Goal: Task Accomplishment & Management: Complete application form

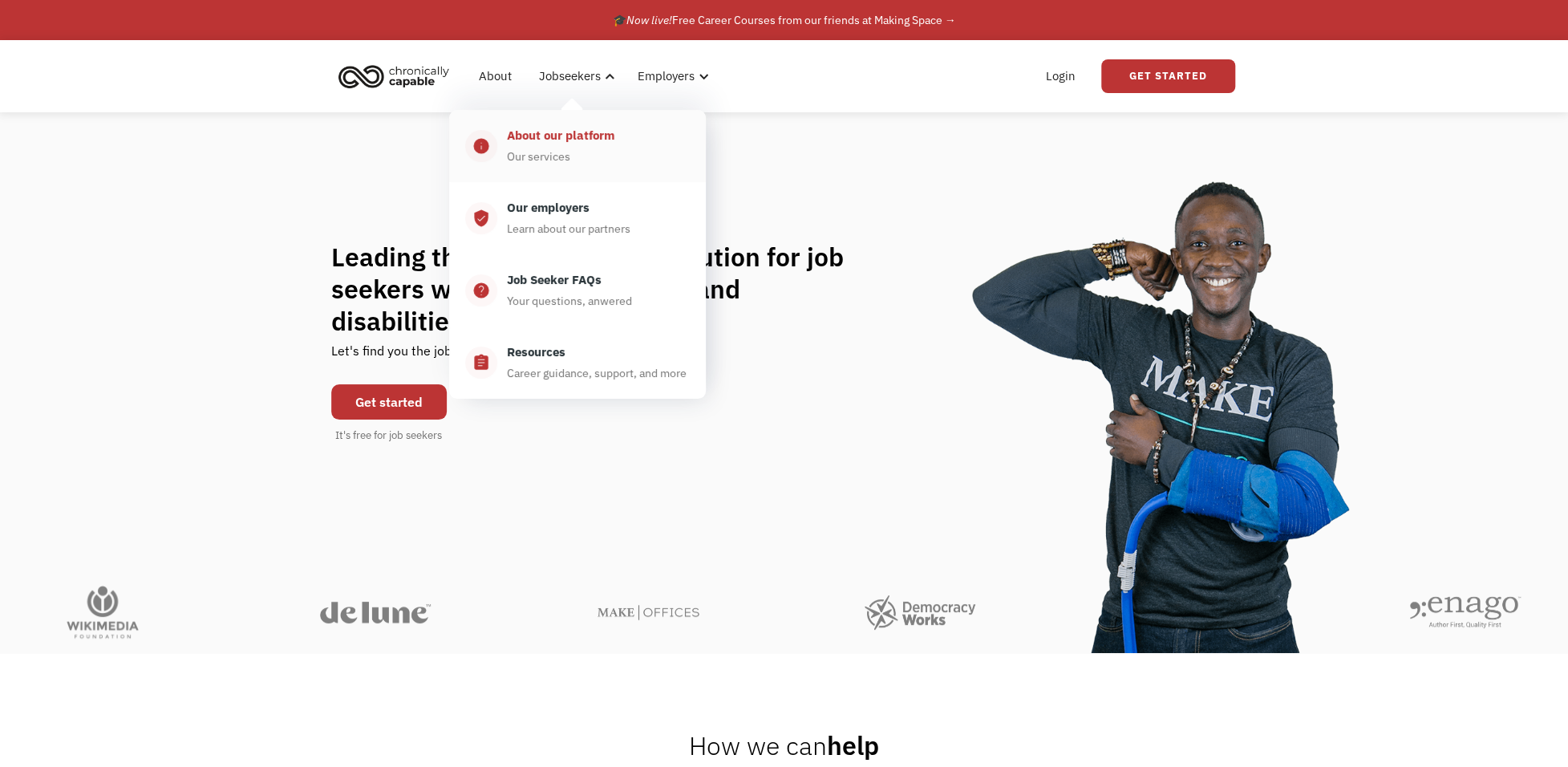
click at [563, 140] on div "About our platform" at bounding box center [561, 135] width 108 height 19
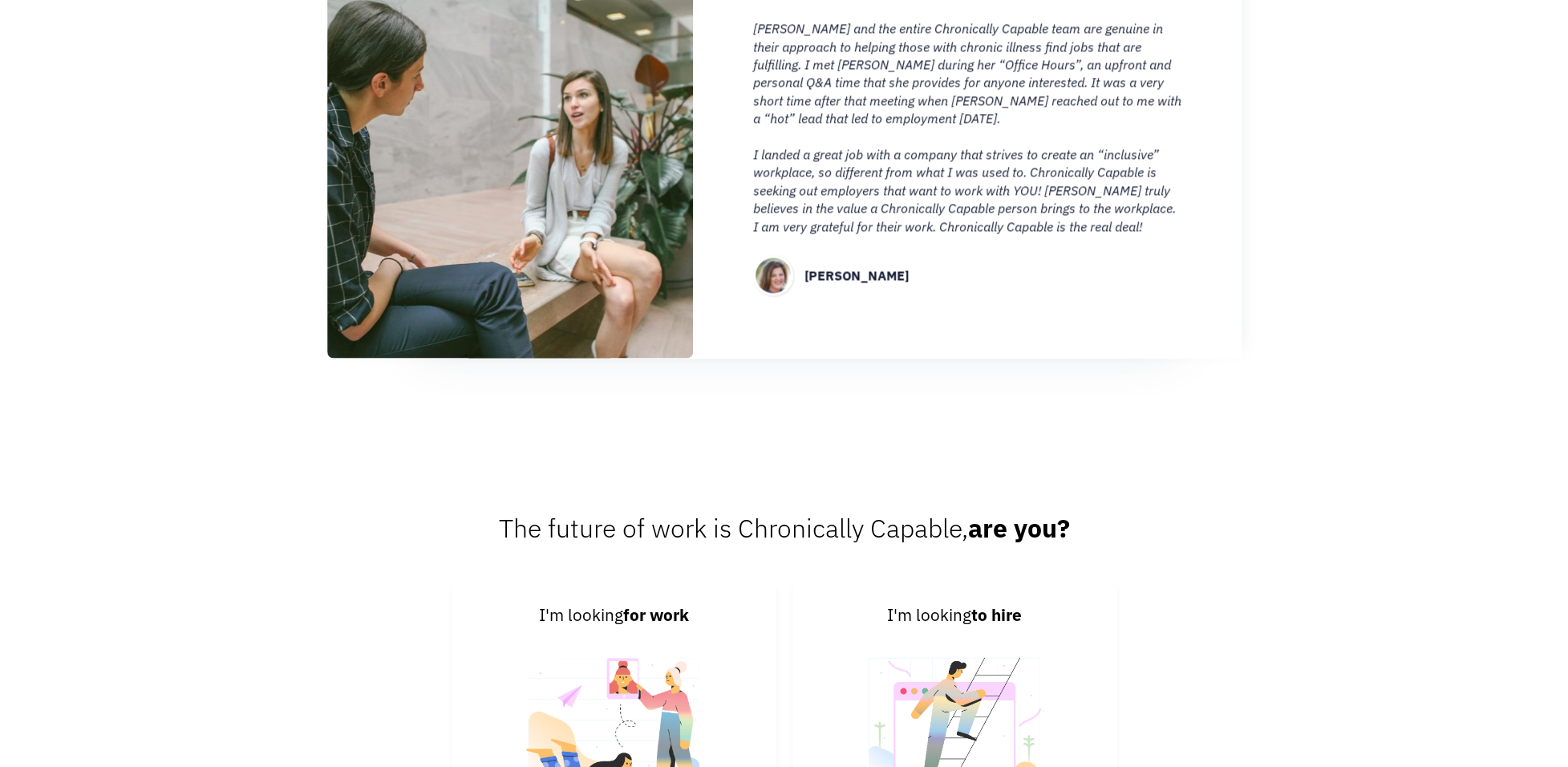
scroll to position [1925, 0]
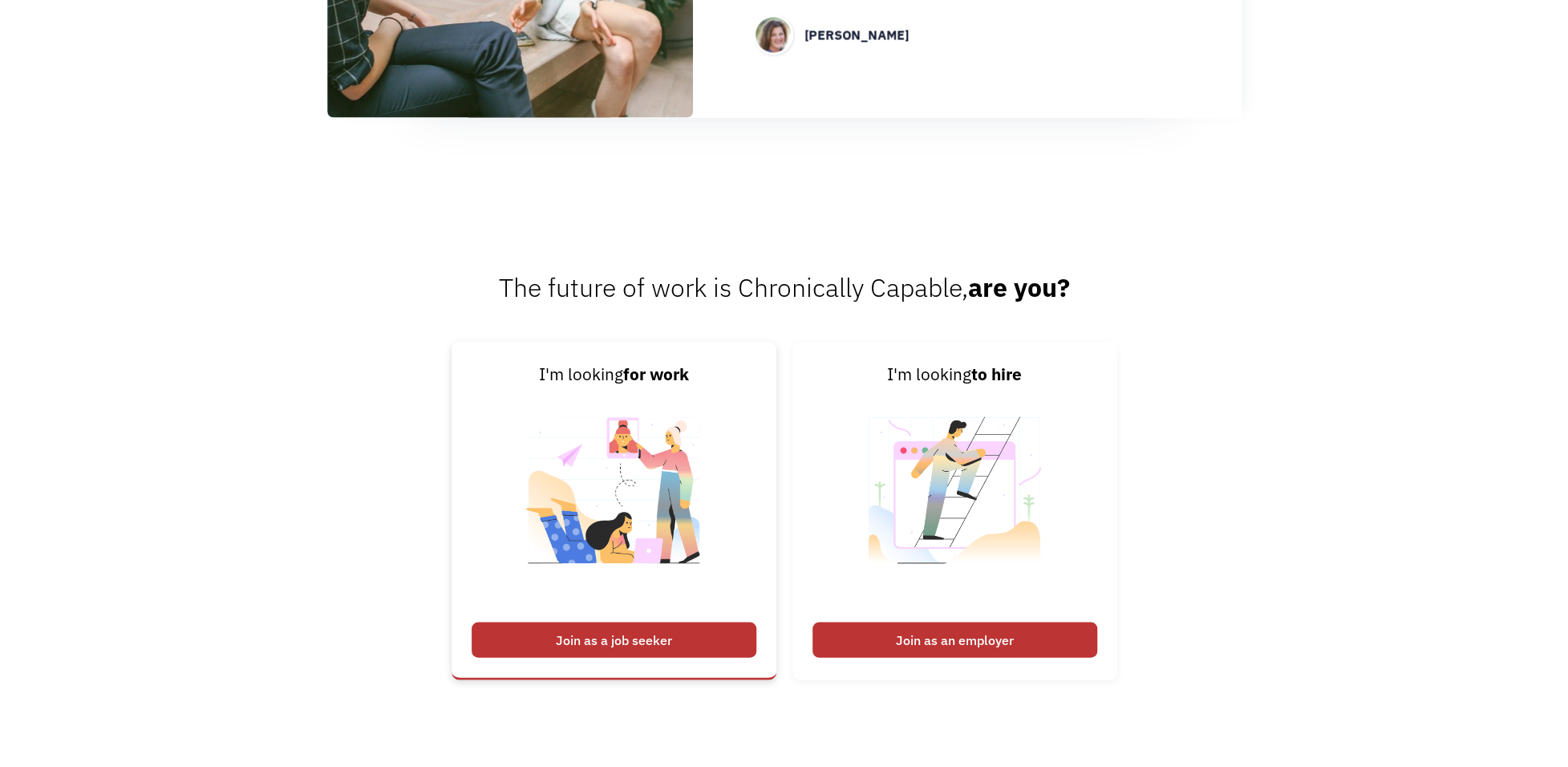
click at [663, 631] on div "Join as a job seeker" at bounding box center [614, 639] width 285 height 35
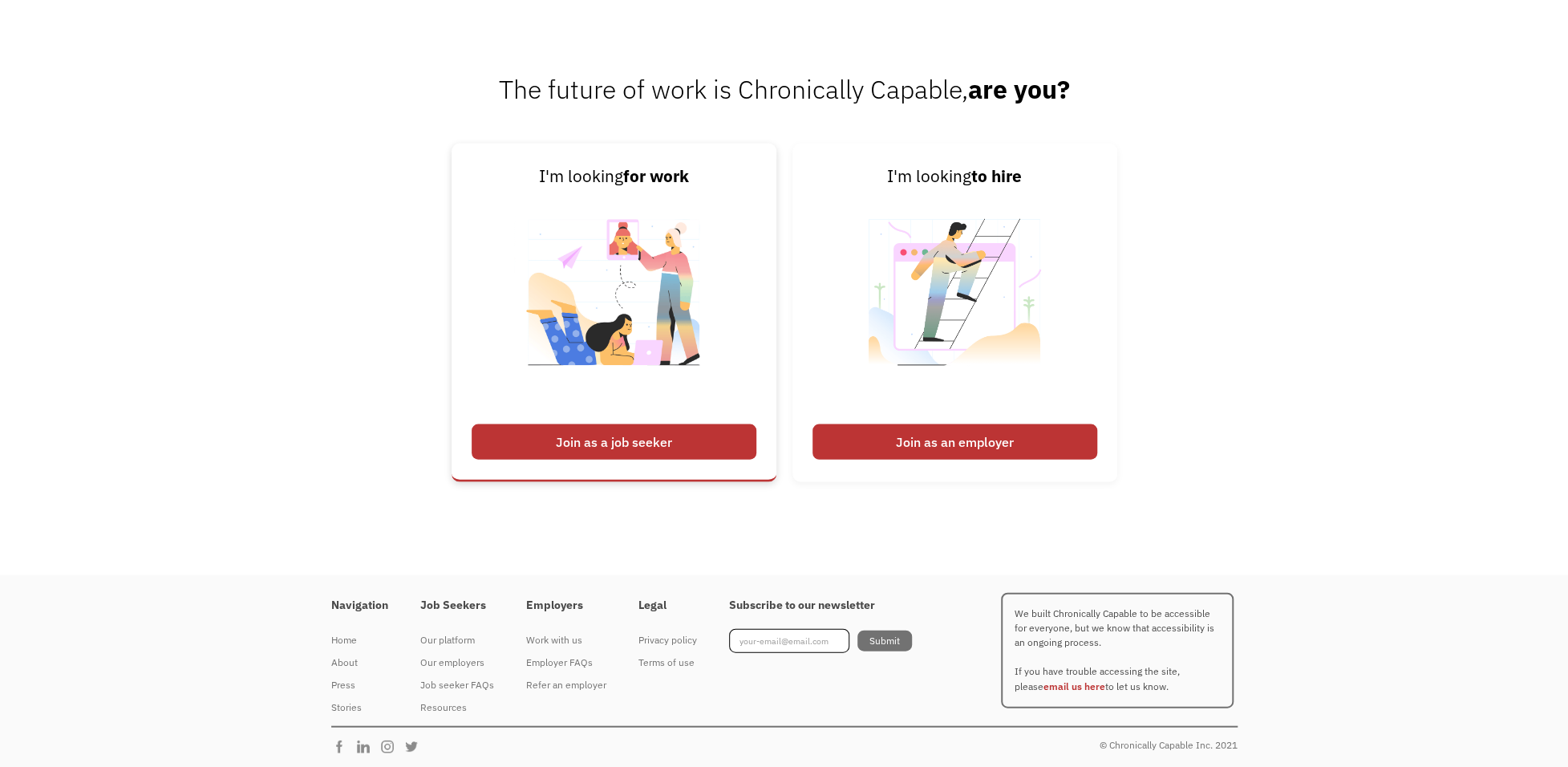
click at [700, 432] on div "Join as a job seeker" at bounding box center [614, 442] width 285 height 35
click at [679, 440] on div "Join as a job seeker" at bounding box center [614, 442] width 285 height 35
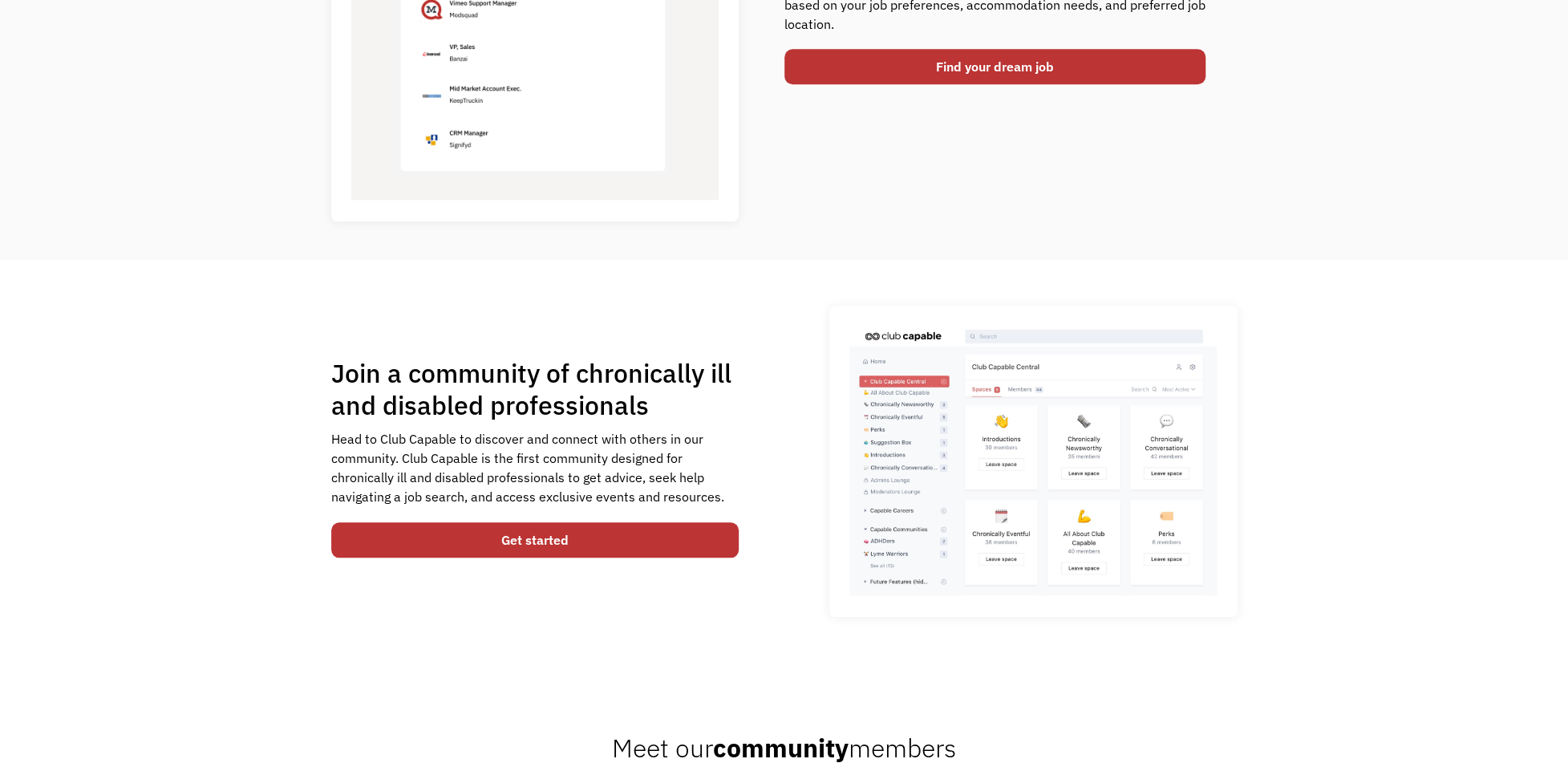
scroll to position [919, 0]
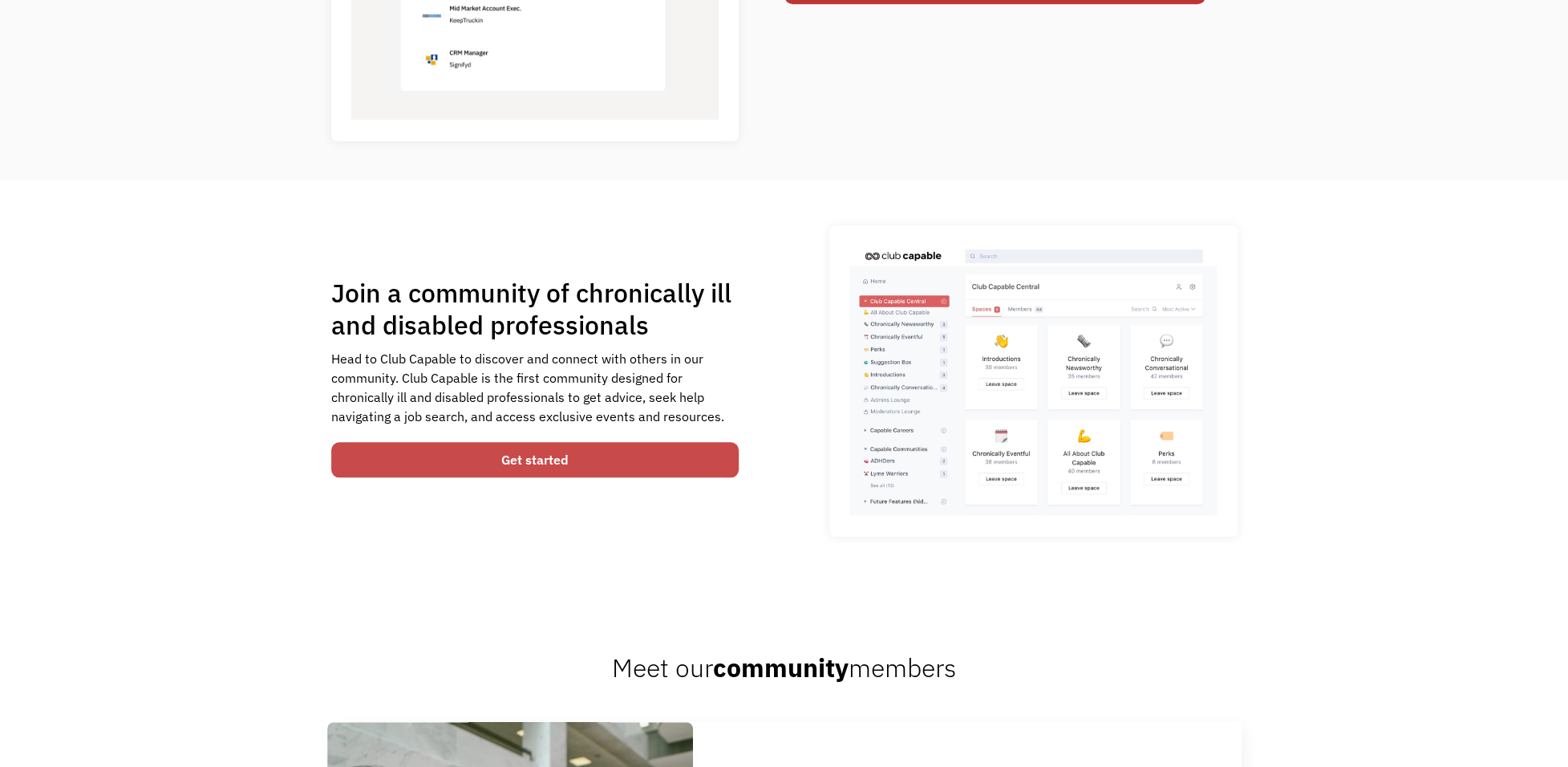
click at [671, 464] on link "Get started" at bounding box center [536, 459] width 408 height 35
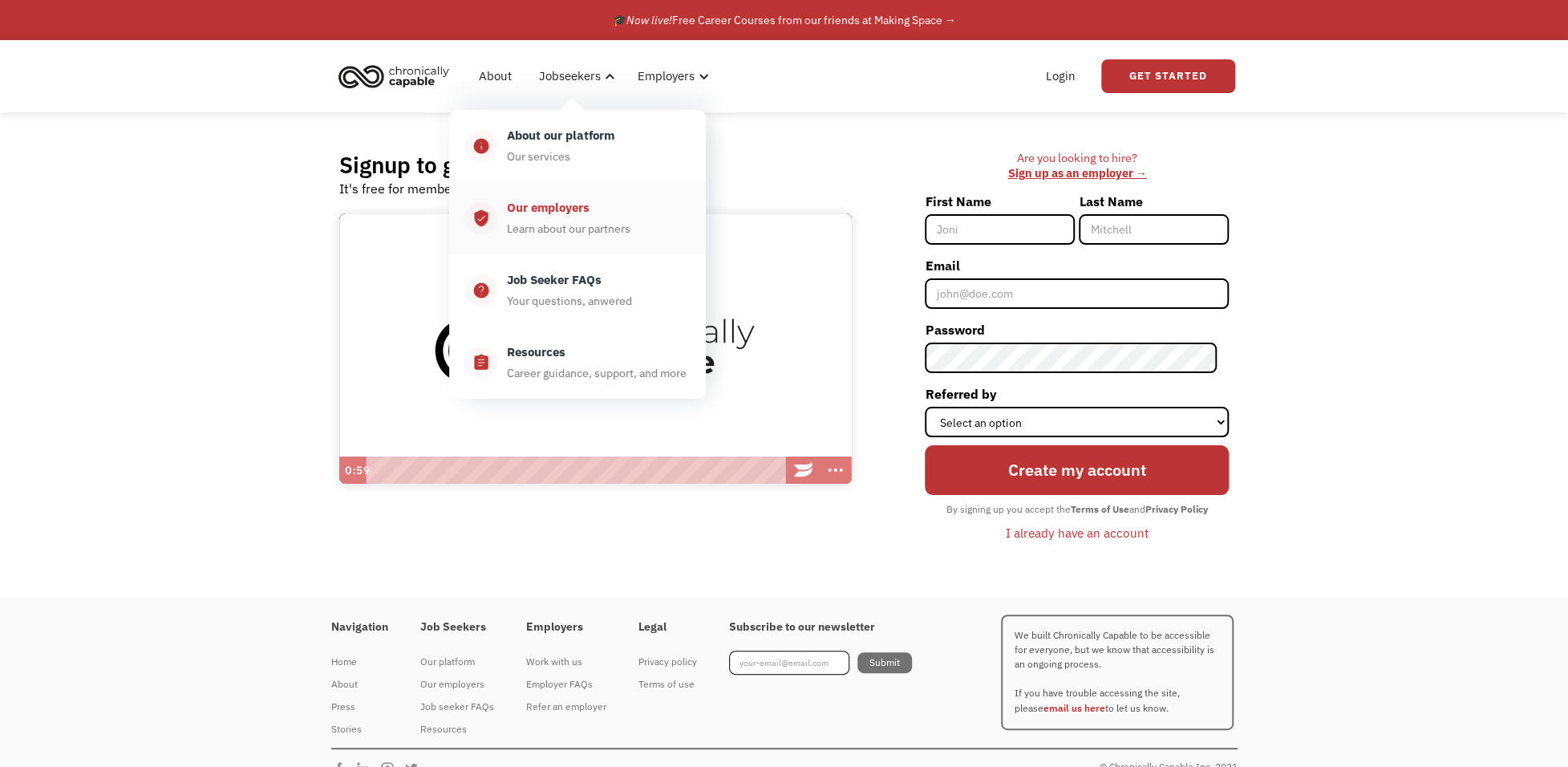
click at [557, 218] on div "Our employers Learn about our partners" at bounding box center [594, 217] width 193 height 40
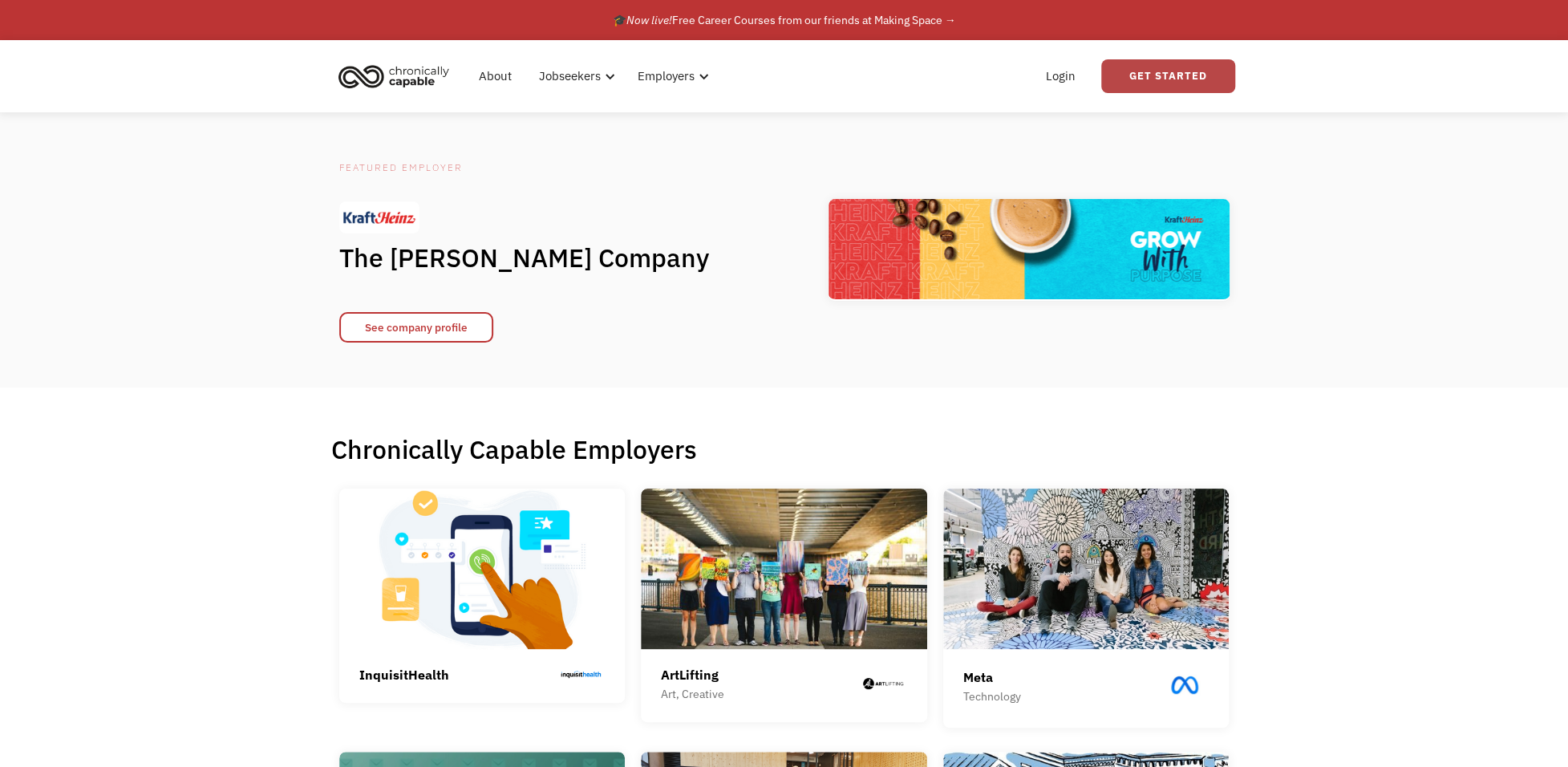
click at [1166, 72] on link "Get Started" at bounding box center [1168, 76] width 134 height 34
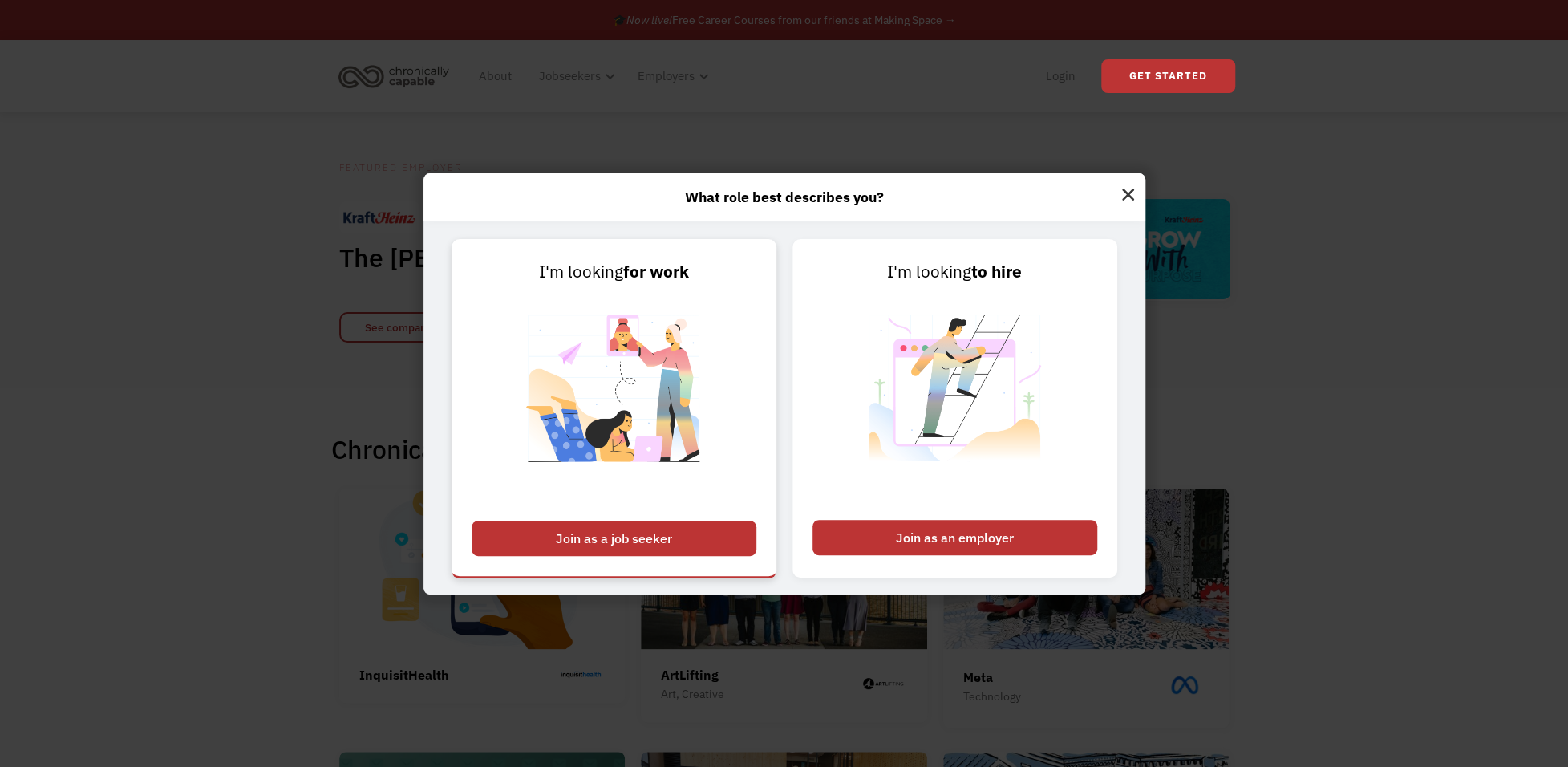
click at [696, 552] on div "Join as a job seeker" at bounding box center [614, 538] width 285 height 35
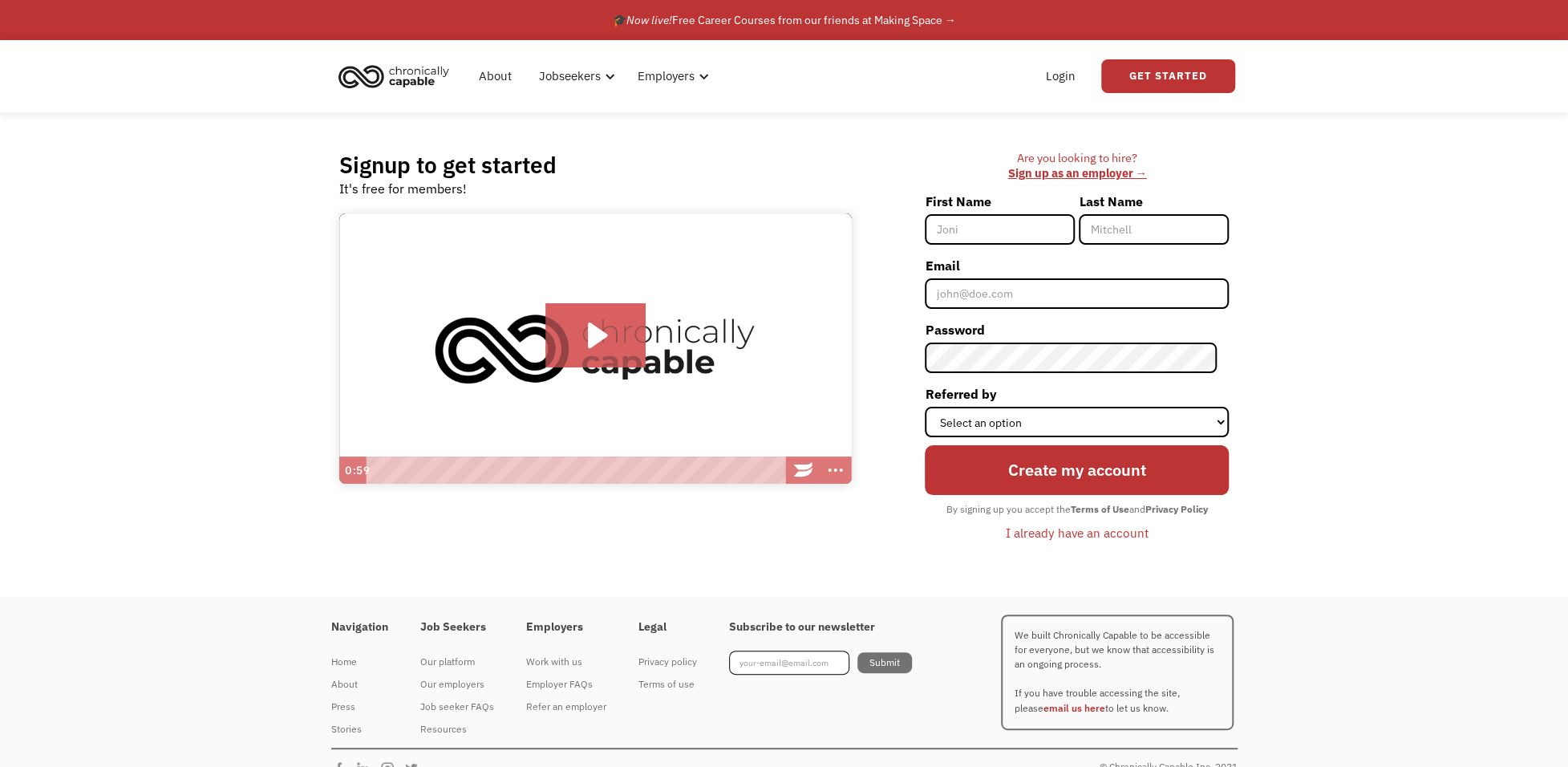
type input "j"
type input "[PERSON_NAME]"
click at [1132, 232] on input "Last Name" at bounding box center [1154, 229] width 150 height 30
type input "[PERSON_NAME]"
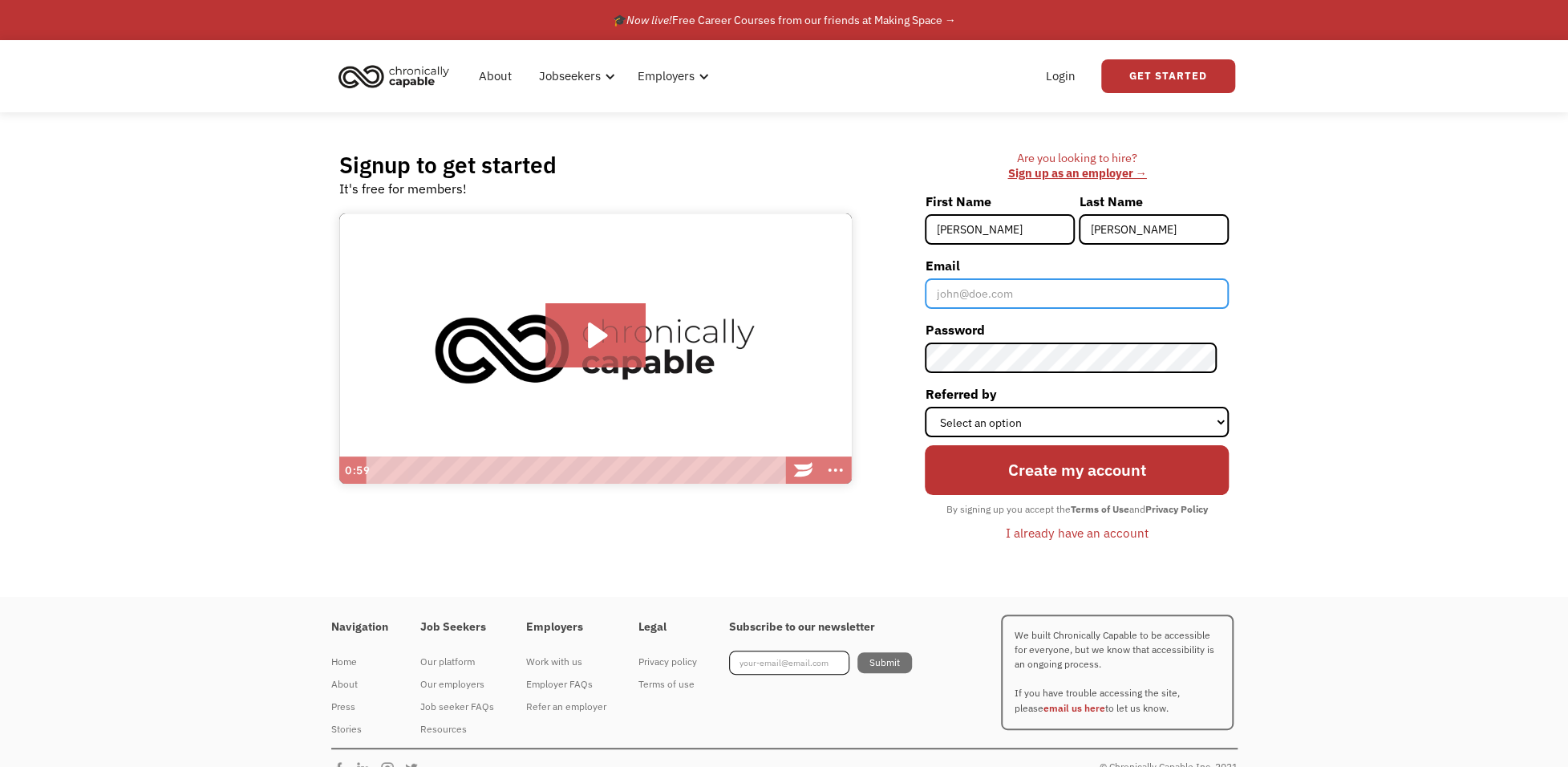
click at [1021, 302] on input "Email" at bounding box center [1077, 293] width 304 height 30
type input "[EMAIL_ADDRESS][DOMAIN_NAME]"
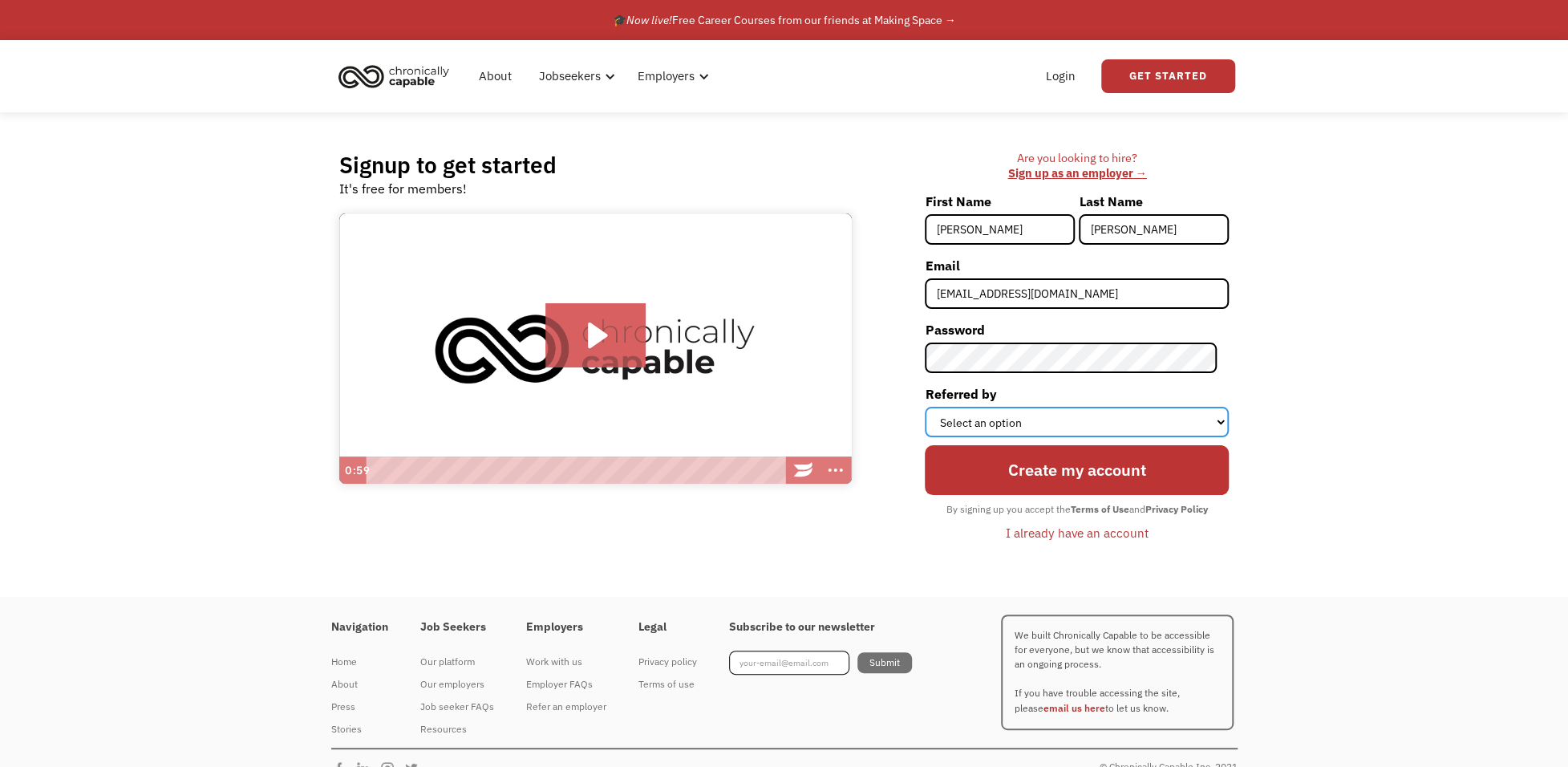
click at [1074, 413] on select "Select an option Instagram Facebook Twitter Search Engine News Article Word of …" at bounding box center [1077, 421] width 304 height 30
select select "Other"
click at [937, 406] on select "Select an option Instagram Facebook Twitter Search Engine News Article Word of …" at bounding box center [1077, 421] width 304 height 30
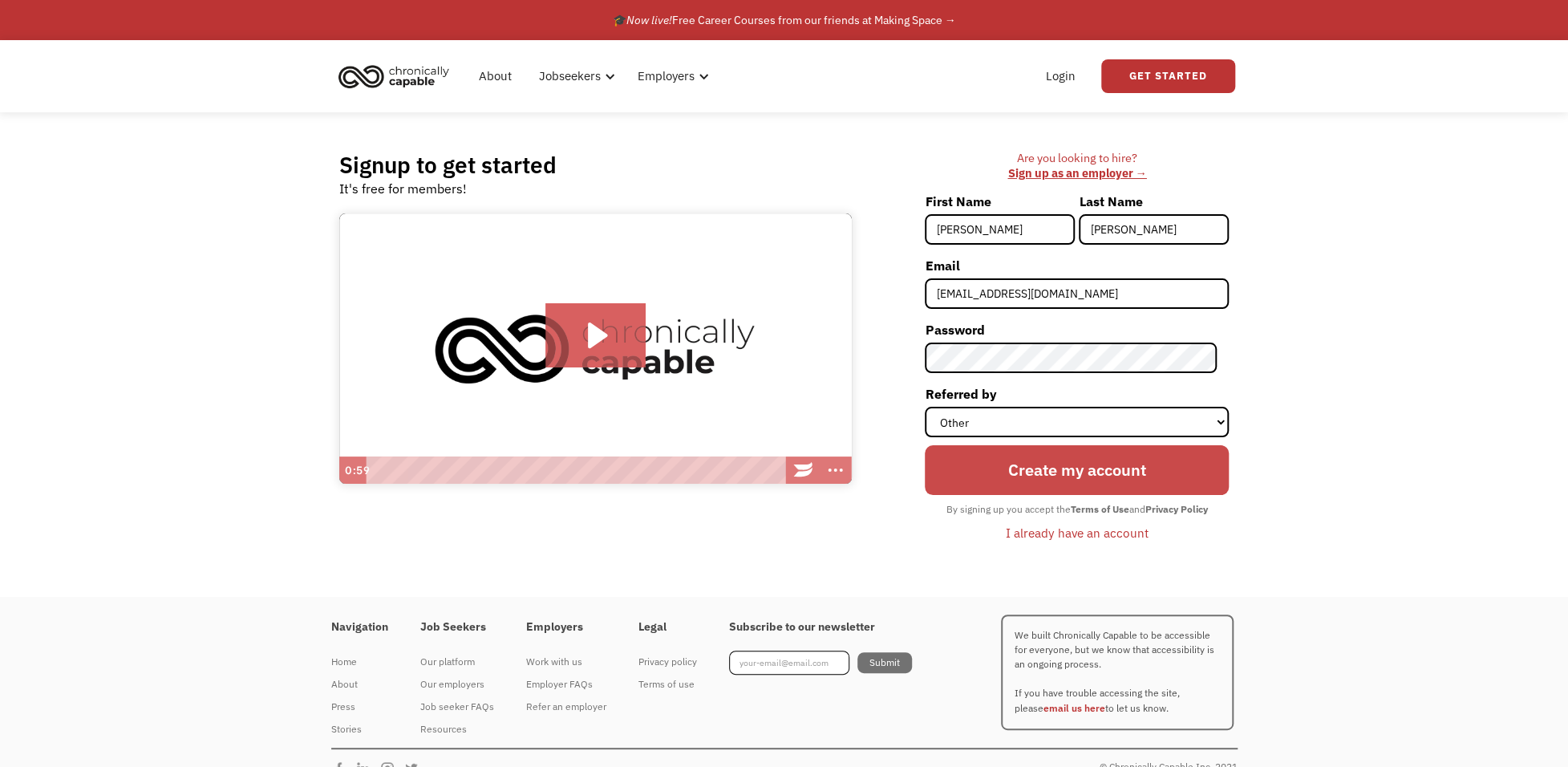
click at [1046, 469] on input "Create my account" at bounding box center [1077, 470] width 304 height 49
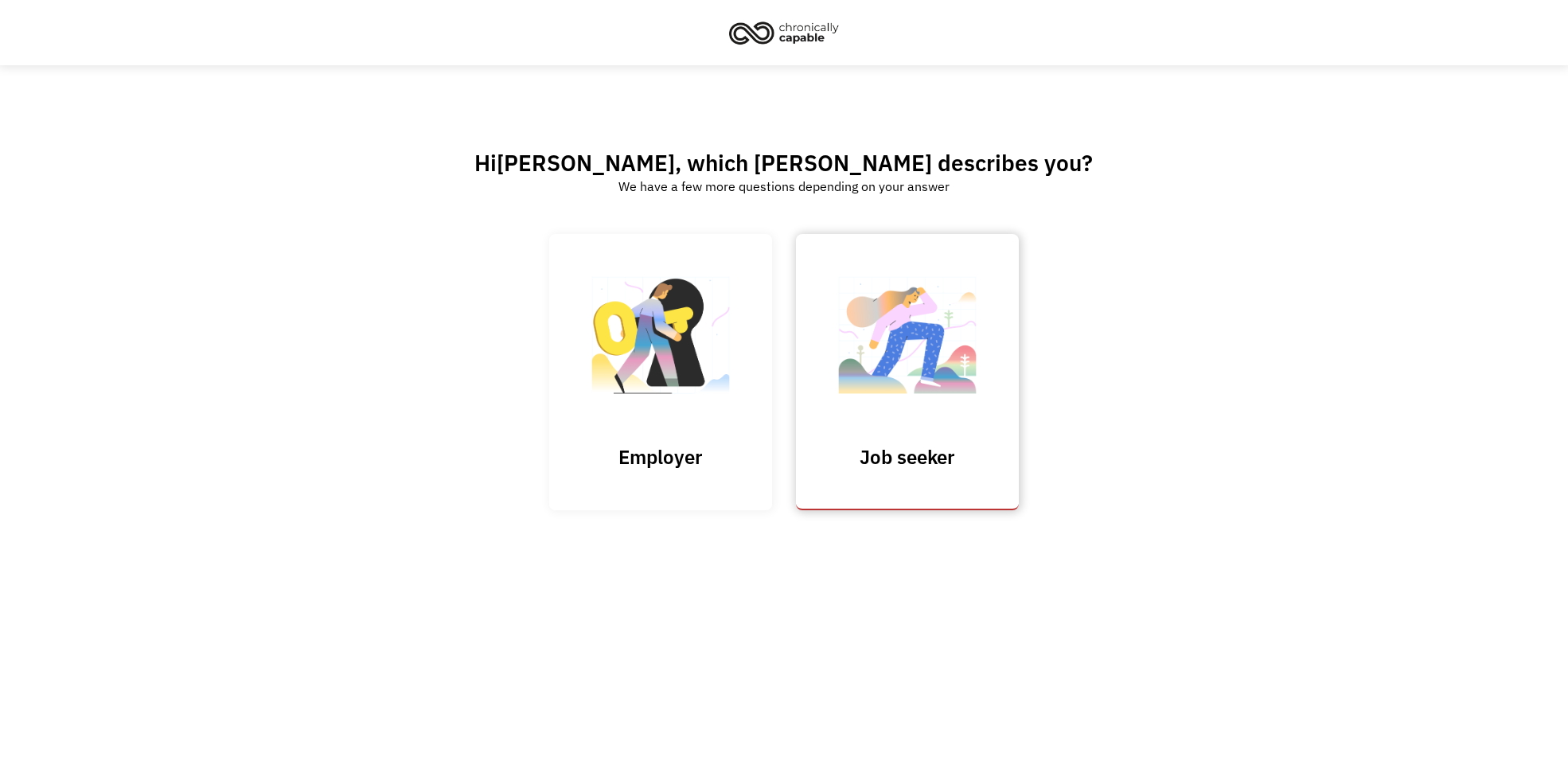
click at [929, 365] on img at bounding box center [907, 343] width 159 height 155
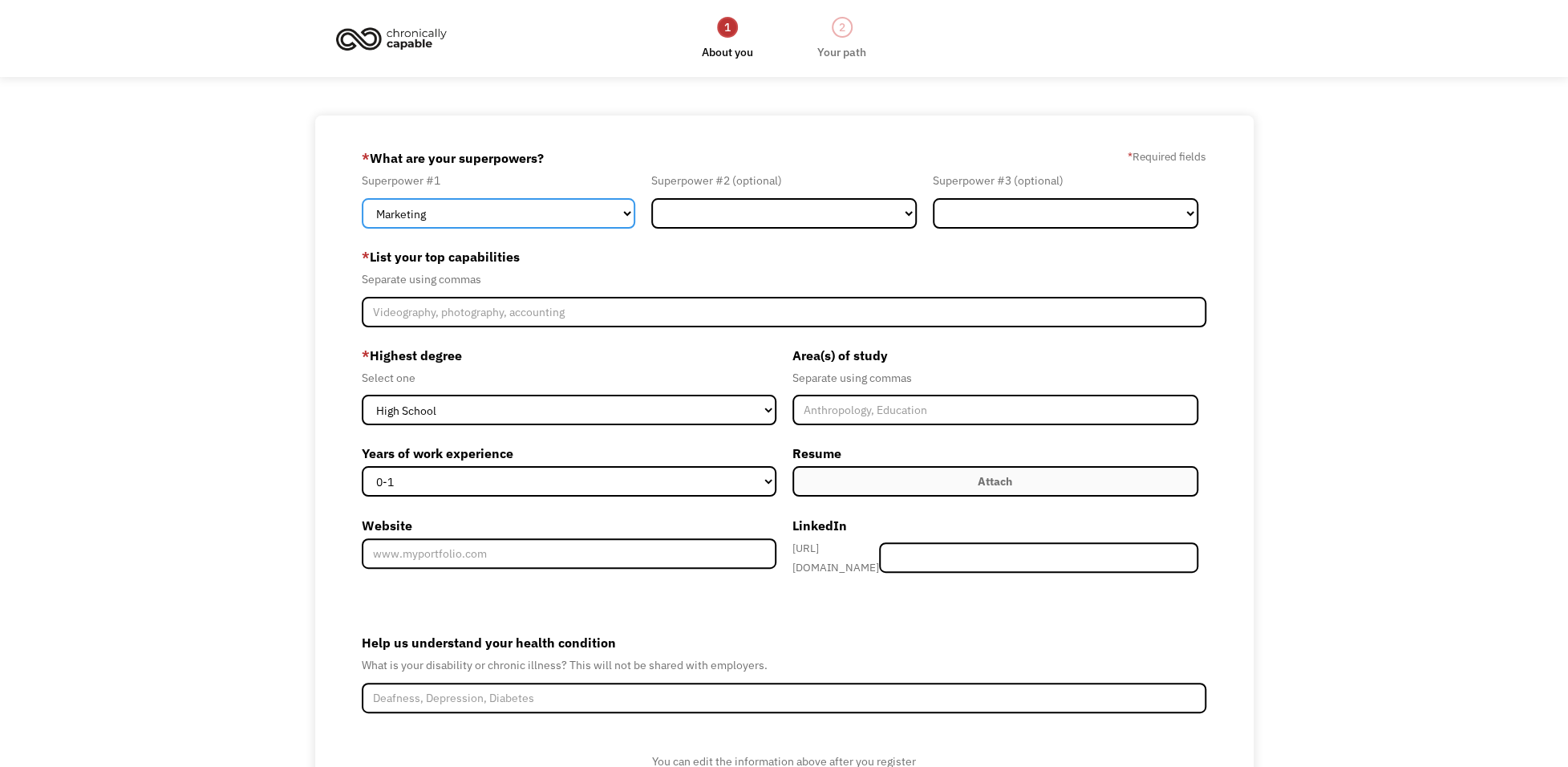
click at [630, 216] on select "Marketing Human Resources Finance Technology Operations Sales Industrial & Manu…" at bounding box center [498, 213] width 273 height 30
select select "Other"
click at [362, 198] on select "Marketing Human Resources Finance Technology Operations Sales Industrial & Manu…" at bounding box center [498, 213] width 273 height 30
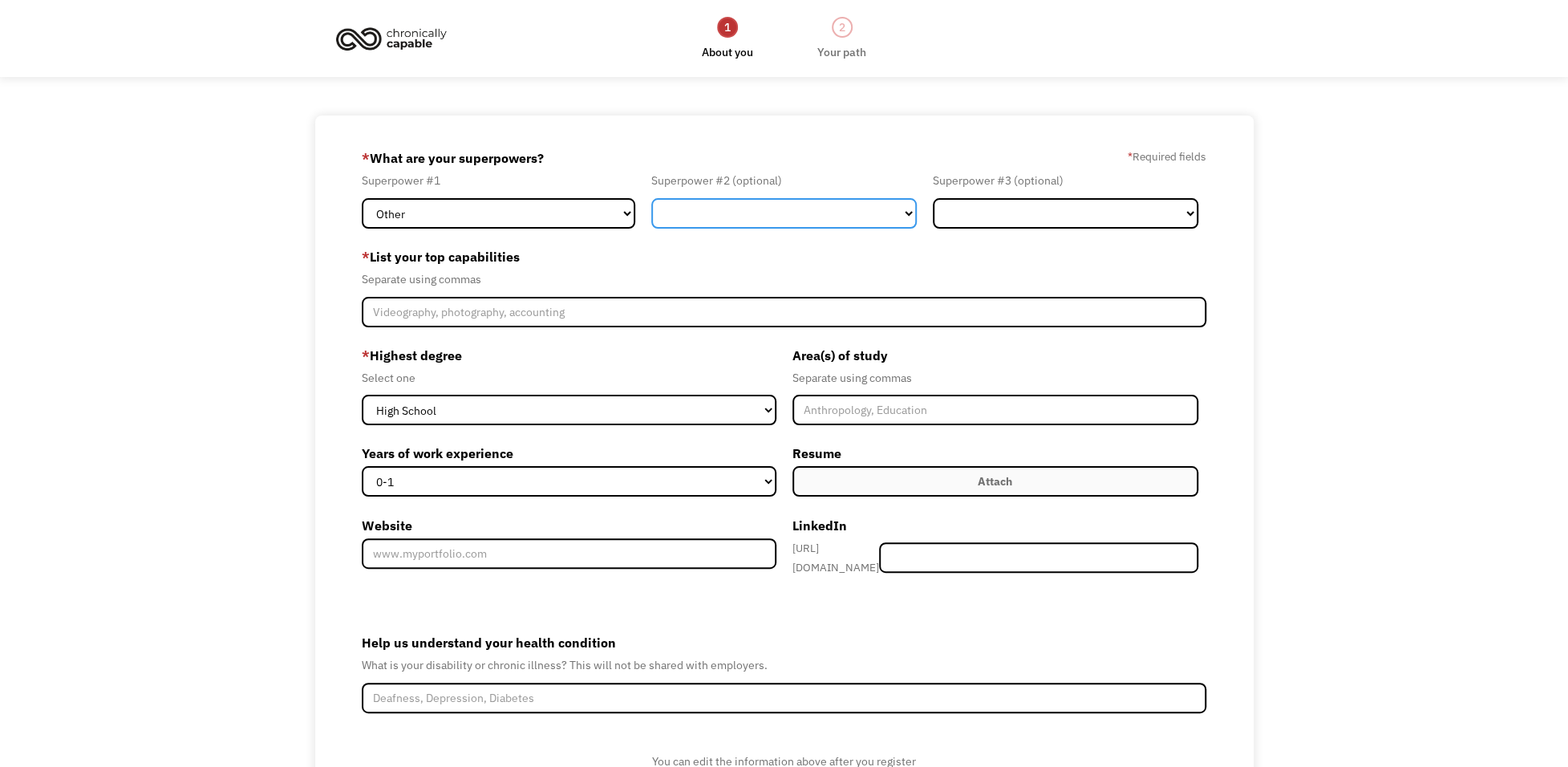
click at [683, 214] on select "Marketing Human Resources Finance Technology Operations Sales Industrial & Manu…" at bounding box center [784, 213] width 265 height 30
select select "Design"
click at [651, 198] on select "Marketing Human Resources Finance Technology Operations Sales Industrial & Manu…" at bounding box center [784, 213] width 265 height 30
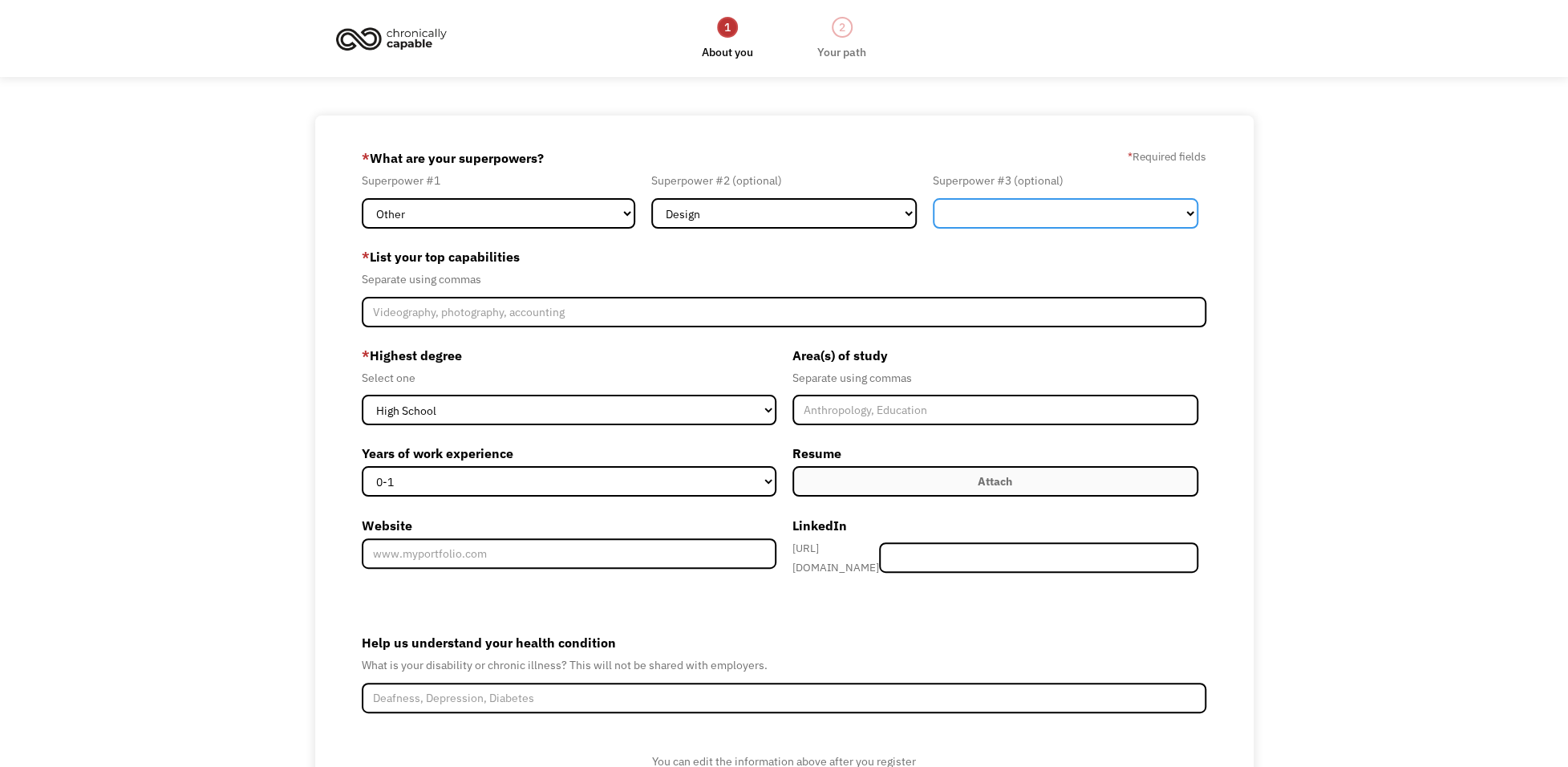
click at [986, 216] on select "Marketing Human Resources Finance Technology Operations Sales Industrial & Manu…" at bounding box center [1065, 213] width 265 height 30
select select "Technology"
click at [932, 198] on select "Marketing Human Resources Finance Technology Operations Sales Industrial & Manu…" at bounding box center [1065, 213] width 265 height 30
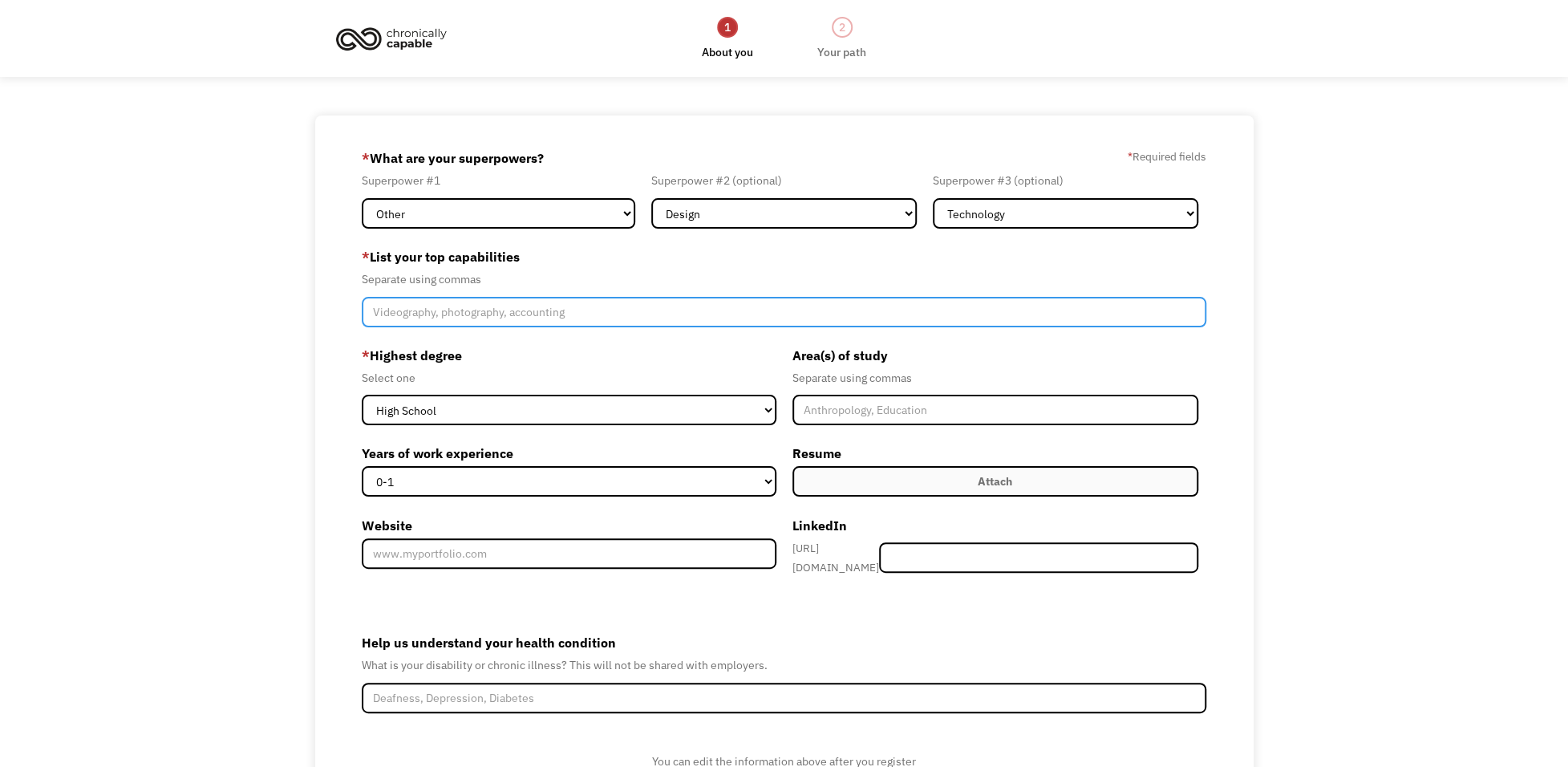
click at [502, 316] on input "Member-Create-Step1" at bounding box center [784, 312] width 845 height 30
type input "animal care, dog grooming, customer service, art, illustration, creativity"
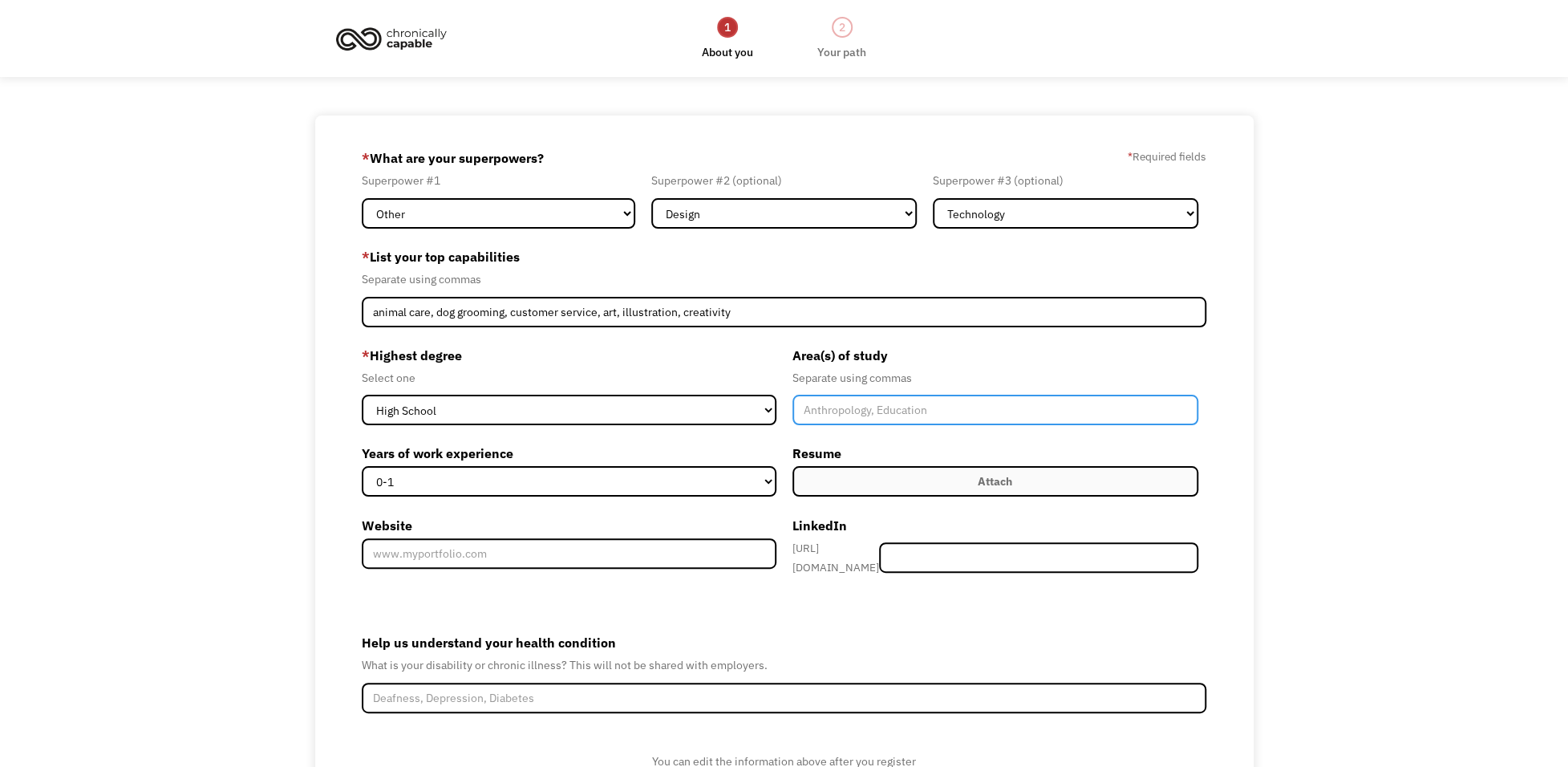
click at [849, 410] on input "Member-Create-Step1" at bounding box center [995, 409] width 406 height 30
type input "Art"
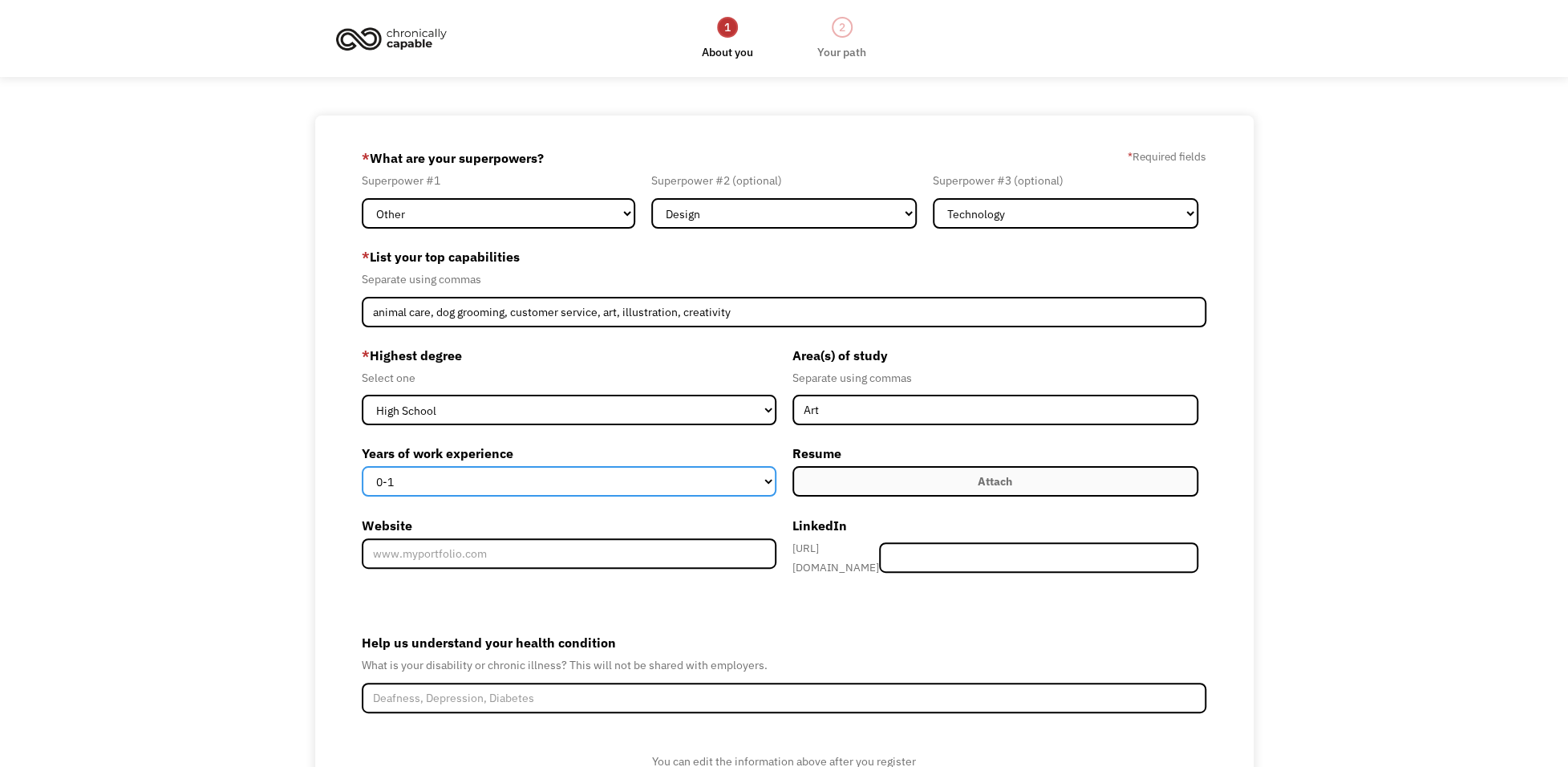
click at [757, 466] on select "0-1 2-4 5-10 11-15 15+" at bounding box center [568, 481] width 414 height 30
select select "15+"
click at [362, 466] on select "0-1 2-4 5-10 11-15 15+" at bounding box center [568, 481] width 414 height 30
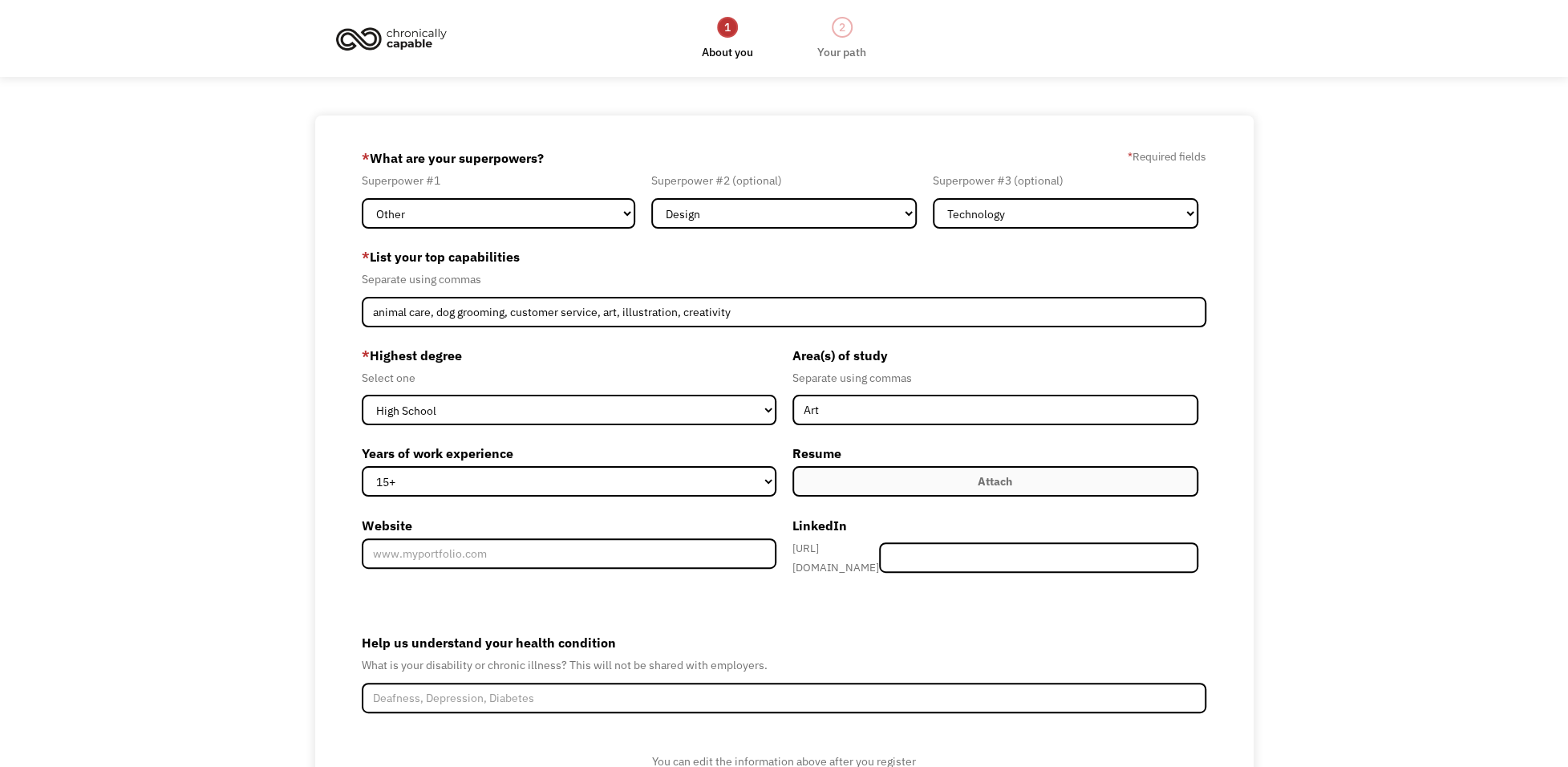
click at [840, 487] on label "Attach" at bounding box center [995, 481] width 406 height 30
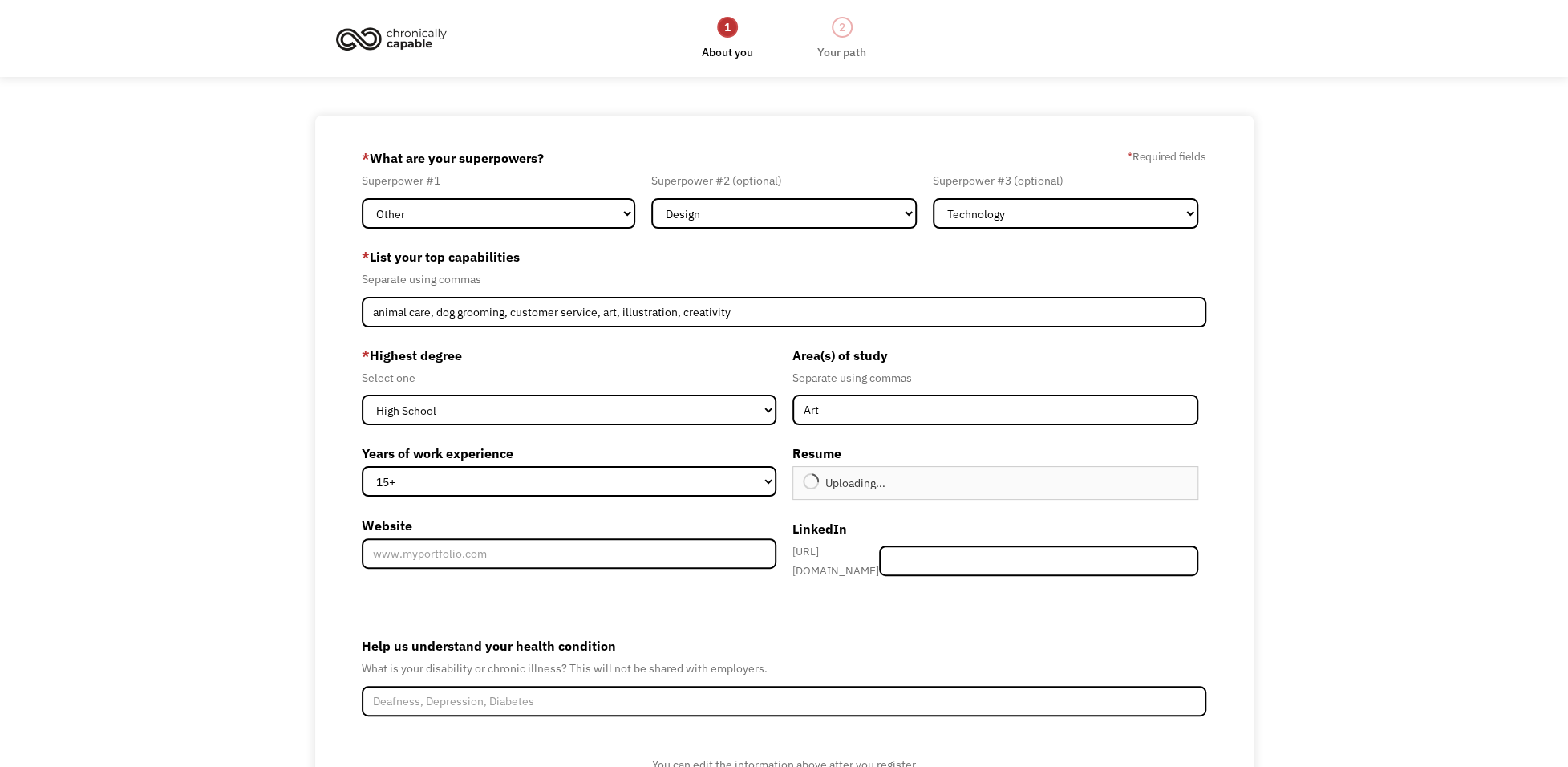
type input "Continue"
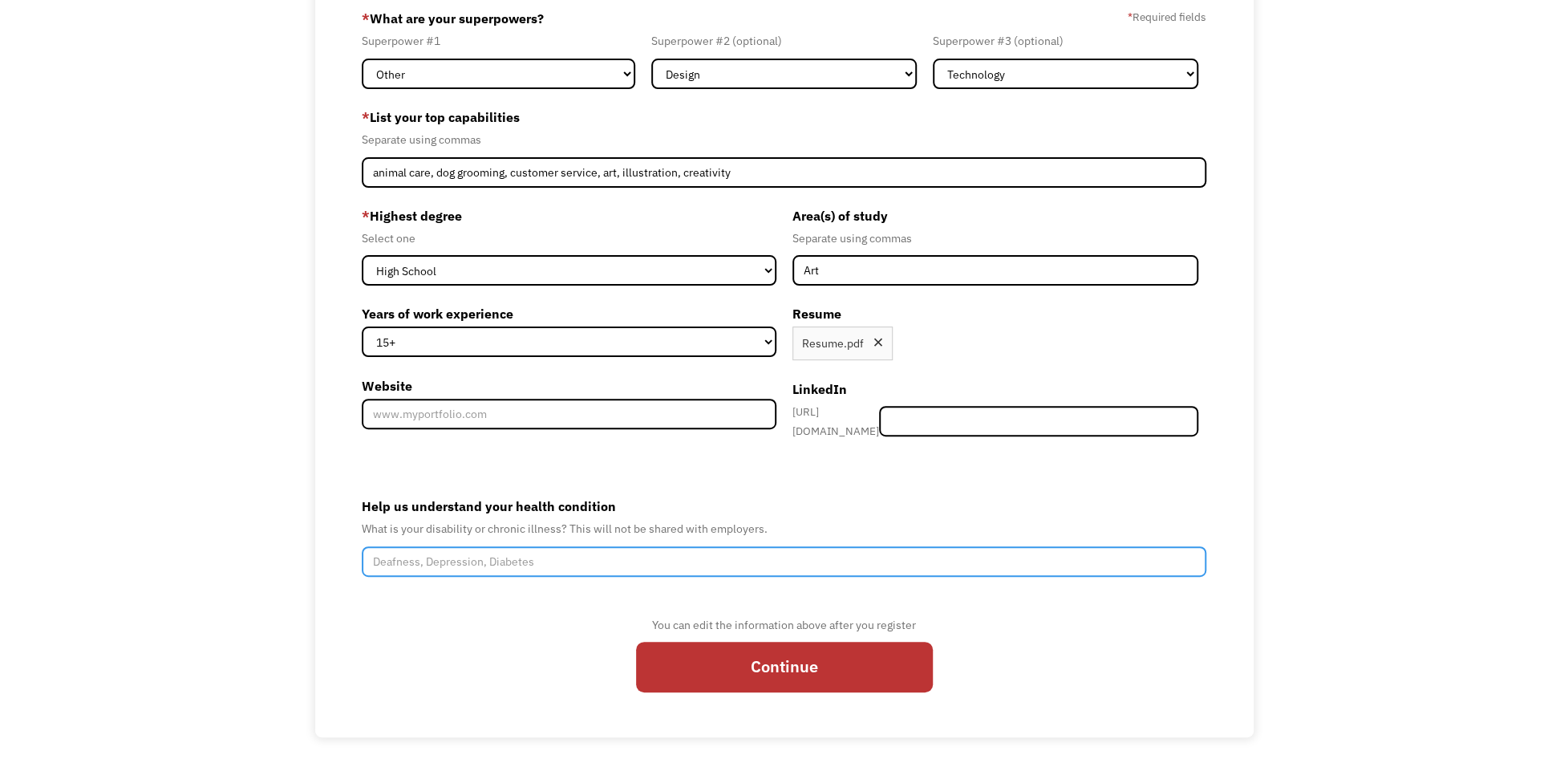
click at [563, 558] on input "Help us understand your health condition" at bounding box center [784, 561] width 845 height 30
type input "l"
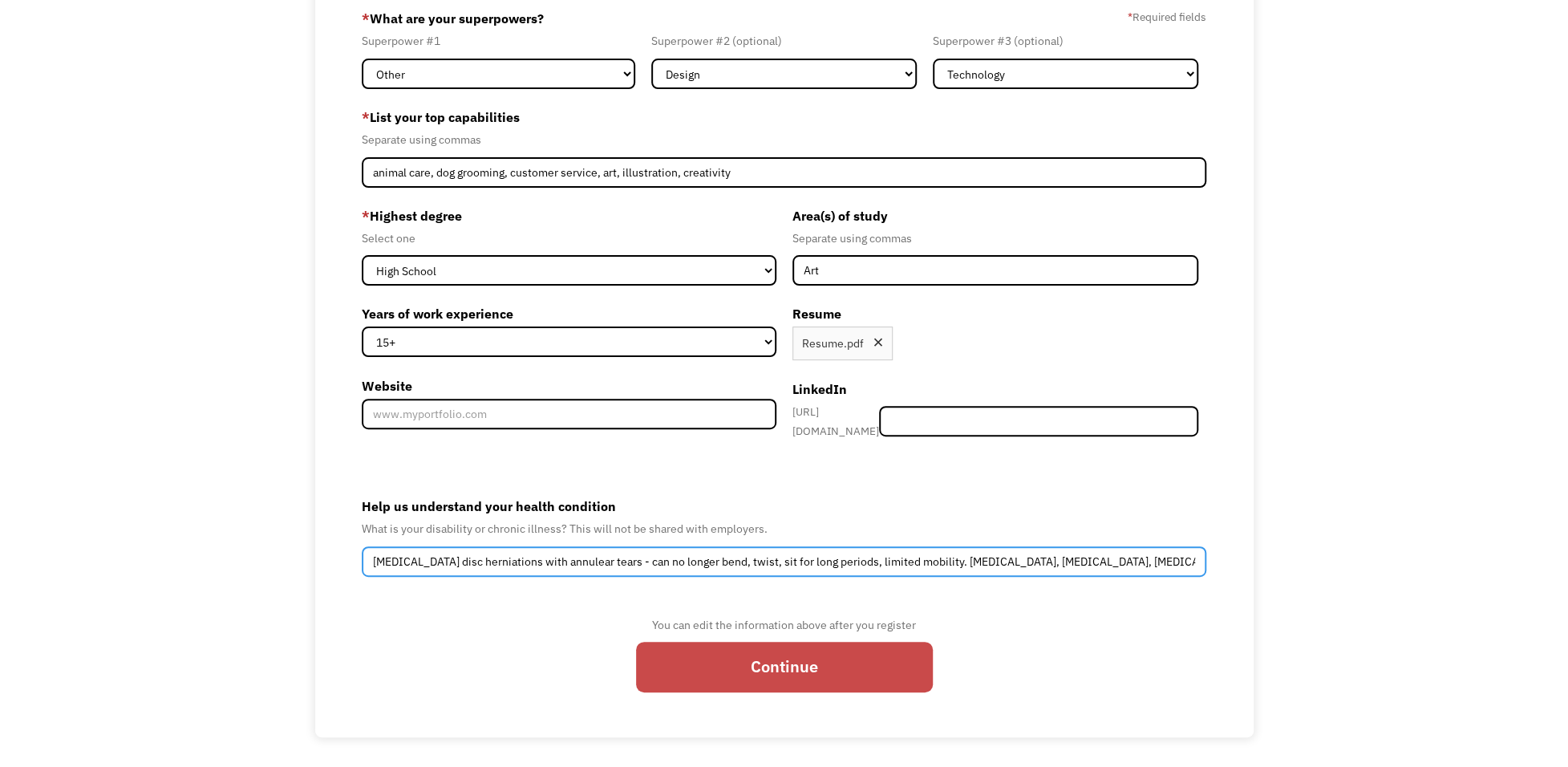
type input "Lumbar disc herniations with annulear tears - can no longer bend, twist, sit fo…"
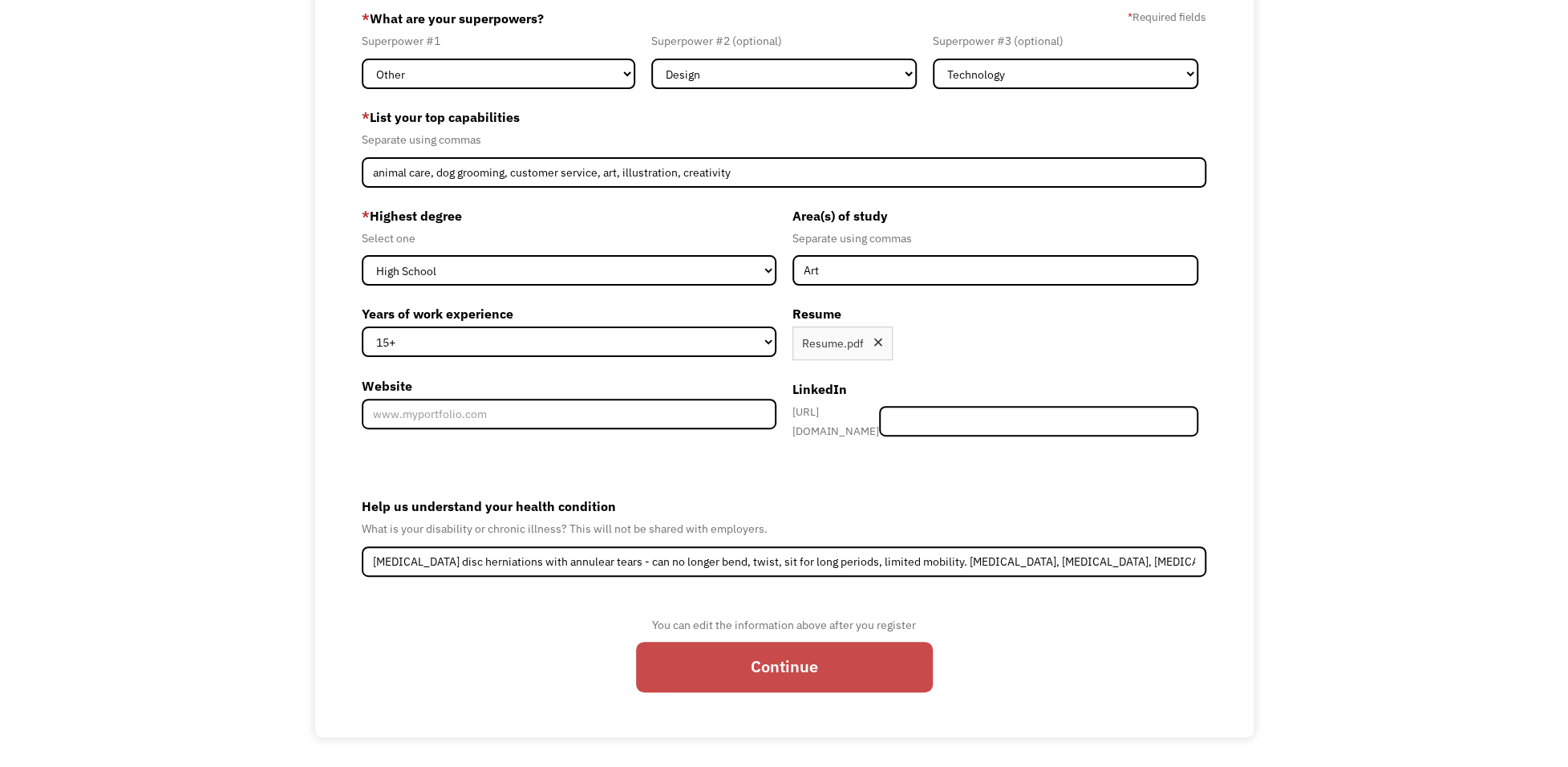
click at [696, 650] on input "Continue" at bounding box center [785, 666] width 297 height 49
type input "Please wait..."
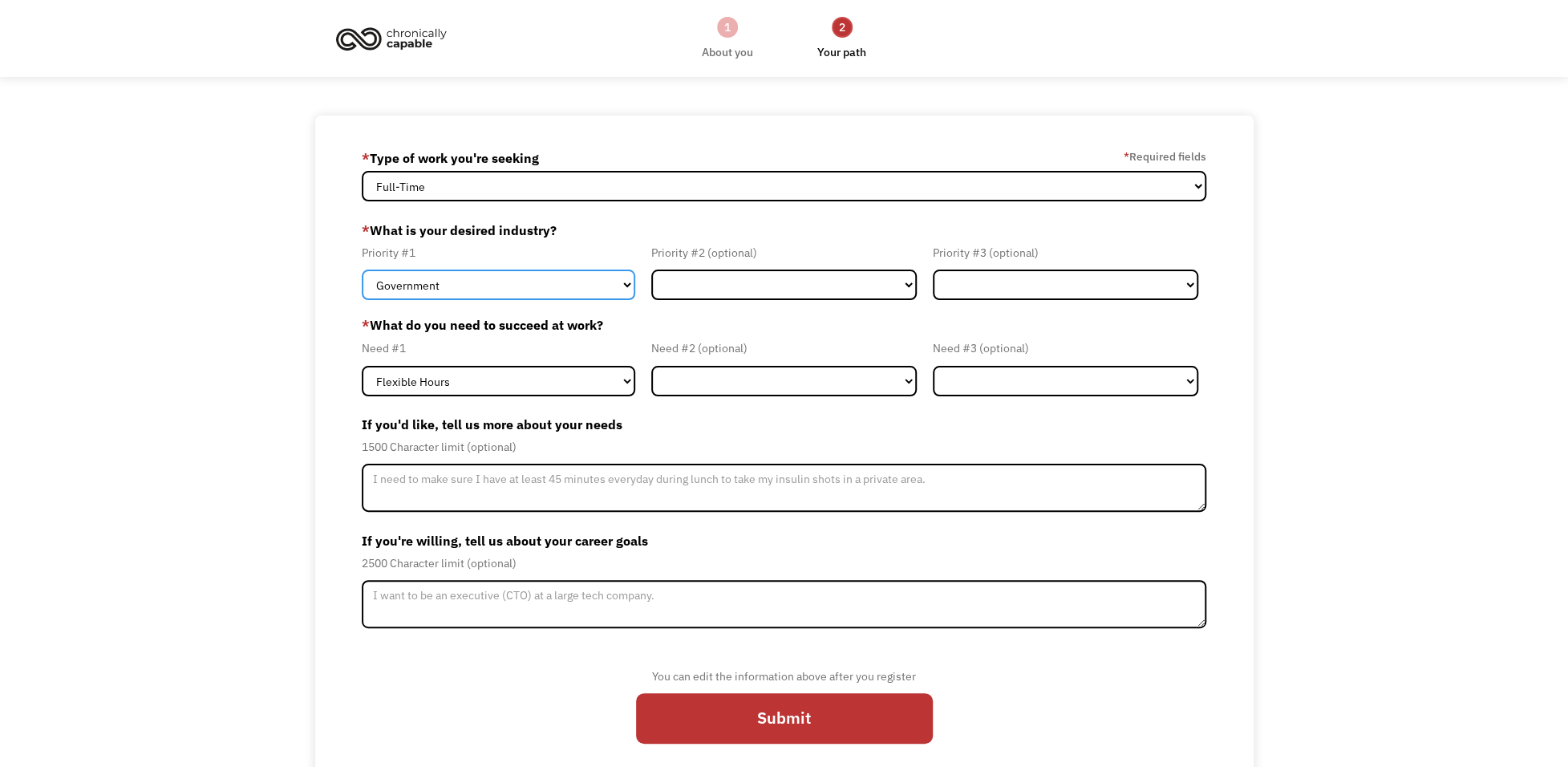
click at [552, 285] on select "Government Finance & Insurance Health & Social Care Tech & Engineering Creative…" at bounding box center [498, 285] width 273 height 30
select select "Creative & Design"
click at [362, 270] on select "Government Finance & Insurance Health & Social Care Tech & Engineering Creative…" at bounding box center [498, 285] width 273 height 30
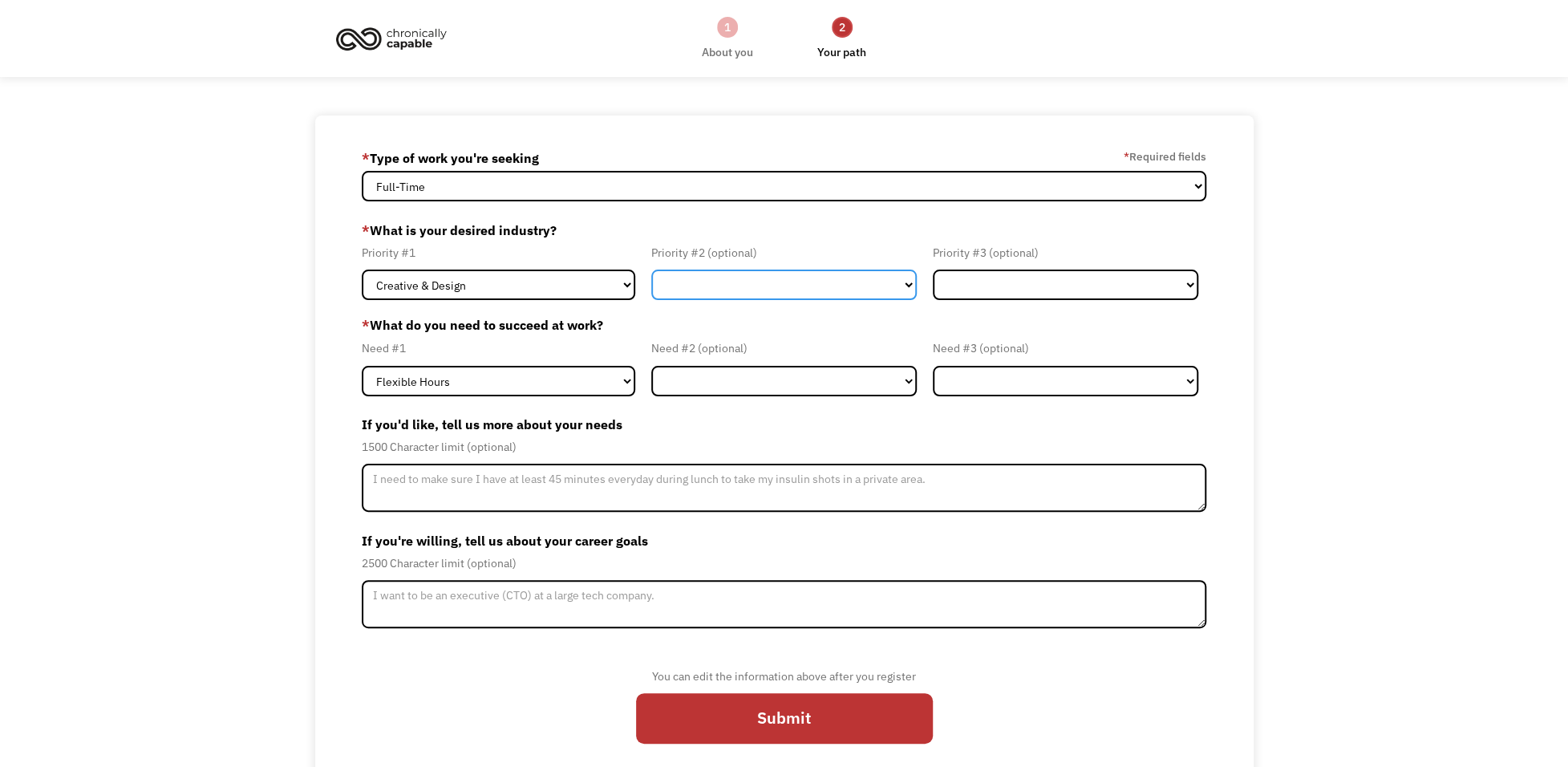
click at [707, 294] on select "Government Finance & Insurance Health & Social Care Tech & Engineering Creative…" at bounding box center [784, 285] width 265 height 30
select select "Tech & Engineering"
click at [651, 270] on select "Government Finance & Insurance Health & Social Care Tech & Engineering Creative…" at bounding box center [784, 285] width 265 height 30
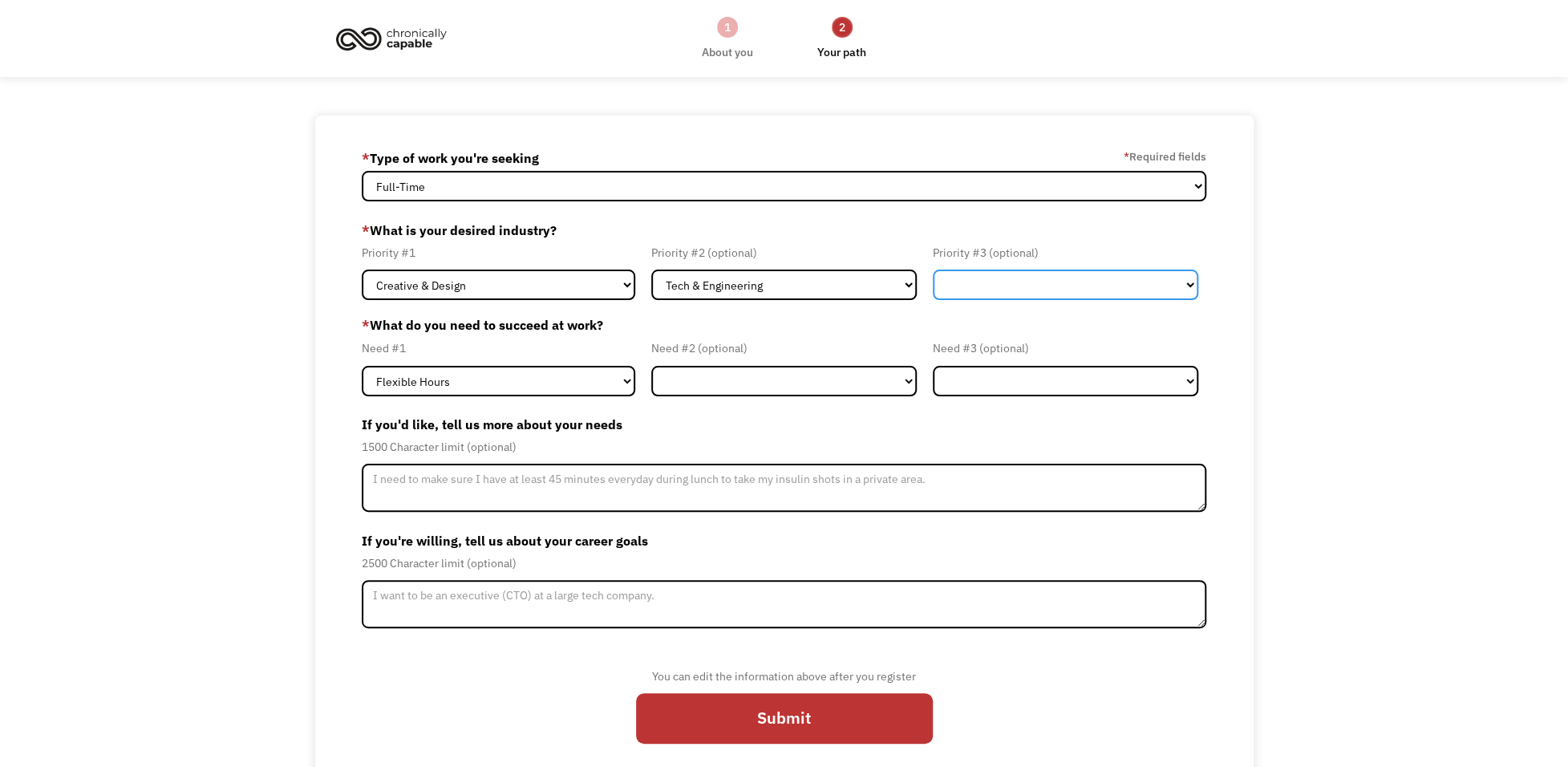
click at [1018, 295] on select "Government Finance & Insurance Health & Social Care Tech & Engineering Creative…" at bounding box center [1065, 285] width 265 height 30
select select "Other"
click at [932, 270] on select "Government Finance & Insurance Health & Social Care Tech & Engineering Creative…" at bounding box center [1065, 285] width 265 height 30
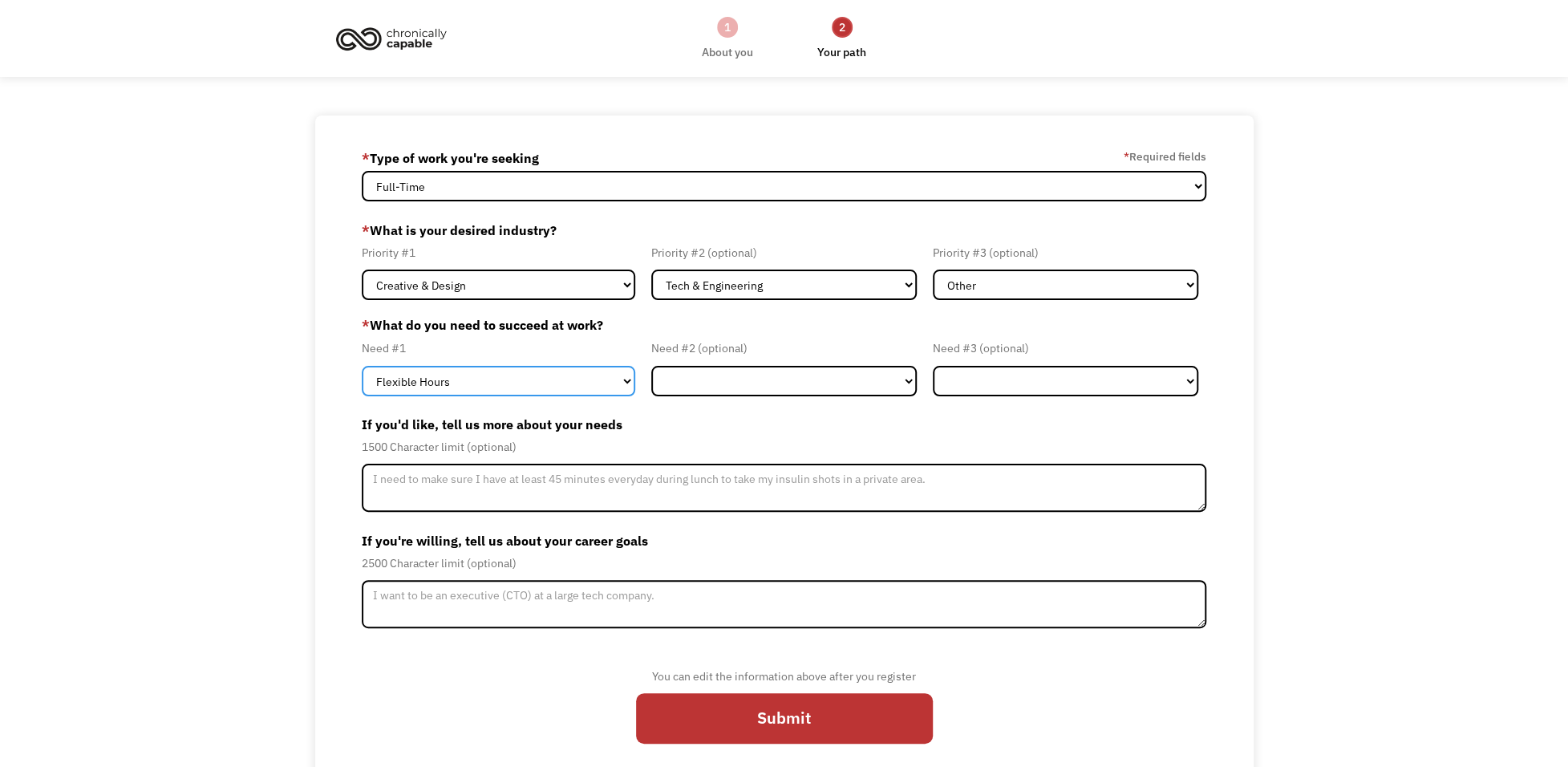
click at [605, 377] on select "Flexible Hours Remote Work Service Animal On-site Accommodations Visual Support…" at bounding box center [498, 381] width 273 height 30
select select "On-site Accommodations"
click at [362, 366] on select "Flexible Hours Remote Work Service Animal On-site Accommodations Visual Support…" at bounding box center [498, 381] width 273 height 30
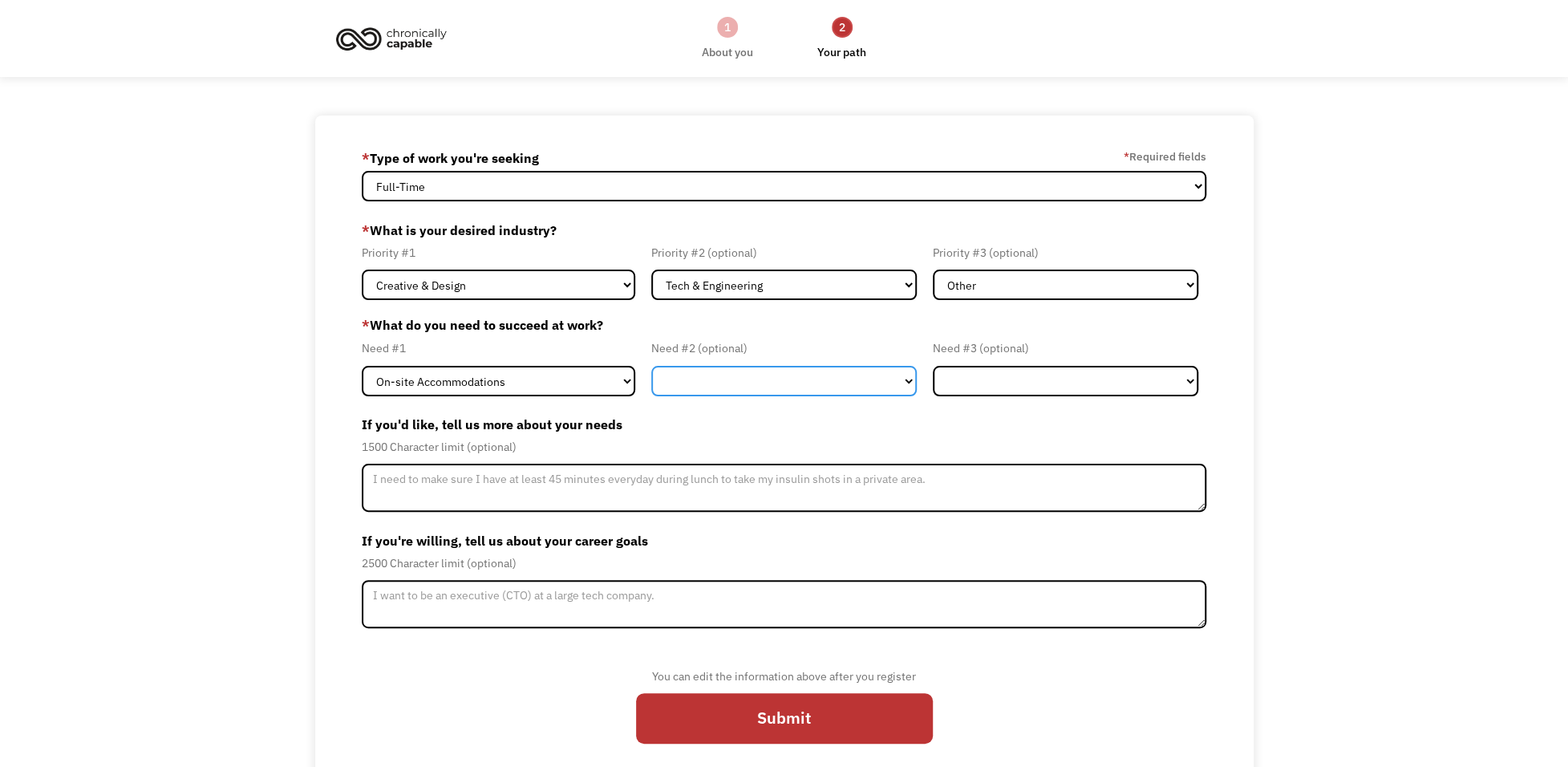
click at [700, 390] on select "Flexible Hours Remote Work Service Animal On-site Accommodations Visual Support…" at bounding box center [784, 381] width 265 height 30
select select "Flexible Hours"
click at [651, 366] on select "Flexible Hours Remote Work Service Animal On-site Accommodations Visual Support…" at bounding box center [784, 381] width 265 height 30
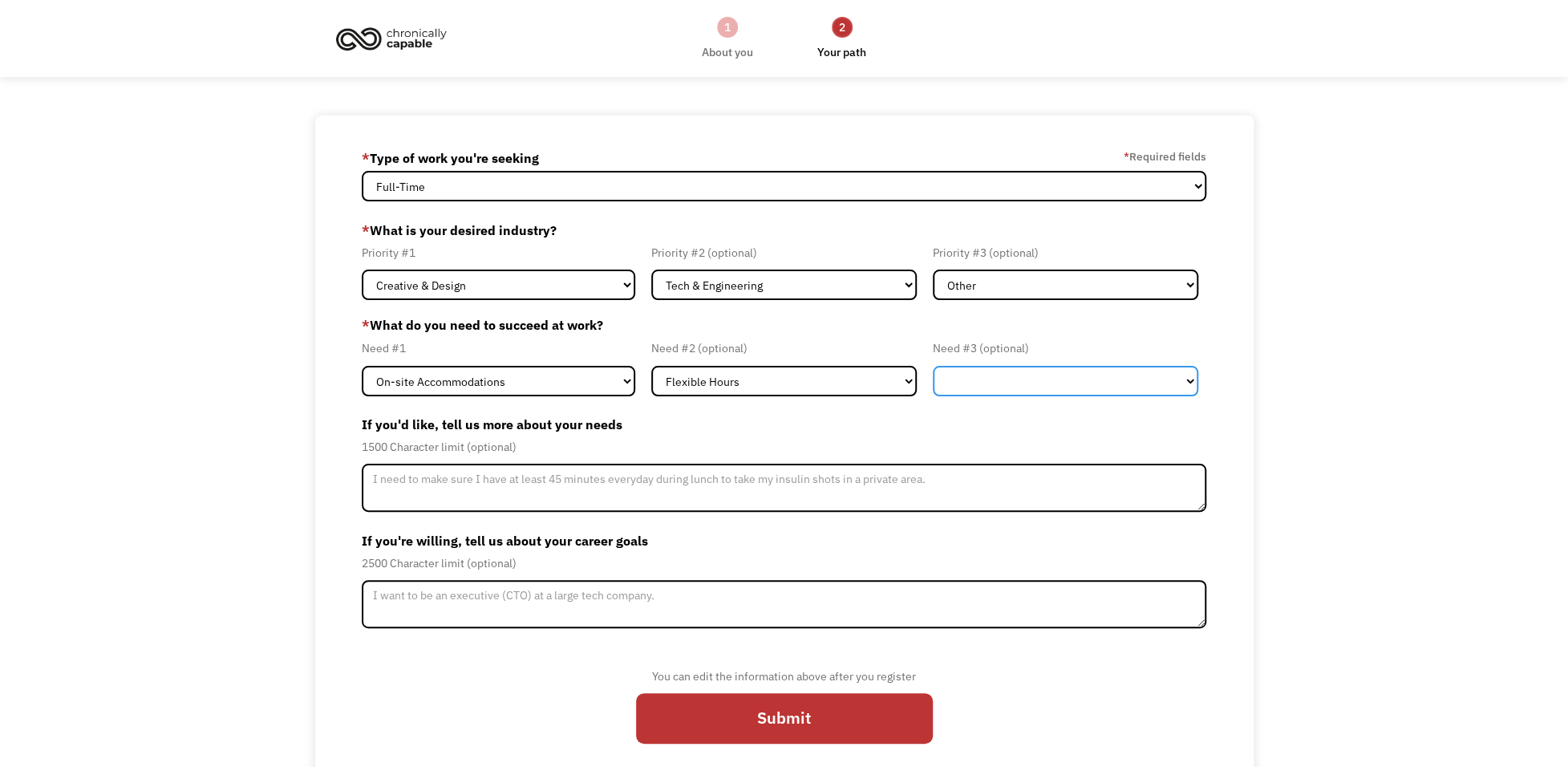
click at [966, 388] on select "Flexible Hours Remote Work Service Animal On-site Accommodations Visual Support…" at bounding box center [1065, 381] width 265 height 30
select select "Remote Work"
click at [932, 366] on select "Flexible Hours Remote Work Service Animal On-site Accommodations Visual Support…" at bounding box center [1065, 381] width 265 height 30
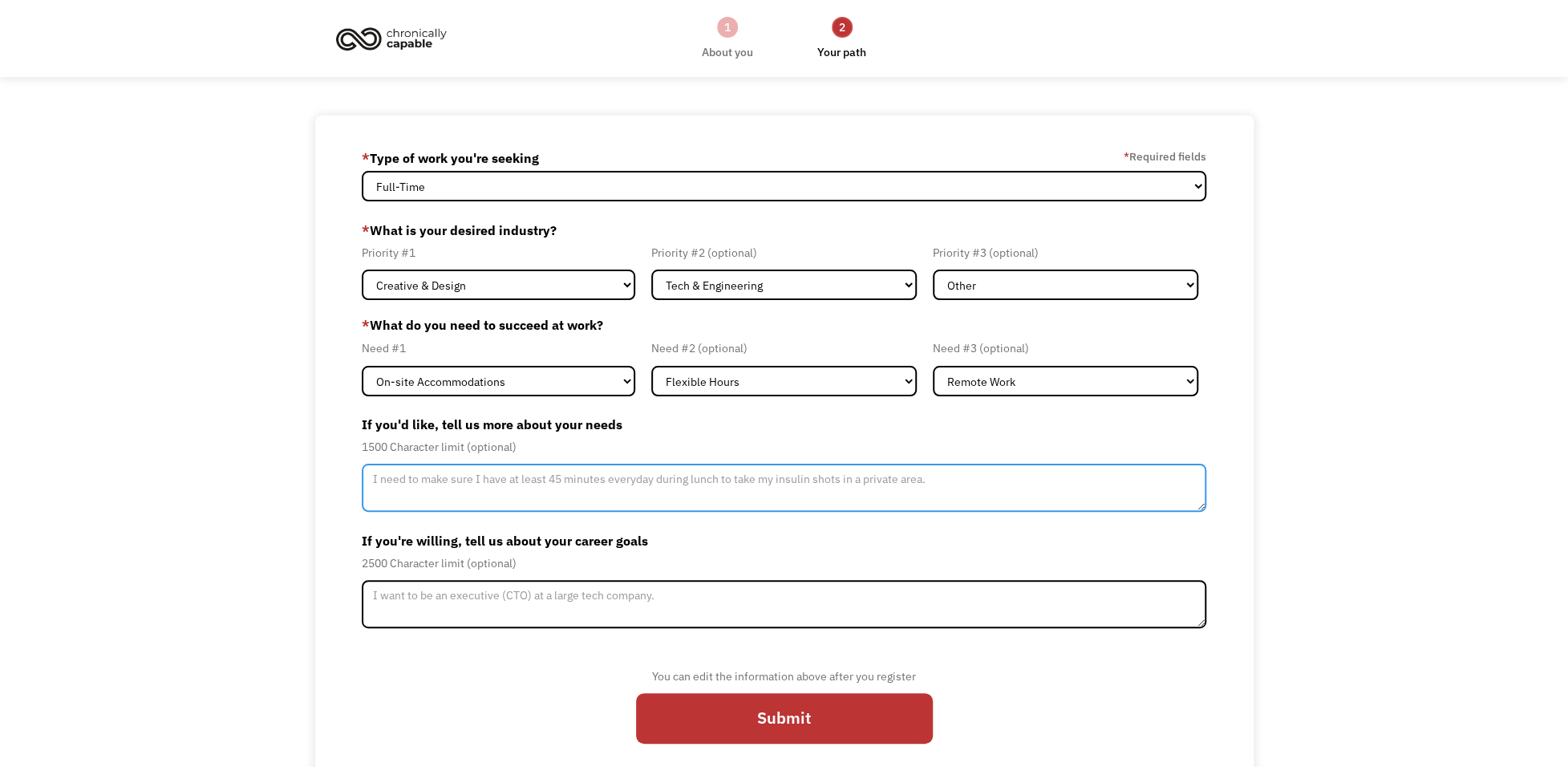
click at [449, 493] on textarea "Member-Update-Form-Step2" at bounding box center [784, 488] width 845 height 48
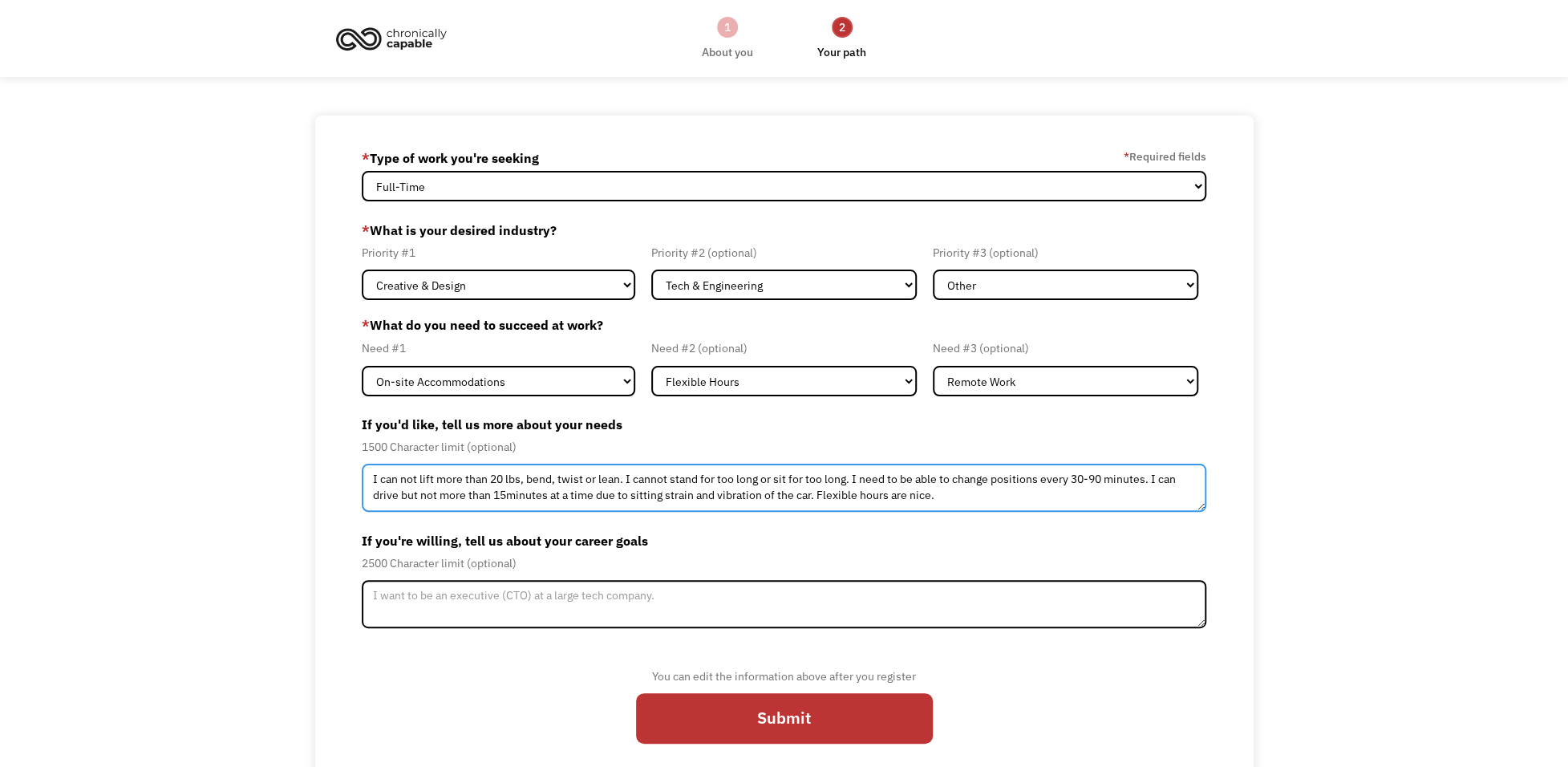
type textarea "I can not lift more than 20 lbs, bend, twist or lean. I cannot stand for too lo…"
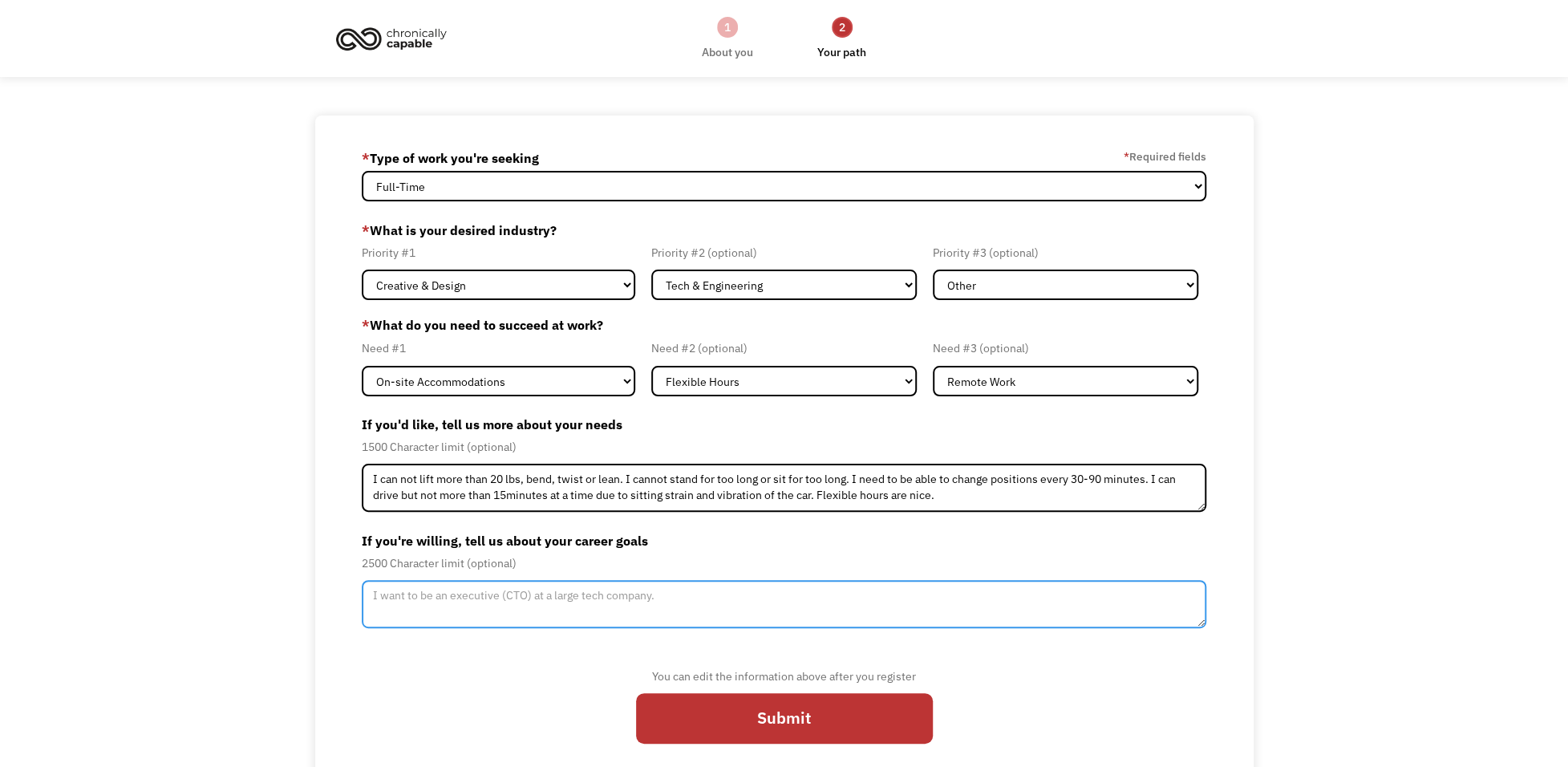
click at [449, 601] on textarea "Member-Update-Form-Step2" at bounding box center [784, 604] width 845 height 48
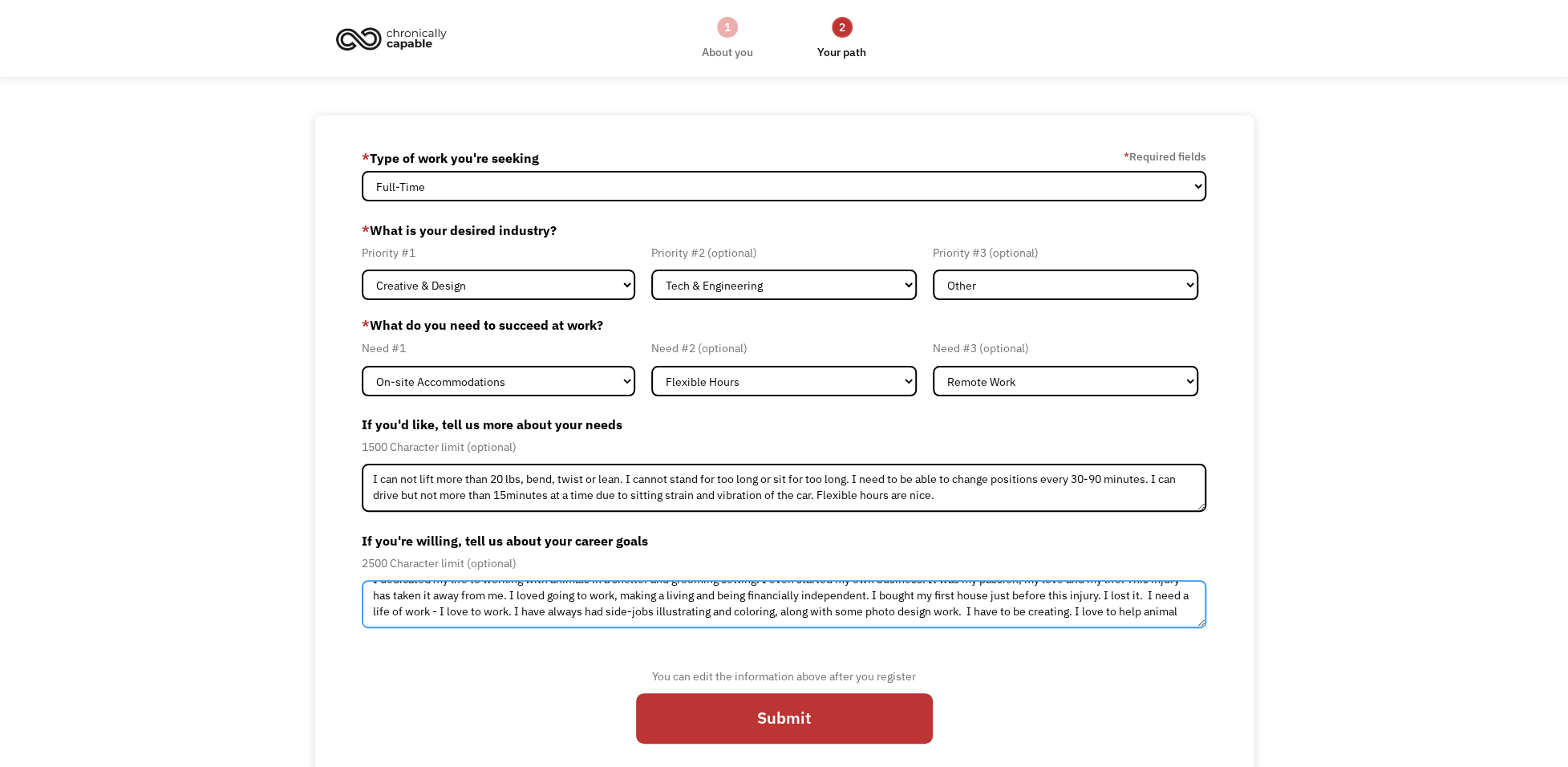
scroll to position [26, 0]
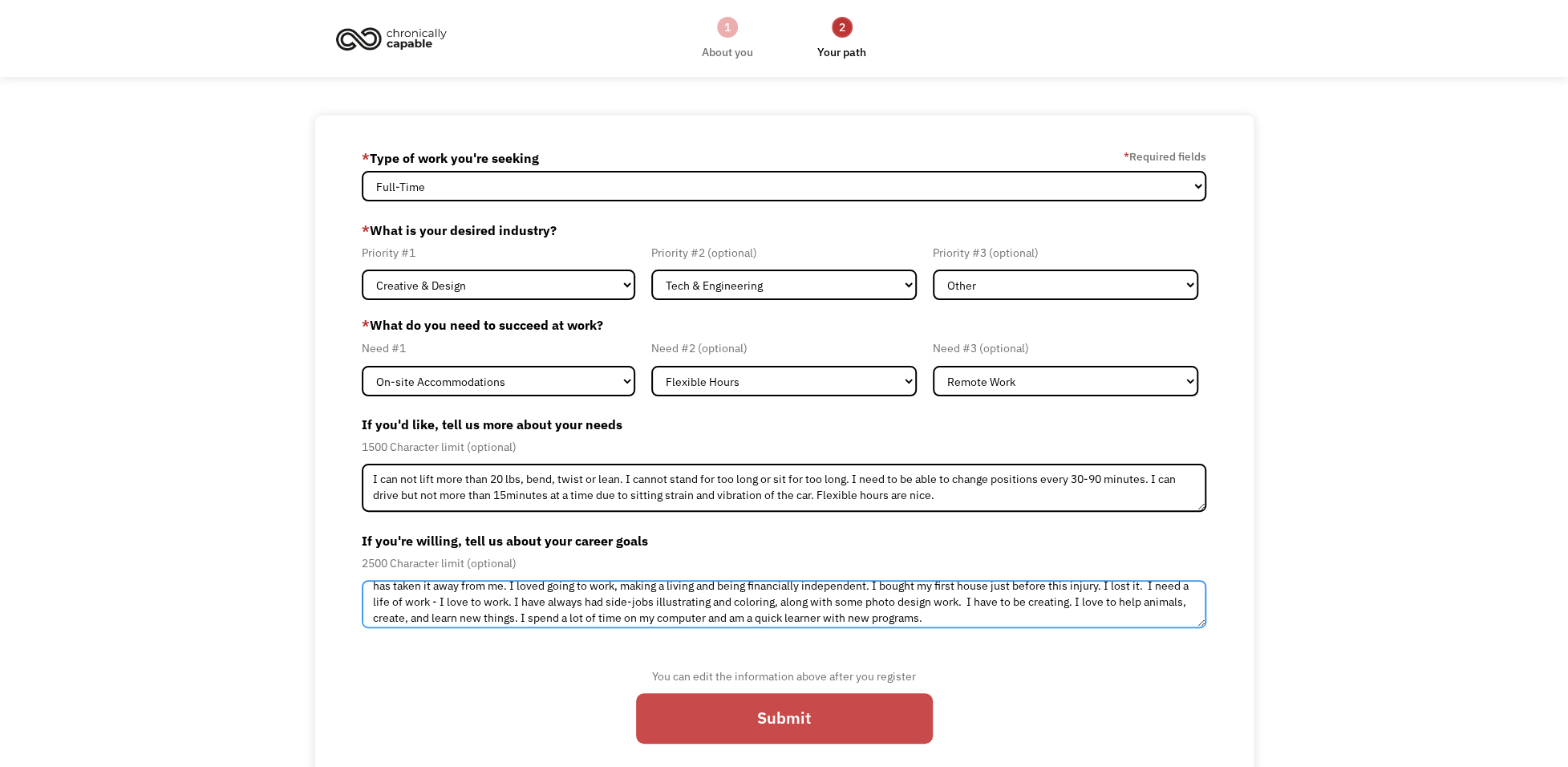
type textarea "I dedicated my life to working with animals in a shelter and grooming setting. …"
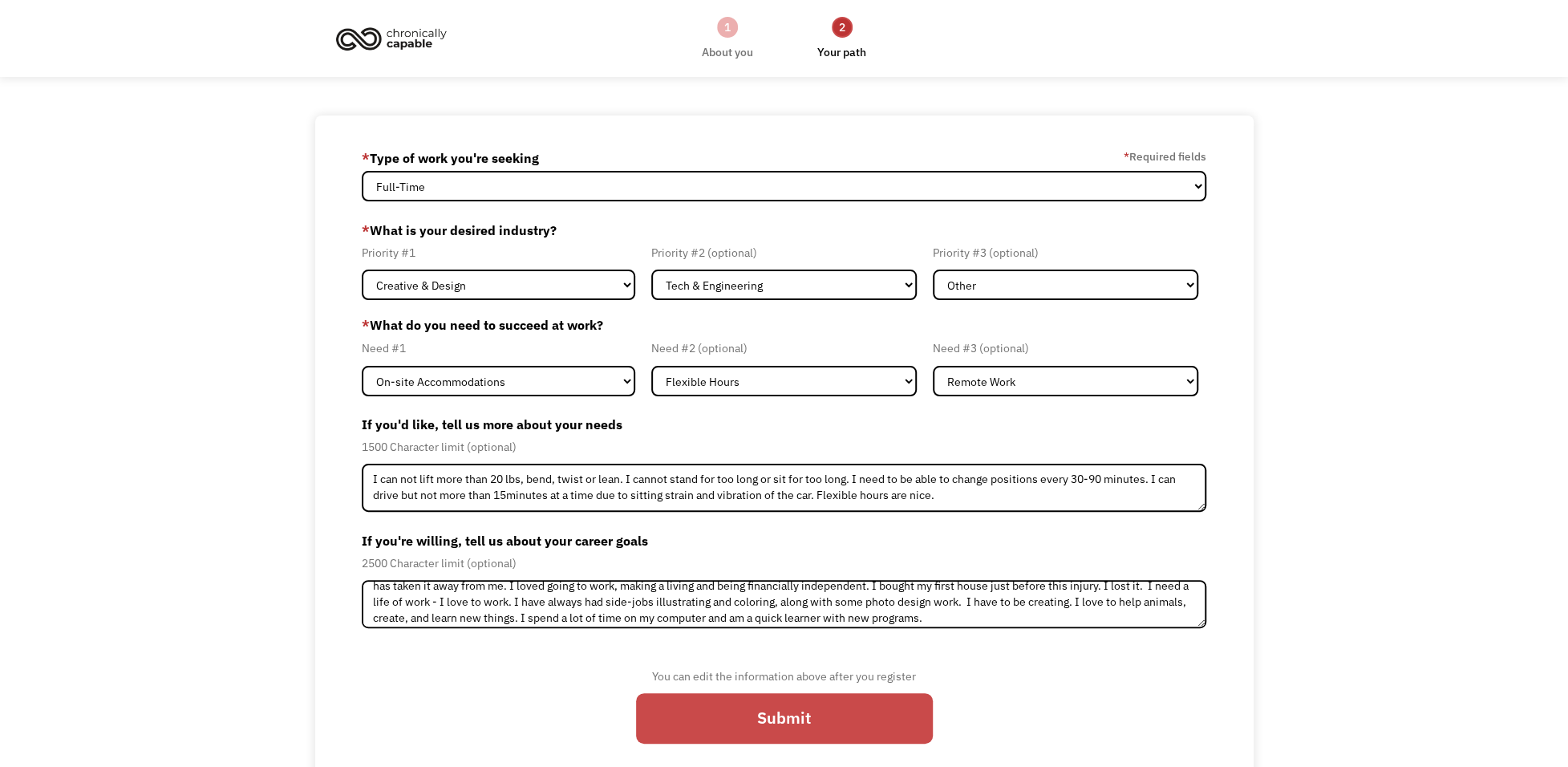
click at [754, 715] on input "Submit" at bounding box center [785, 718] width 297 height 49
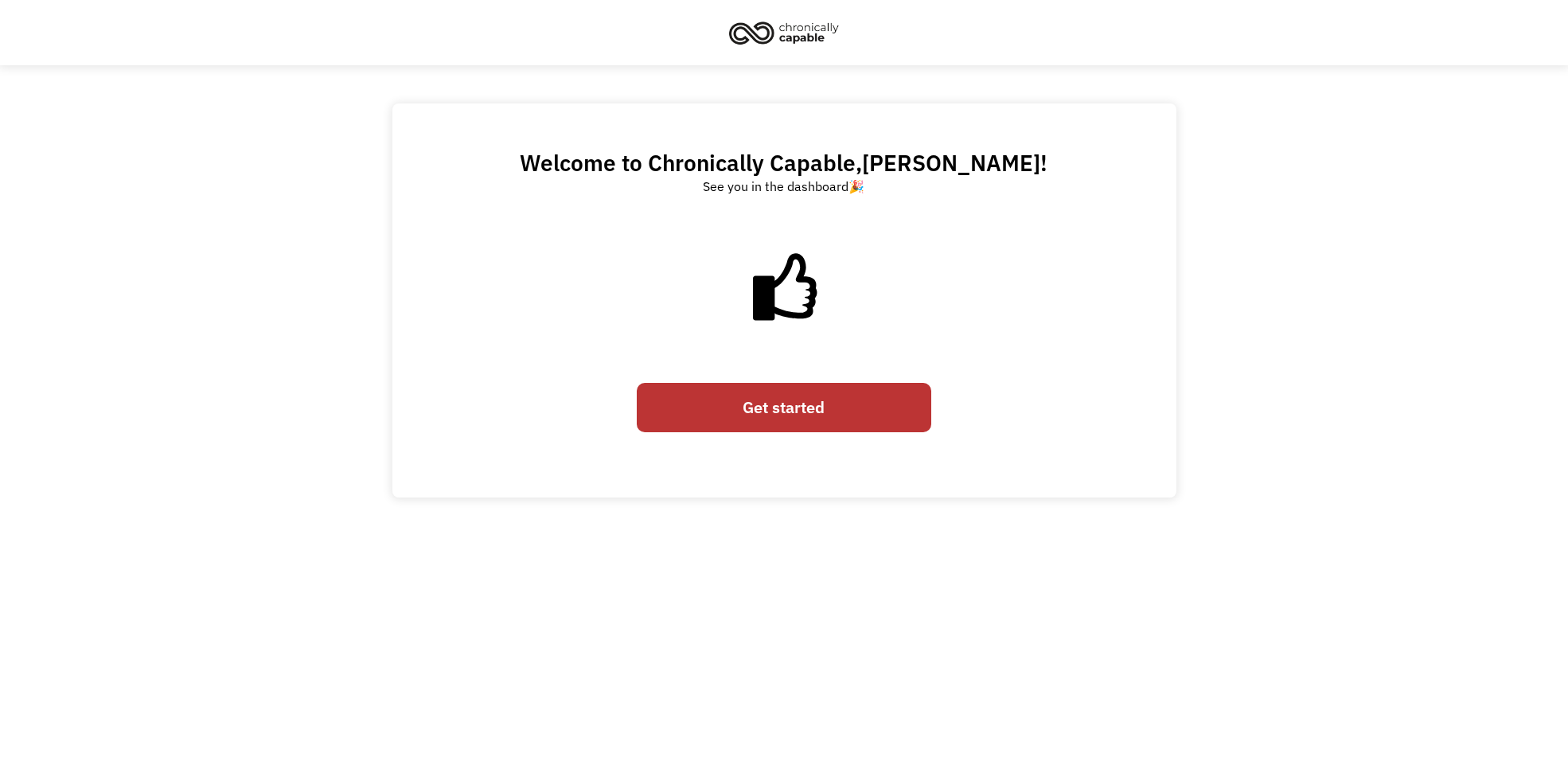
click at [695, 414] on link "Get started" at bounding box center [784, 408] width 295 height 49
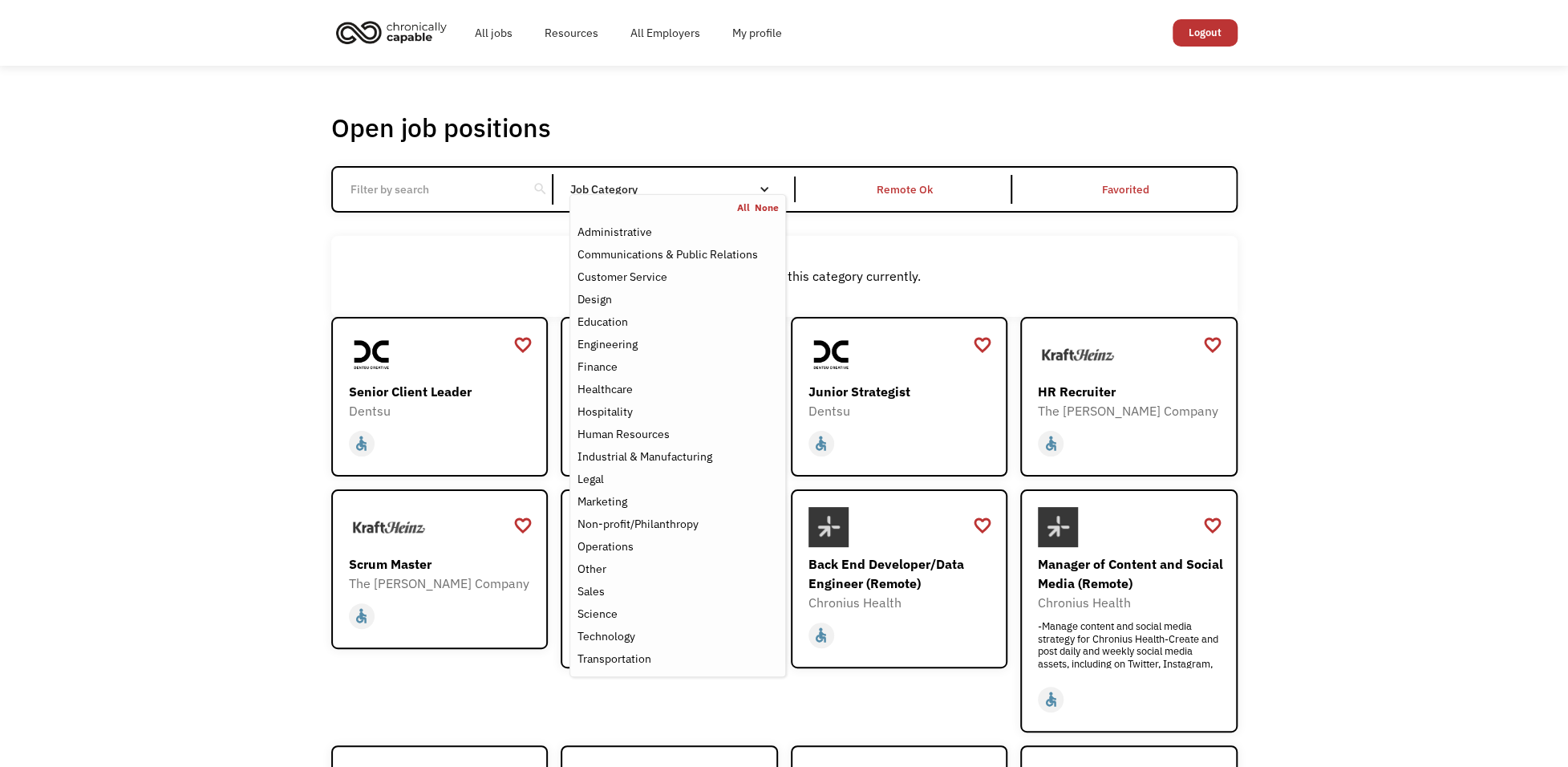
click at [590, 196] on nav "All None Administrative Communications & Public Relations Customer Service Desi…" at bounding box center [677, 436] width 216 height 482
click at [606, 300] on div "Design" at bounding box center [593, 300] width 34 height 19
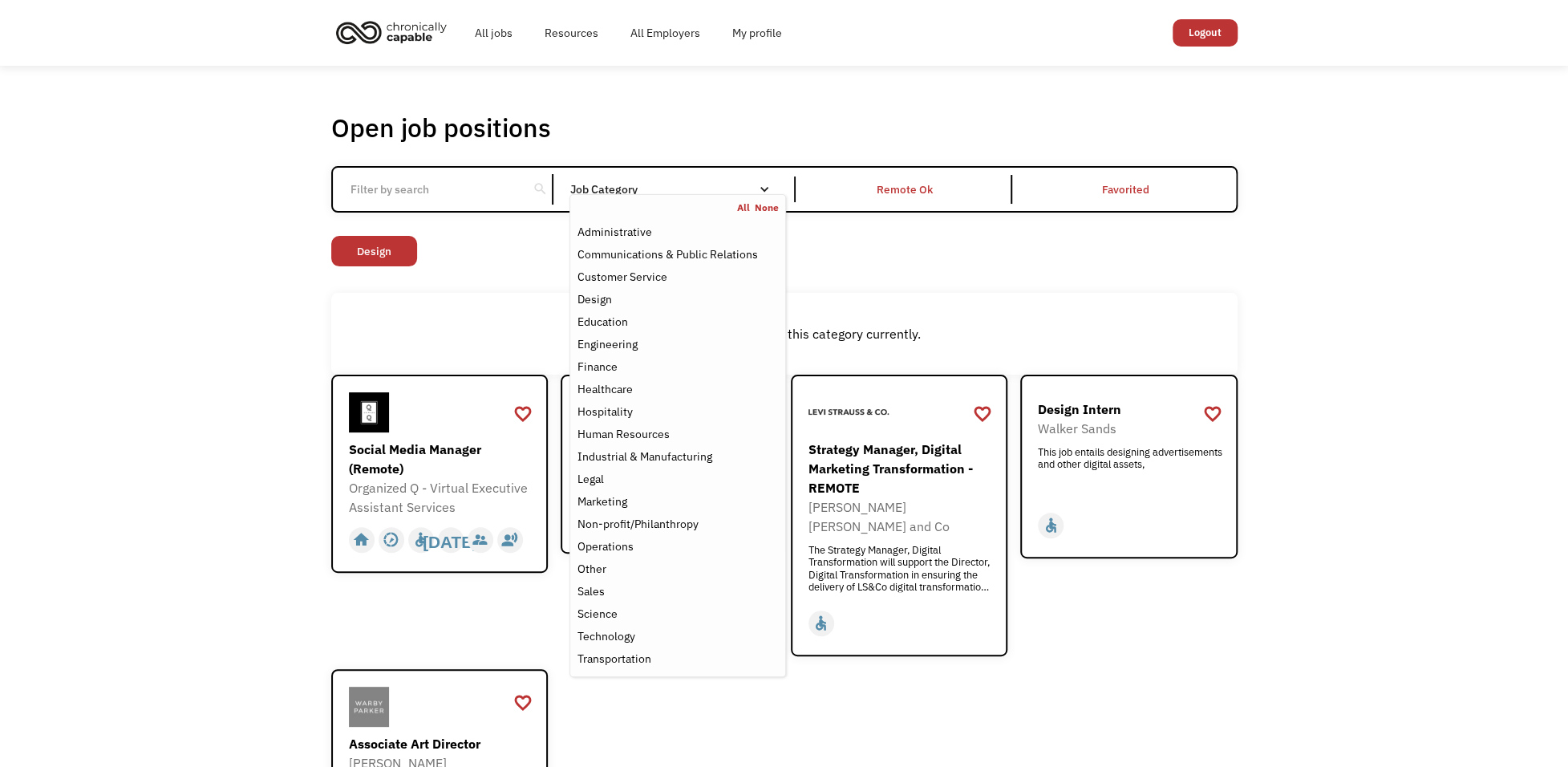
click at [320, 330] on div "Open job positions You have X liked items Search search Filter by category Admi…" at bounding box center [785, 502] width 939 height 795
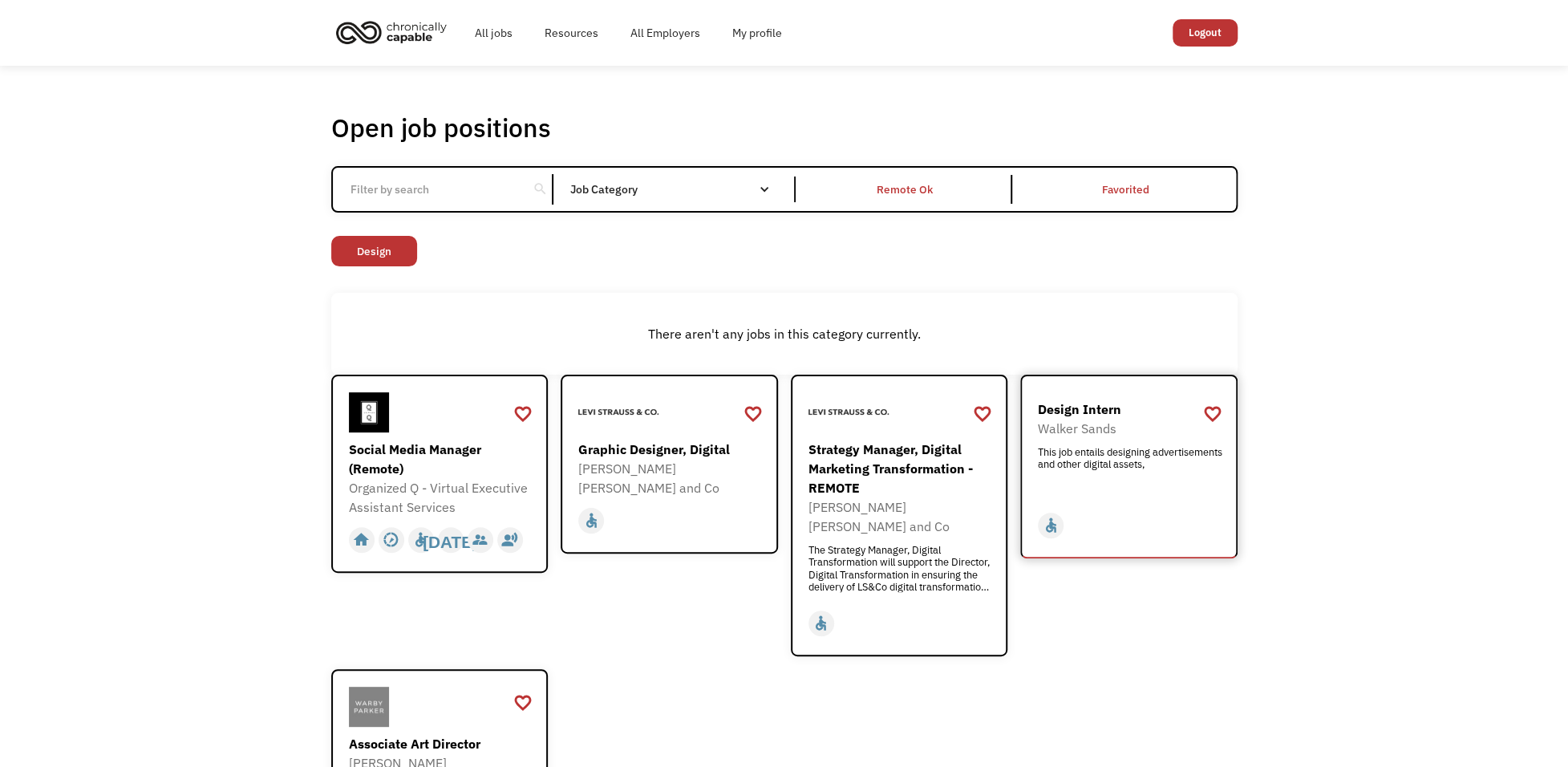
click at [1057, 438] on div "Design [DEMOGRAPHIC_DATA] [PERSON_NAME] This job entails designing advertisemen…" at bounding box center [1130, 446] width 186 height 95
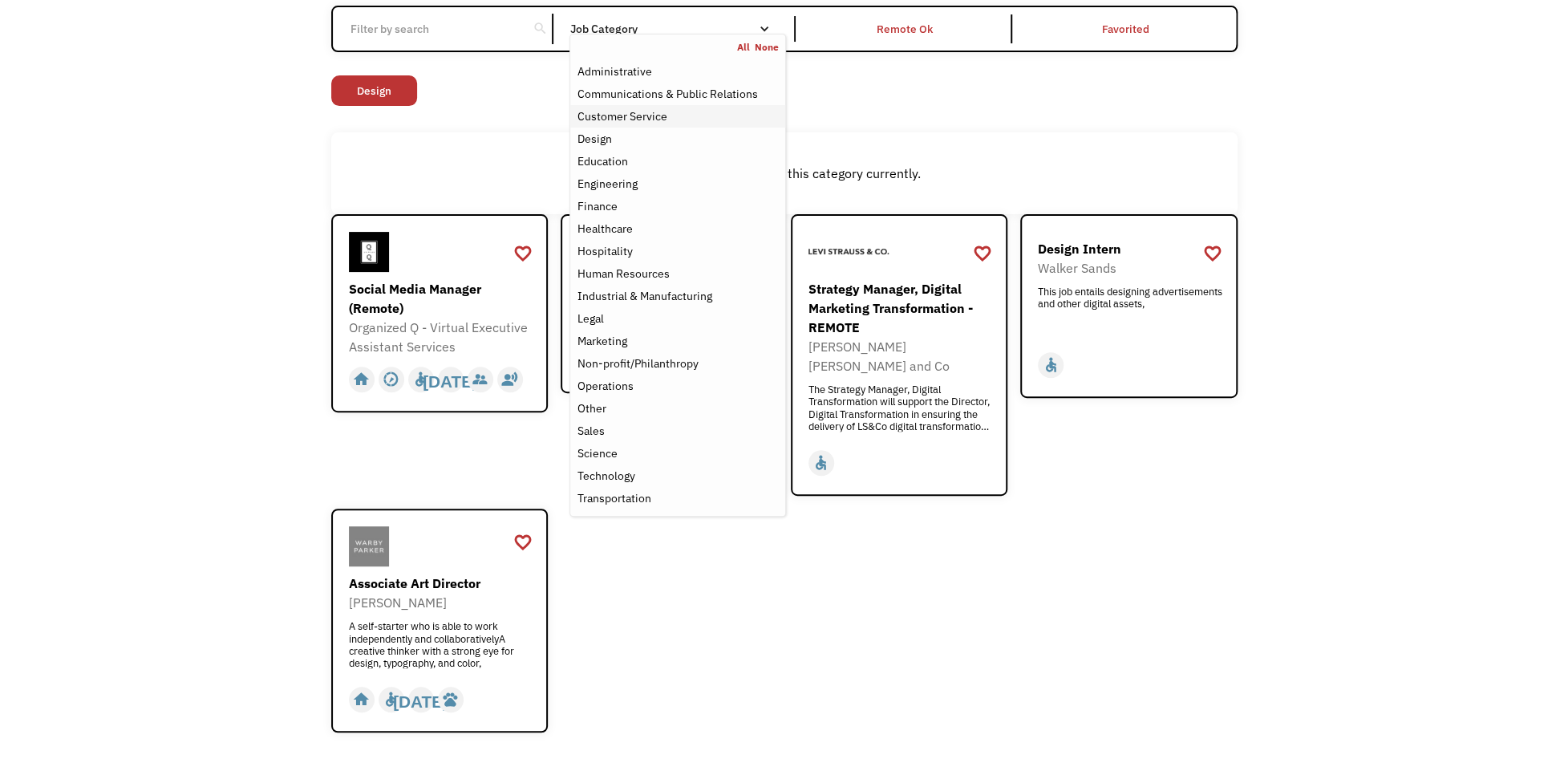
click at [695, 117] on div "Customer Service" at bounding box center [677, 117] width 202 height 19
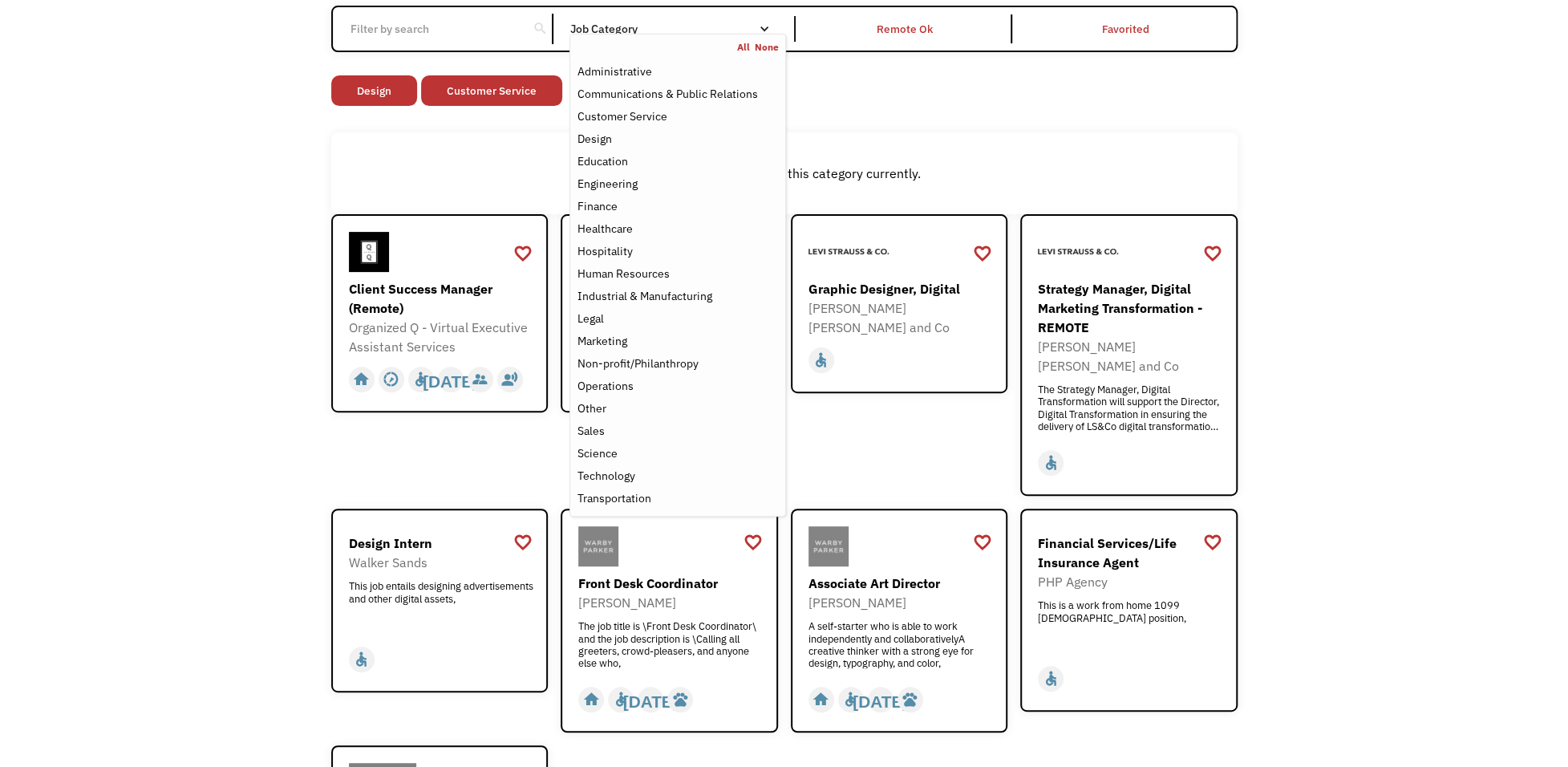
click at [245, 195] on div "Open job positions You have X liked items Search search Filter by category Admi…" at bounding box center [784, 469] width 1568 height 1128
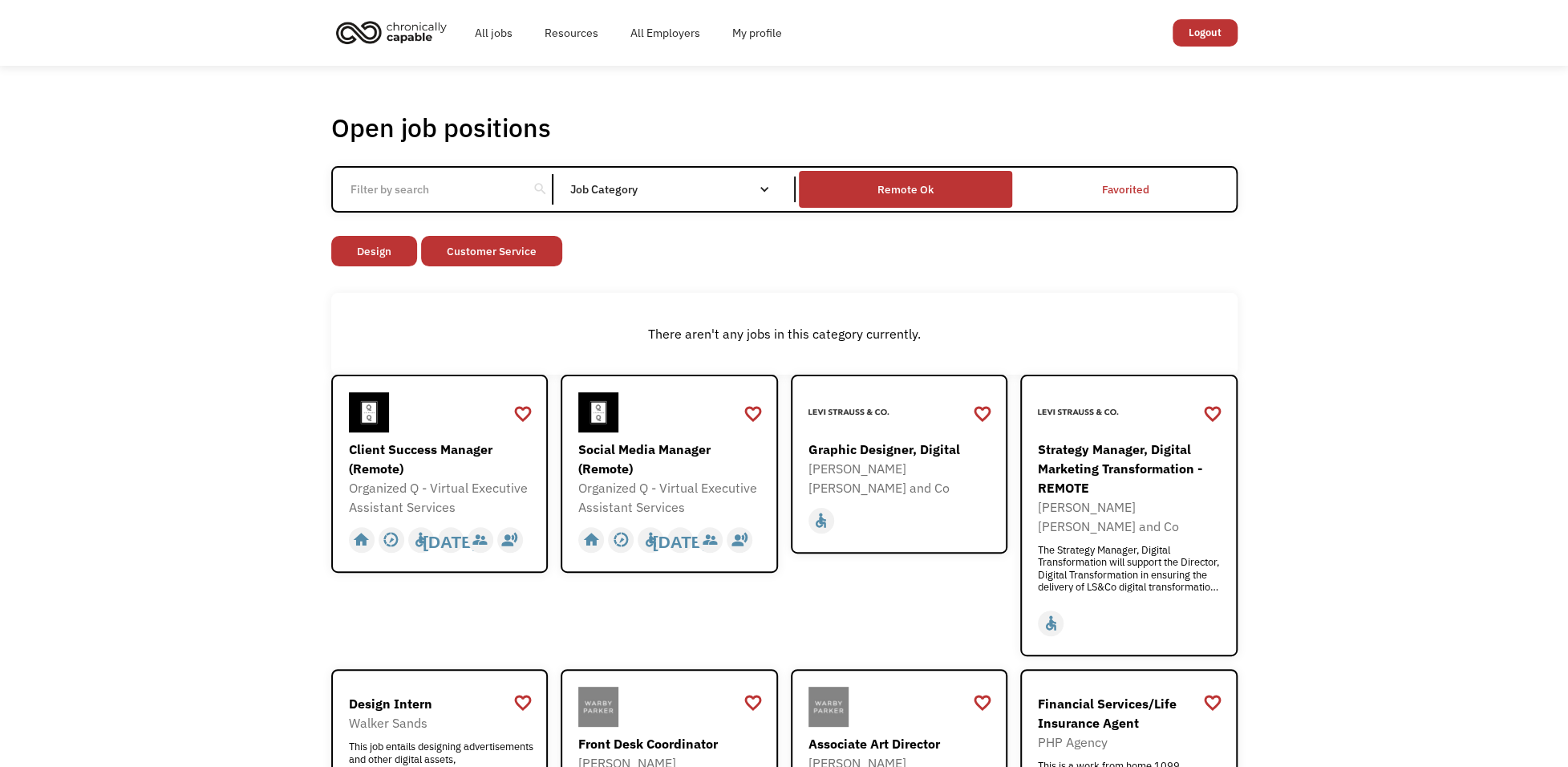
click at [936, 192] on div "Remote Ok" at bounding box center [905, 189] width 213 height 28
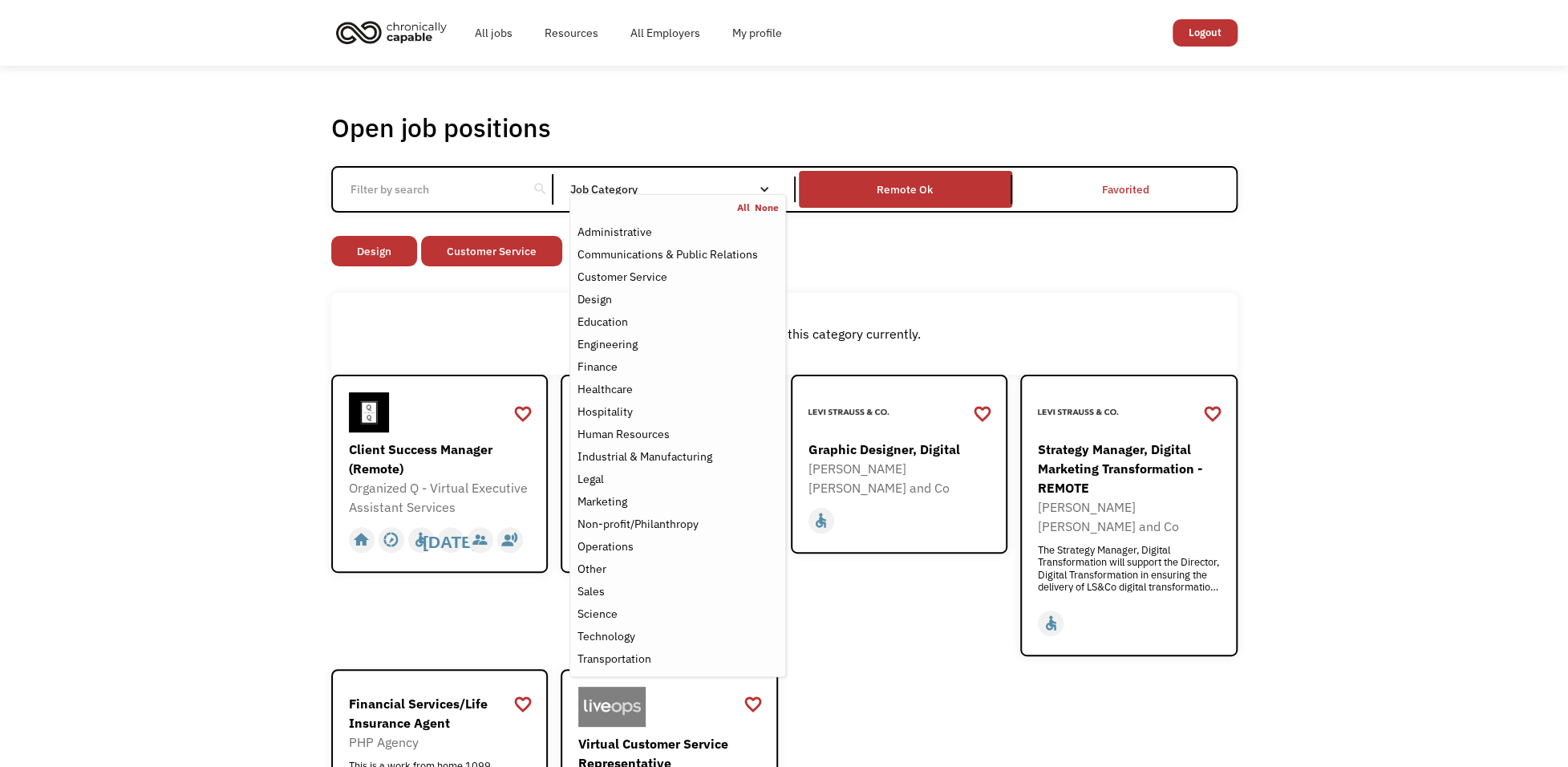
click at [740, 195] on nav "All None Administrative Communications & Public Relations Customer Service Desi…" at bounding box center [677, 436] width 216 height 482
click at [647, 564] on div "Other" at bounding box center [677, 569] width 202 height 19
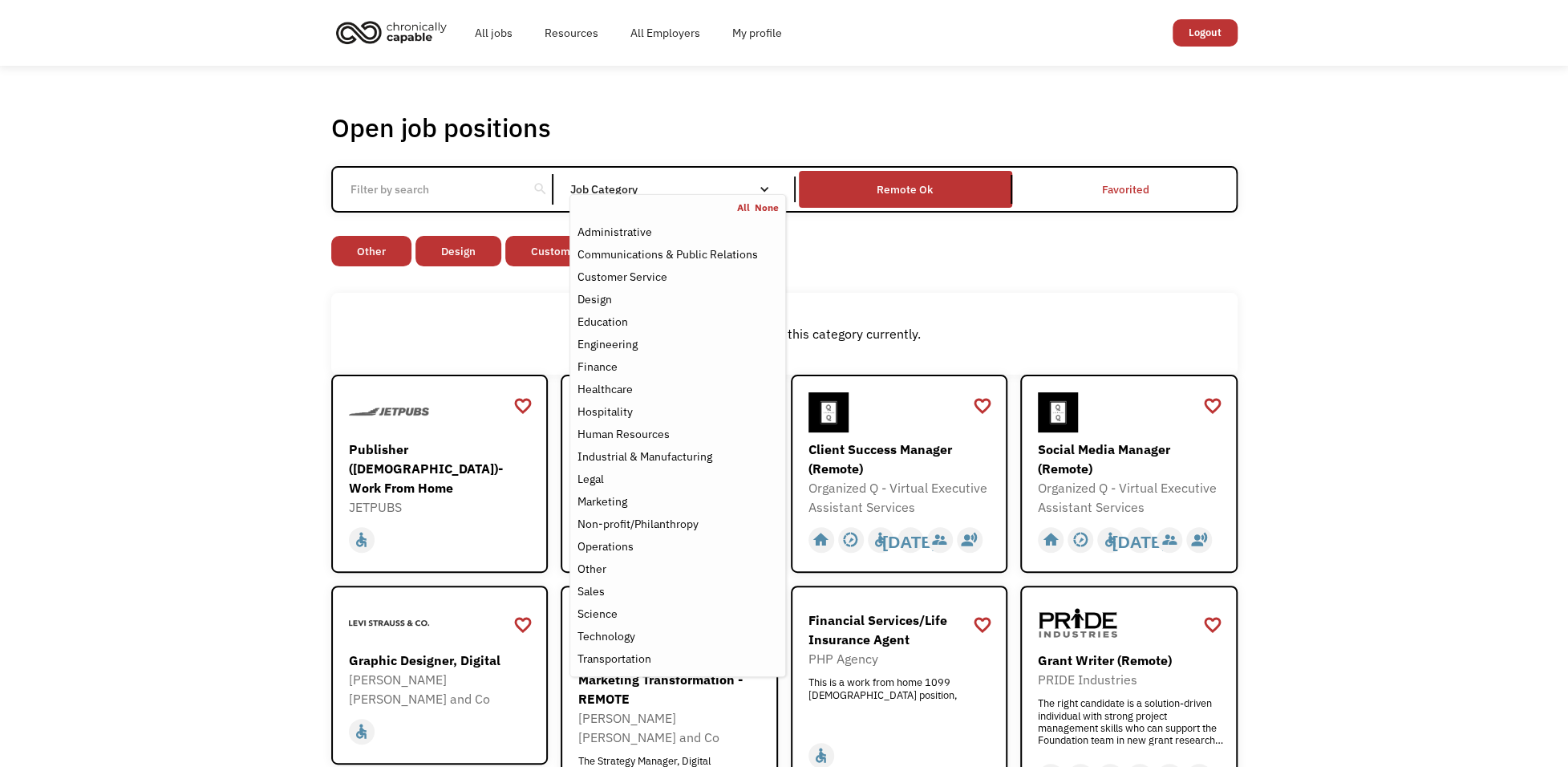
click at [323, 337] on div "Open job positions You have X liked items Search search Filter by category Admi…" at bounding box center [785, 617] width 939 height 1026
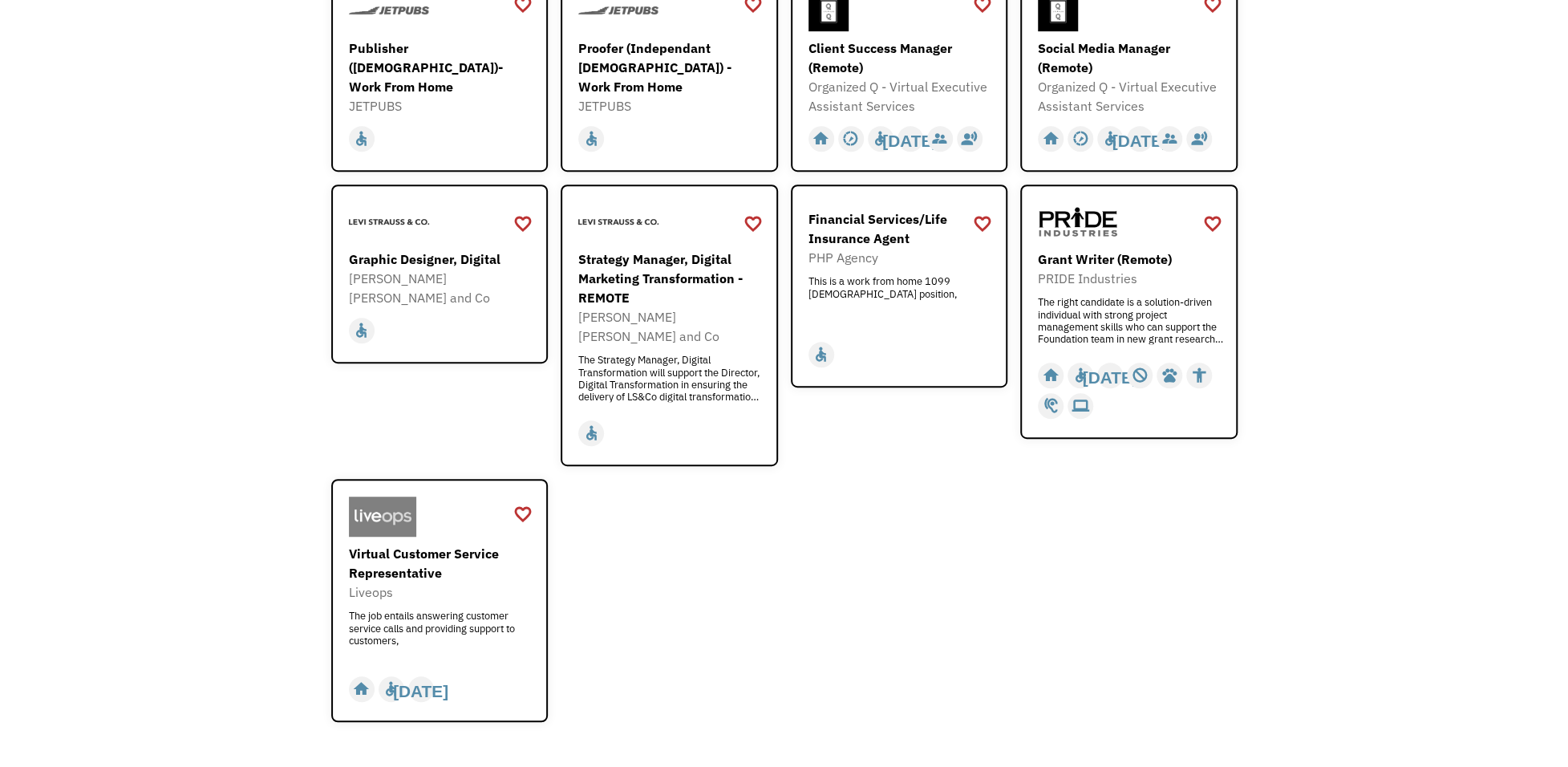
scroll to position [160, 0]
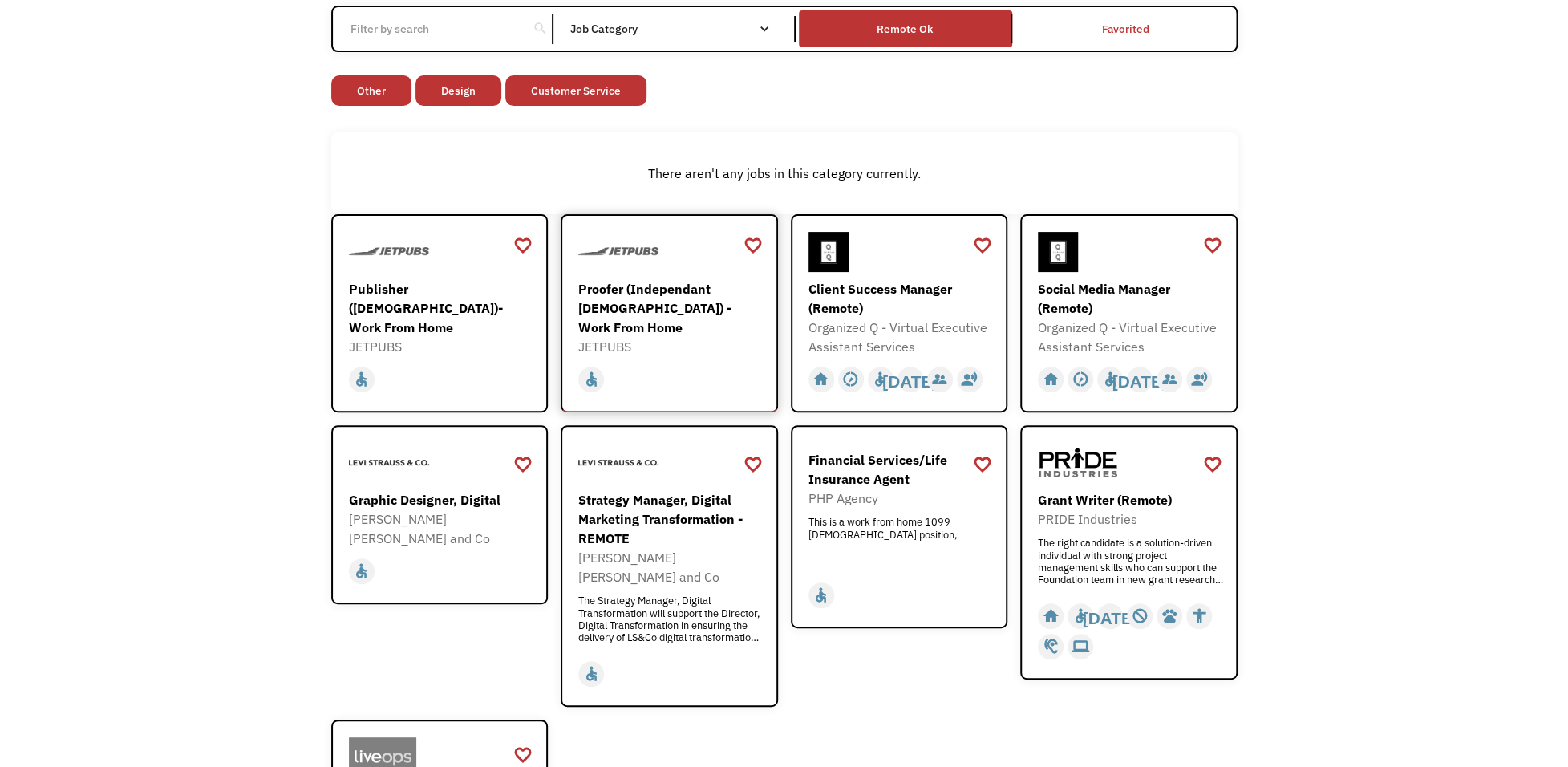
click at [706, 301] on div "Proofer (Independant [DEMOGRAPHIC_DATA]) - Work From Home" at bounding box center [671, 308] width 186 height 57
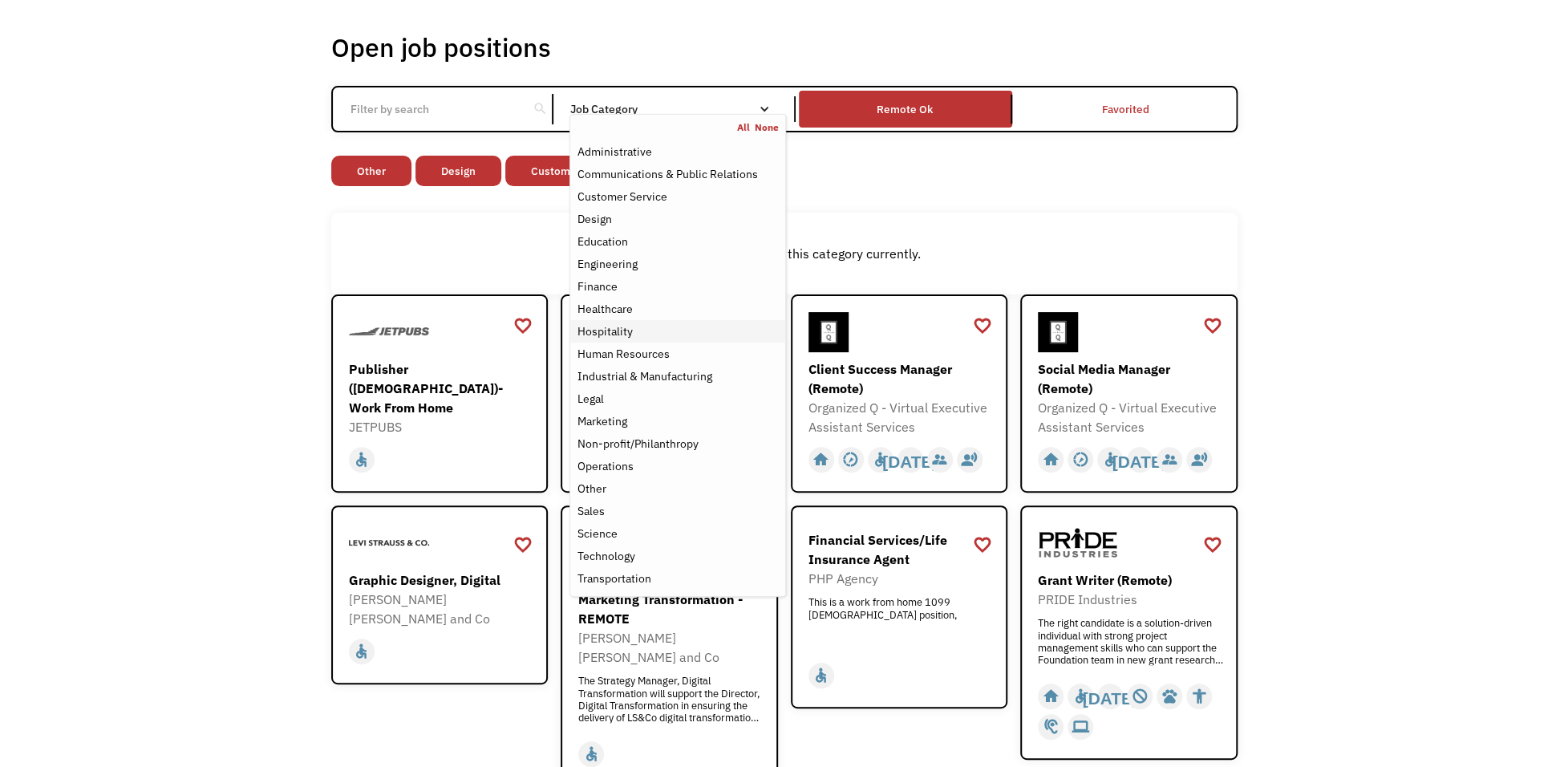
click at [635, 330] on div "Hospitality" at bounding box center [677, 331] width 202 height 19
click at [681, 327] on div "Hospitality" at bounding box center [677, 331] width 202 height 19
click at [485, 248] on div "There aren't any jobs in this category currently." at bounding box center [784, 254] width 890 height 19
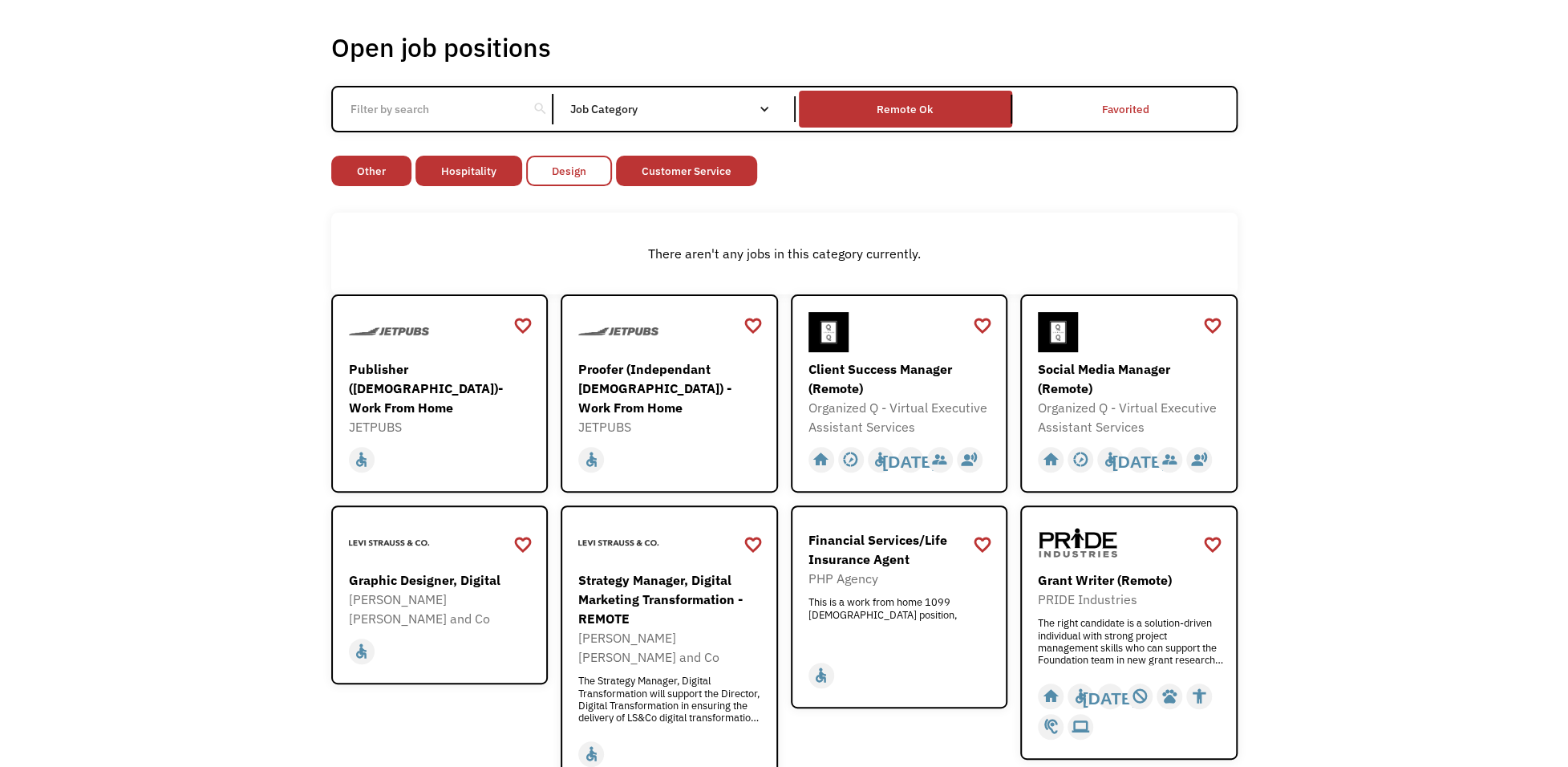
click at [588, 166] on link "Design" at bounding box center [568, 171] width 86 height 30
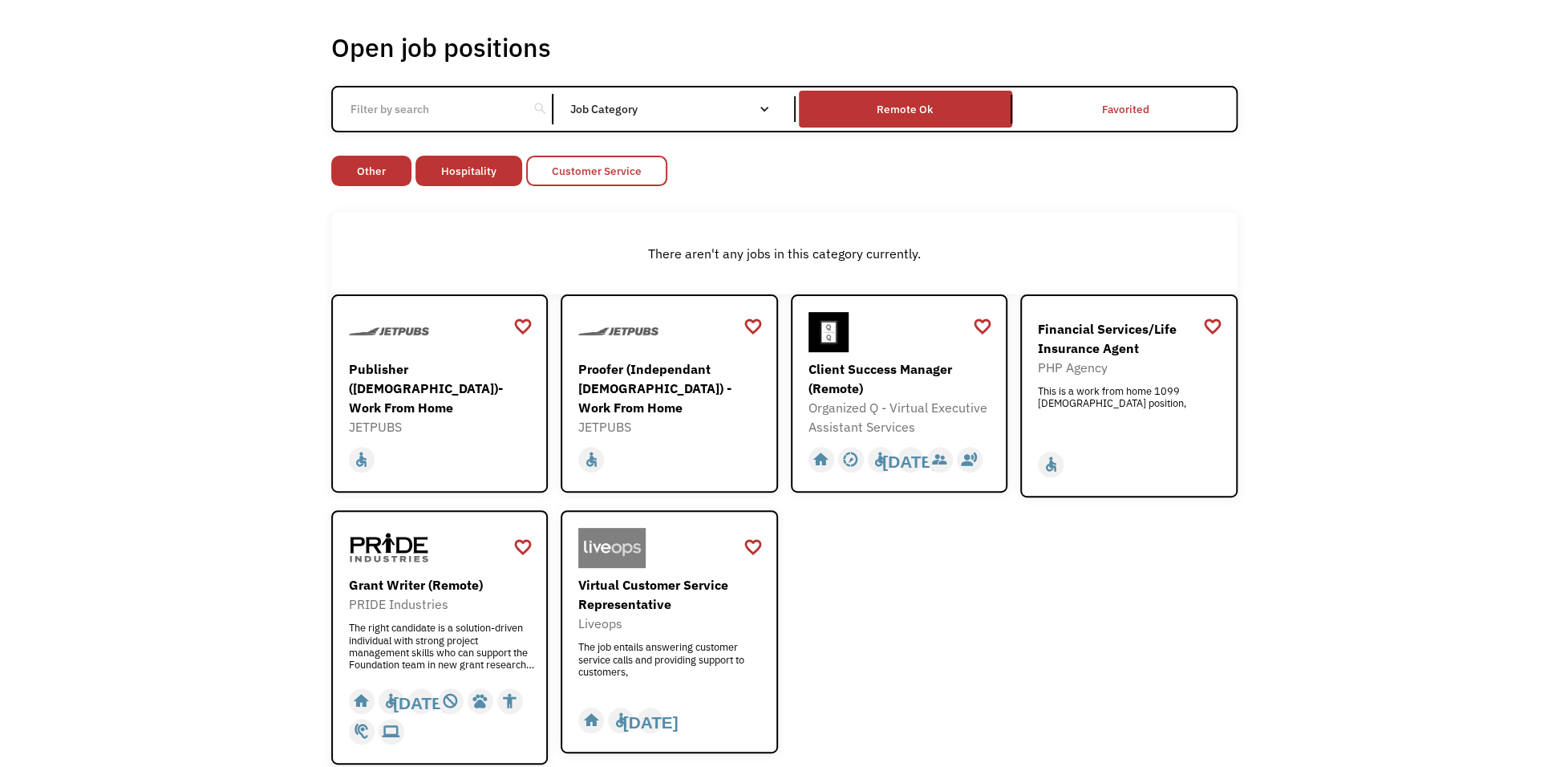
click at [585, 178] on link "Customer Service" at bounding box center [597, 171] width 141 height 30
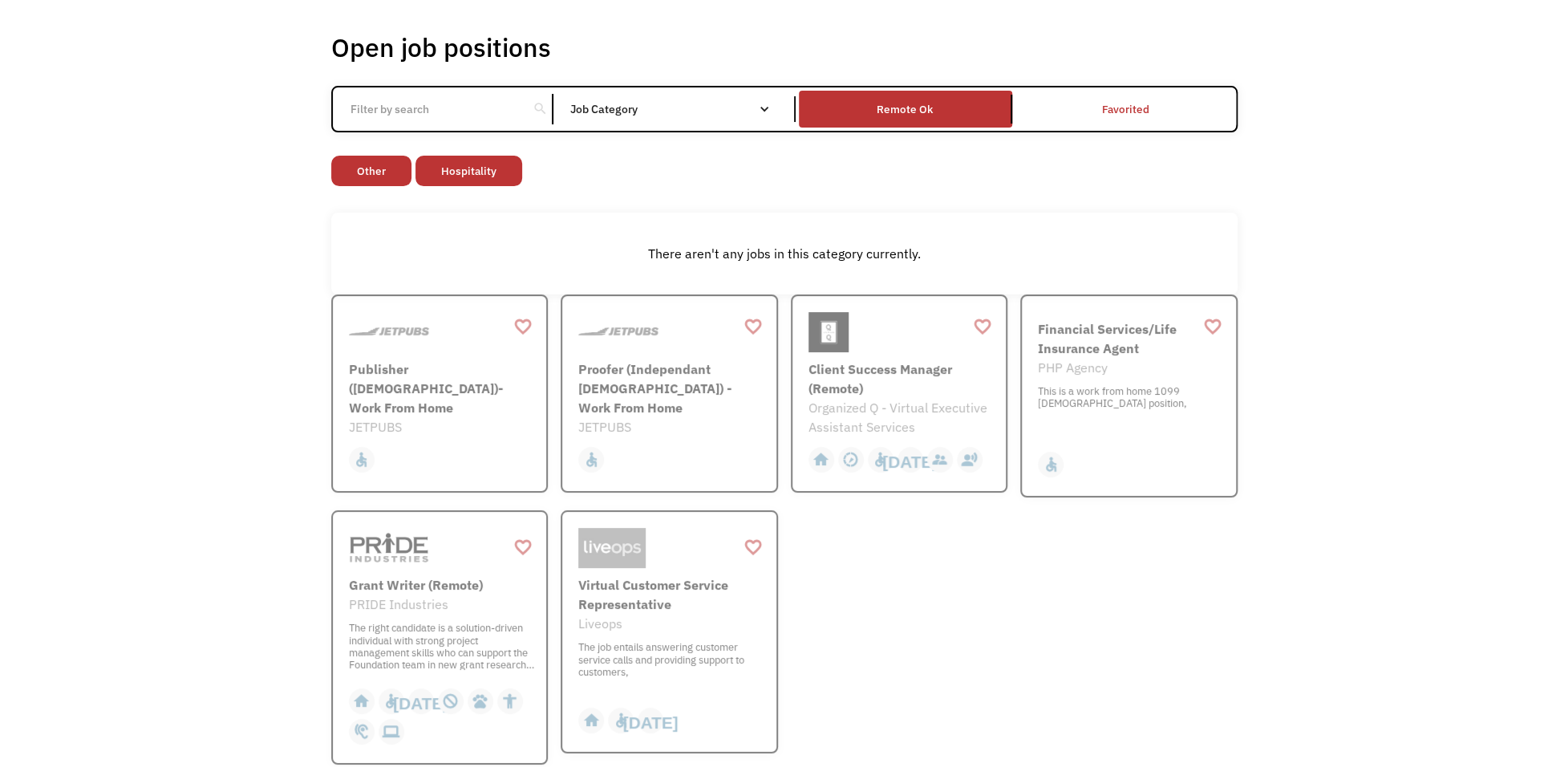
scroll to position [69, 0]
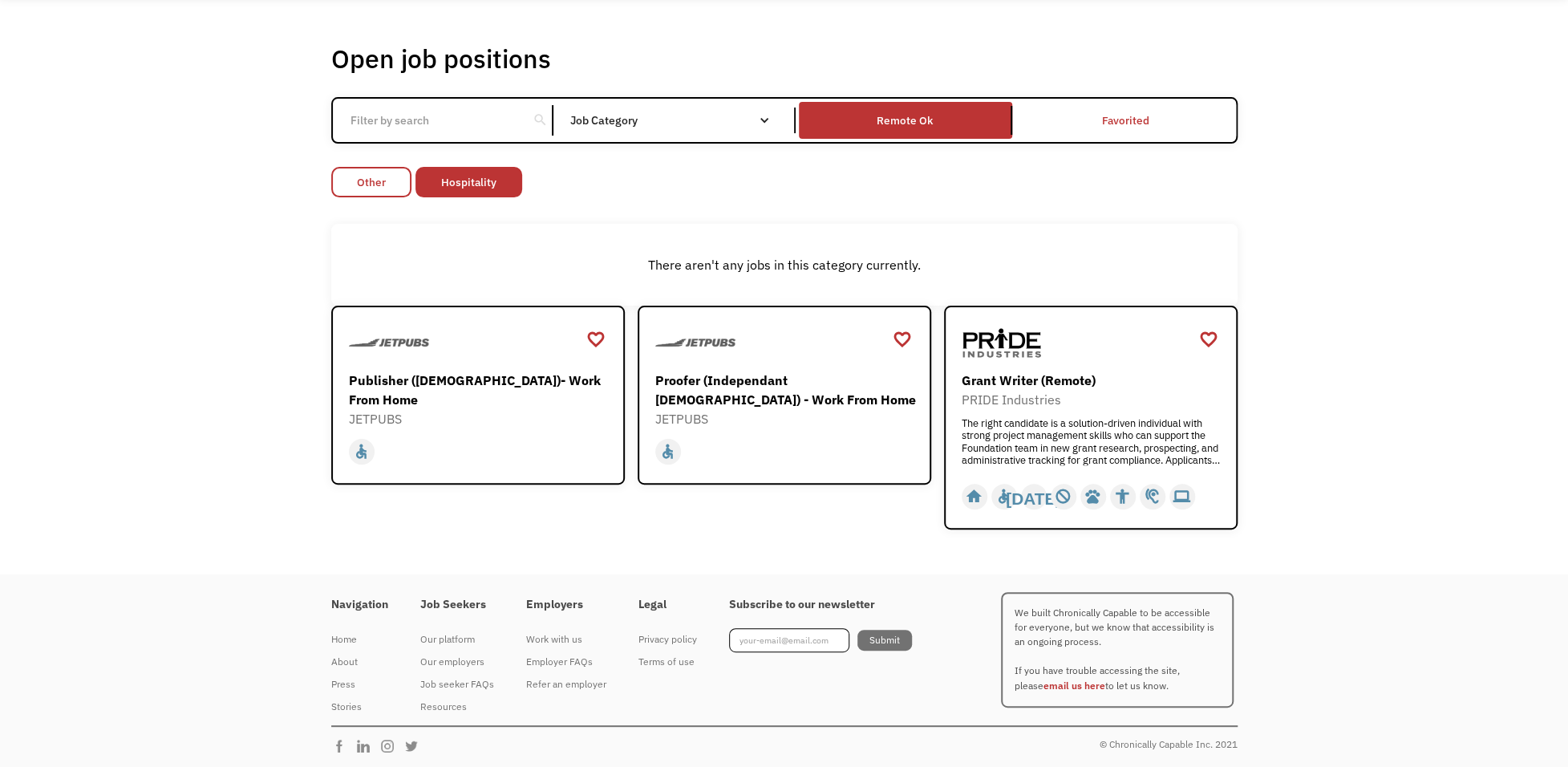
click at [393, 190] on link "Other" at bounding box center [371, 182] width 80 height 30
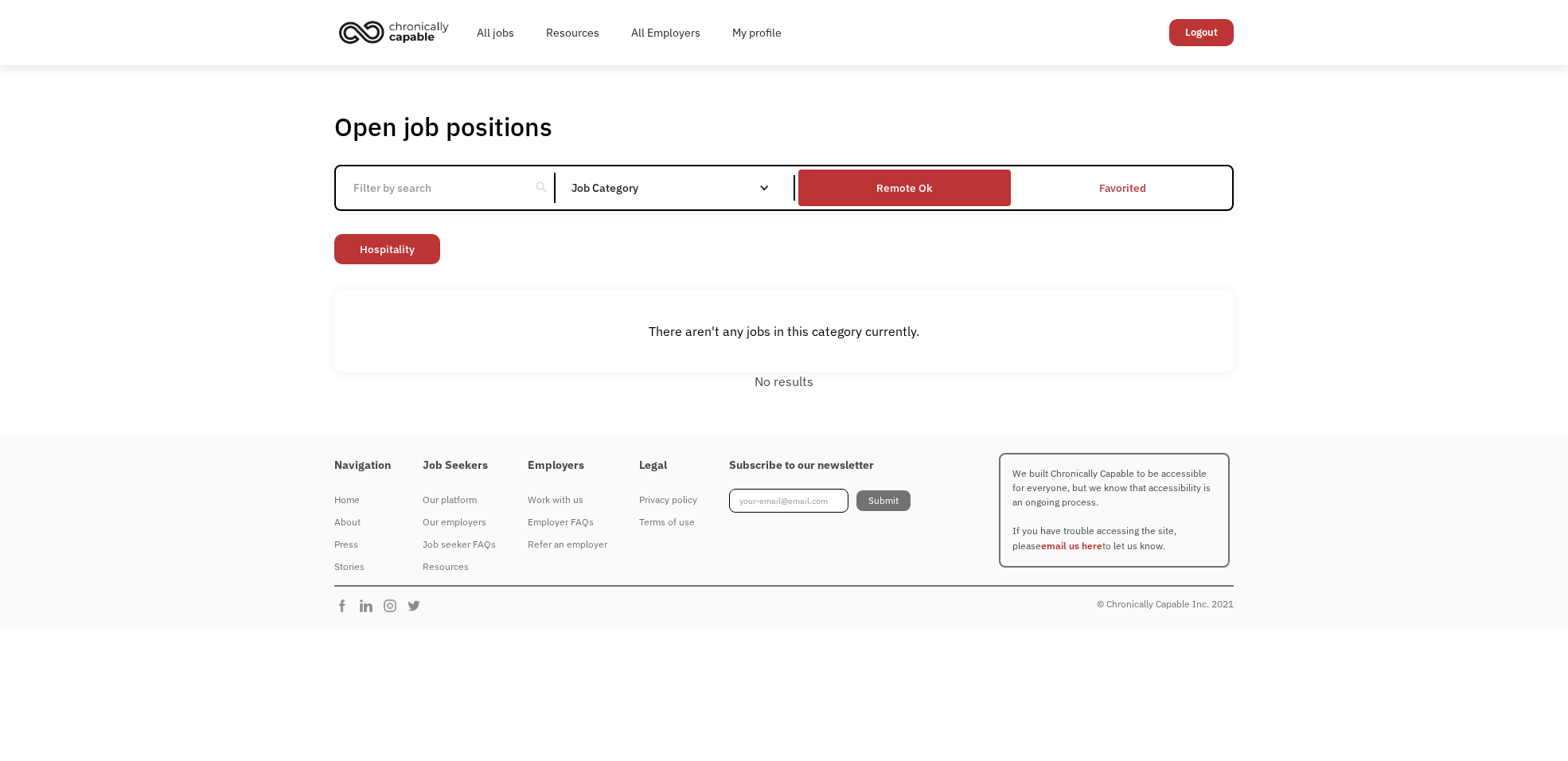
click at [873, 185] on div "Remote Ok" at bounding box center [903, 188] width 211 height 28
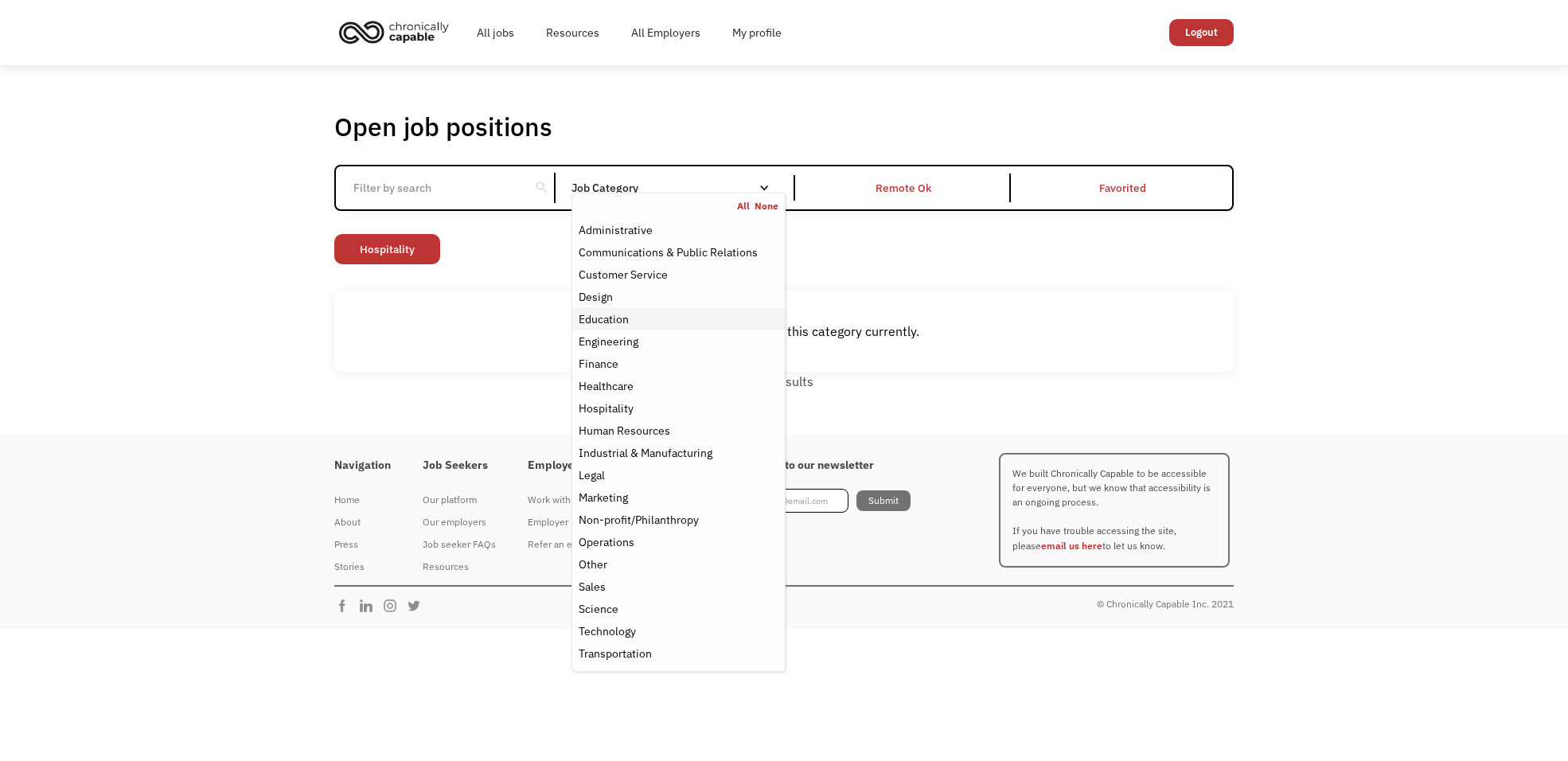
click at [652, 320] on div "Education" at bounding box center [679, 319] width 200 height 19
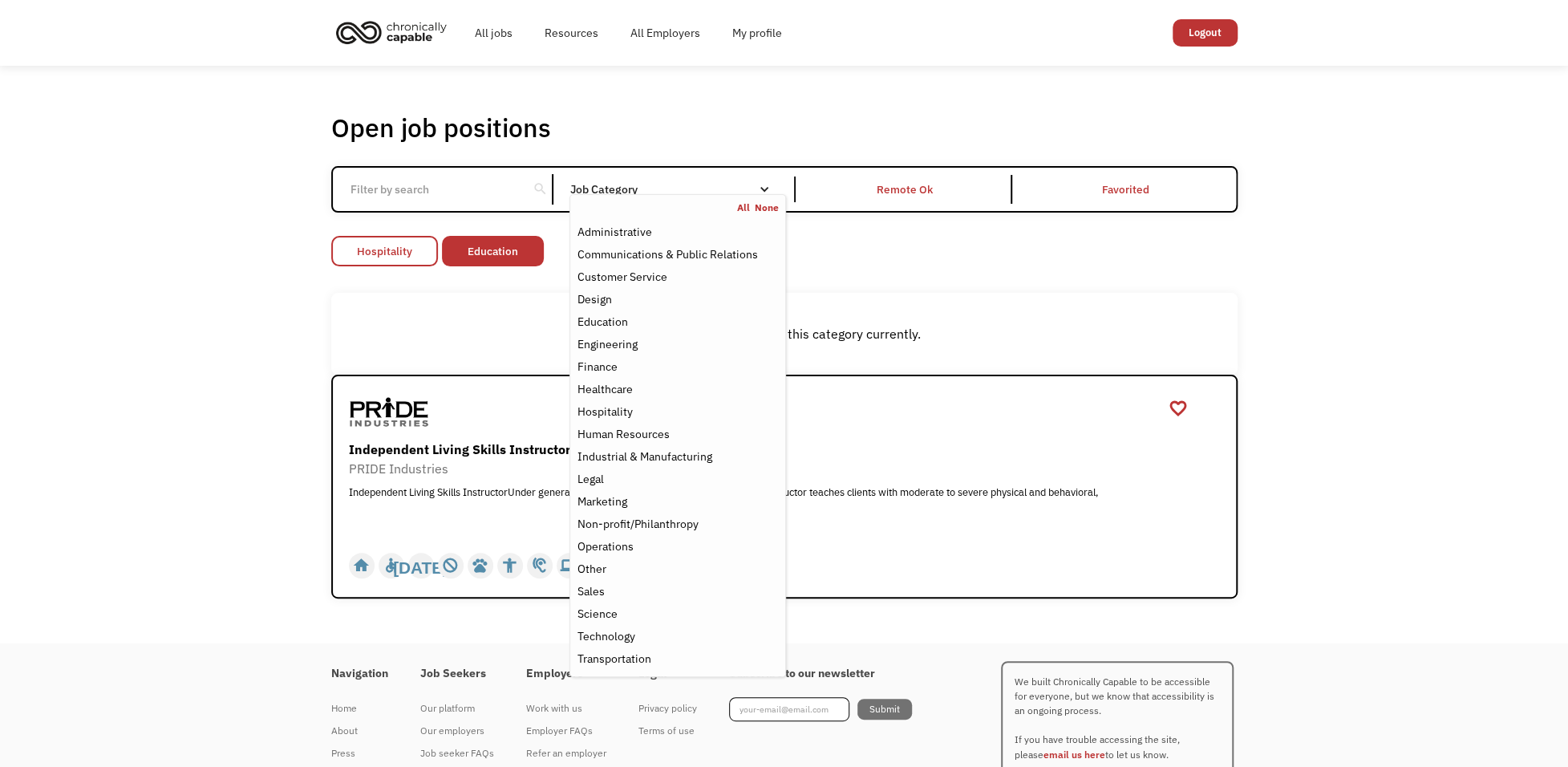
click at [385, 253] on link "Hospitality" at bounding box center [384, 251] width 107 height 30
click at [683, 397] on div "Healthcare" at bounding box center [677, 389] width 202 height 19
click at [482, 255] on link "Education" at bounding box center [492, 251] width 102 height 30
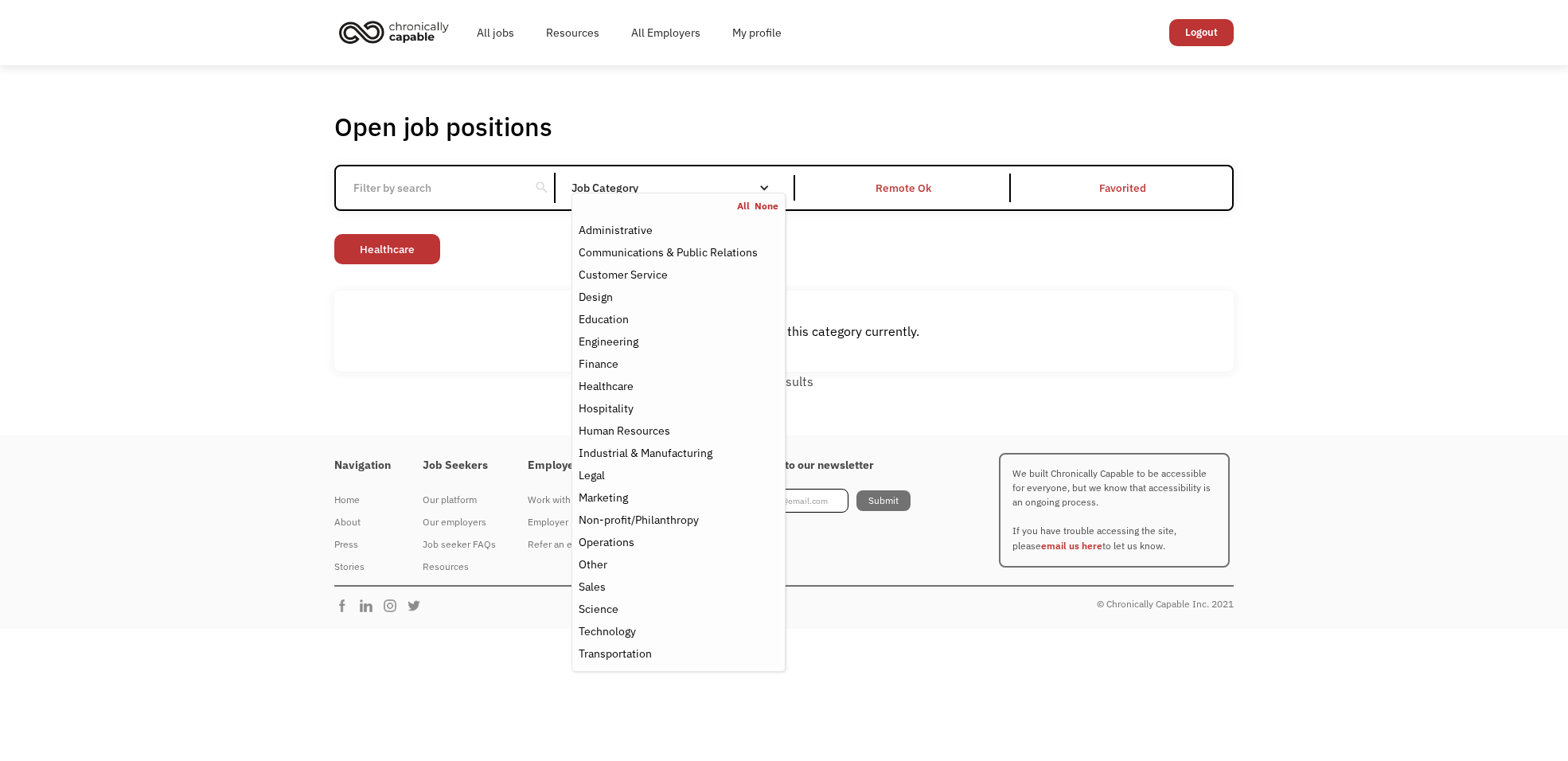
click at [685, 196] on nav "All None Administrative Communications & Public Relations Customer Service Desi…" at bounding box center [679, 432] width 214 height 479
click at [645, 634] on div "Technology" at bounding box center [679, 631] width 200 height 19
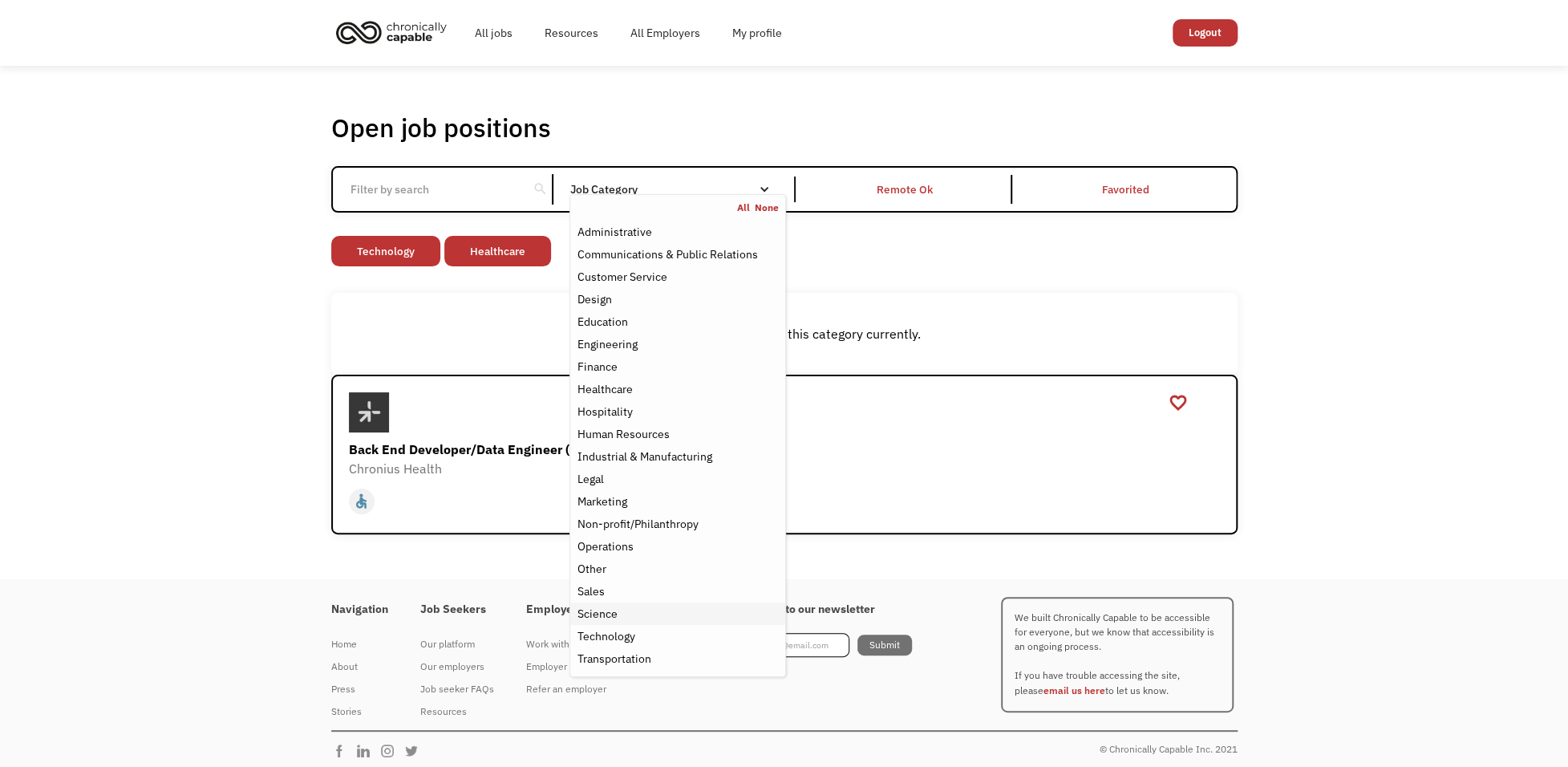
click at [614, 617] on div "Science" at bounding box center [596, 613] width 40 height 19
click at [742, 205] on link "All" at bounding box center [746, 208] width 18 height 13
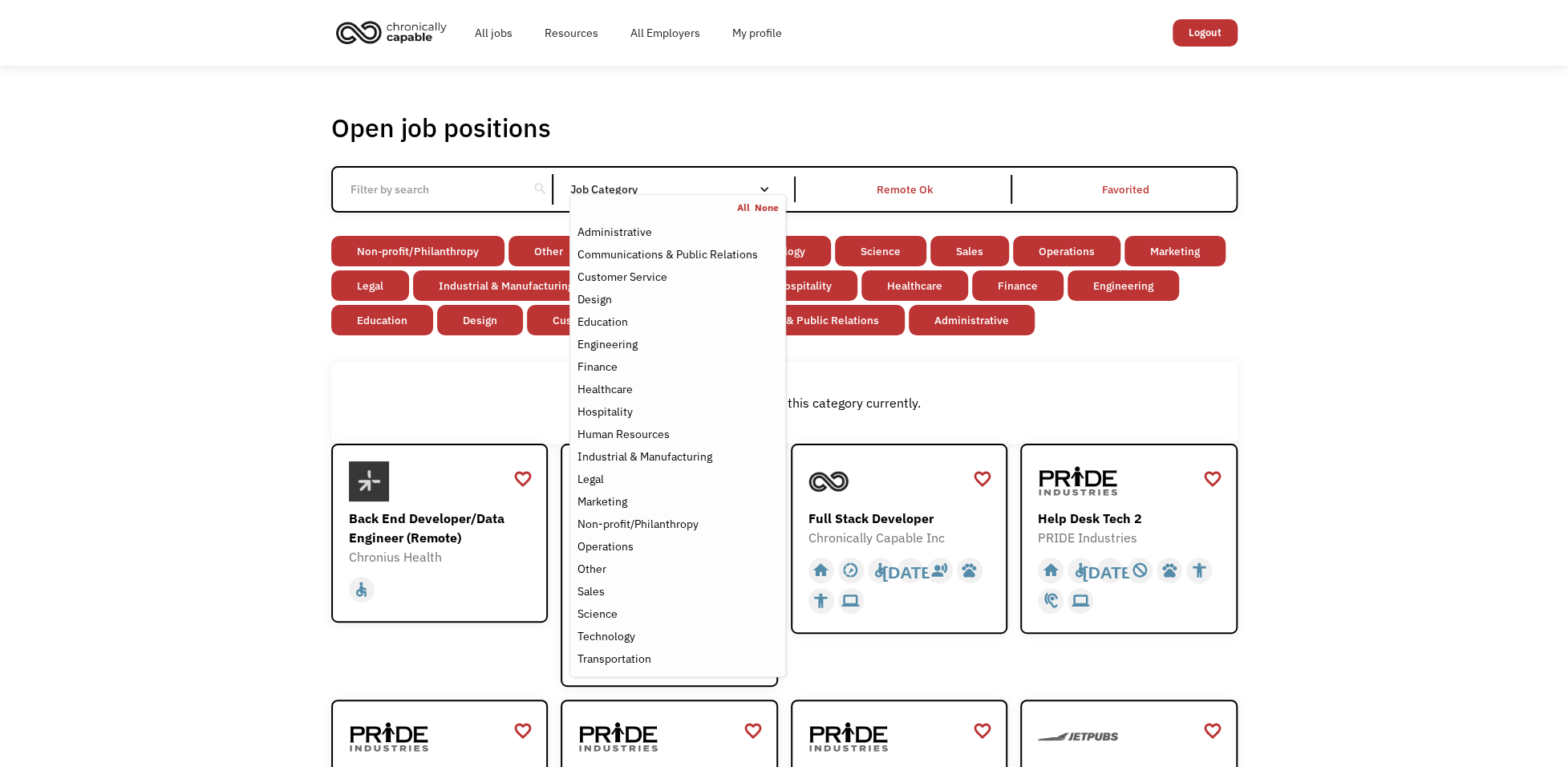
click at [453, 399] on div "There aren't any jobs in this category currently." at bounding box center [784, 403] width 890 height 19
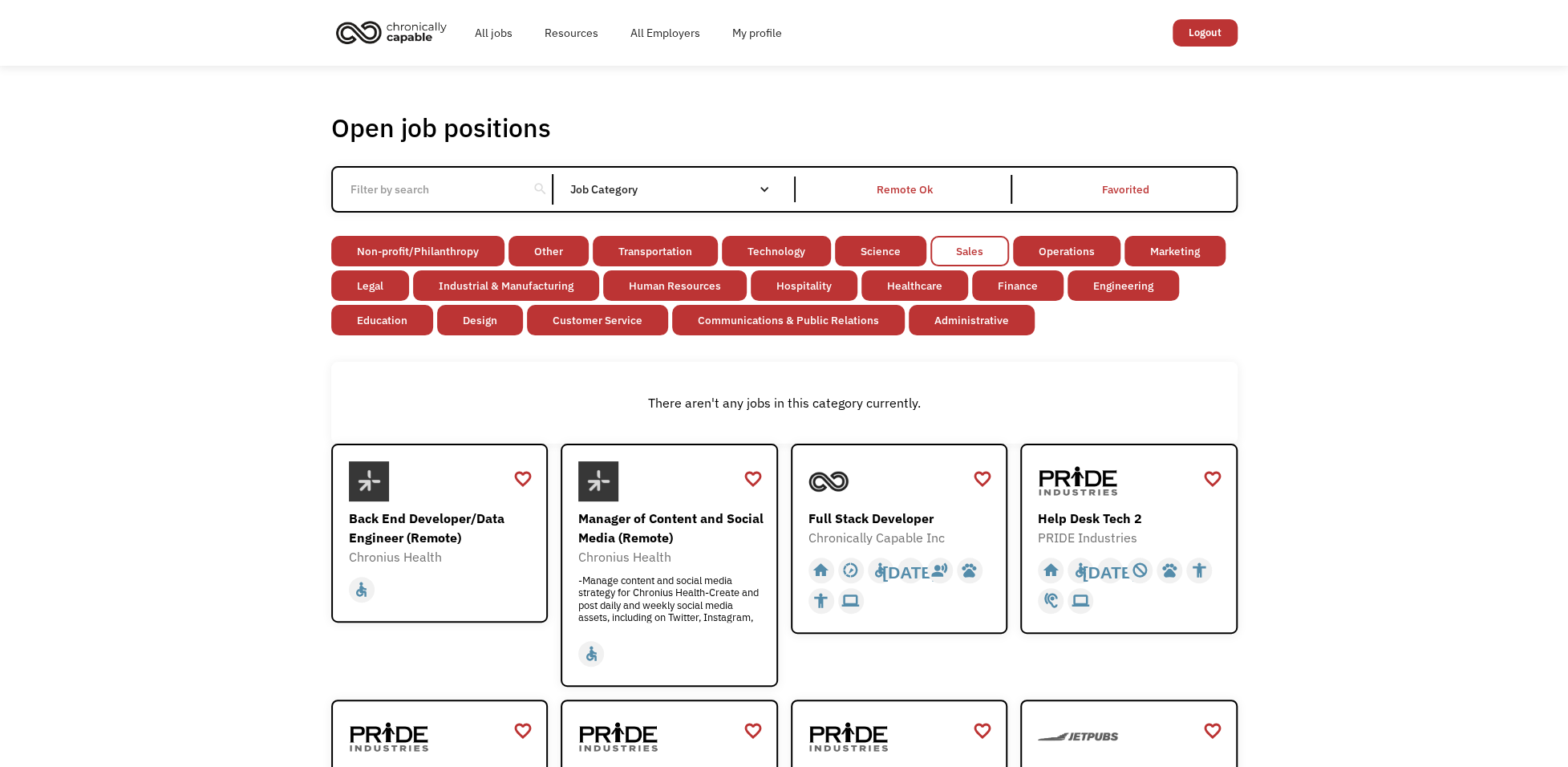
click at [981, 255] on link "Sales" at bounding box center [970, 251] width 79 height 30
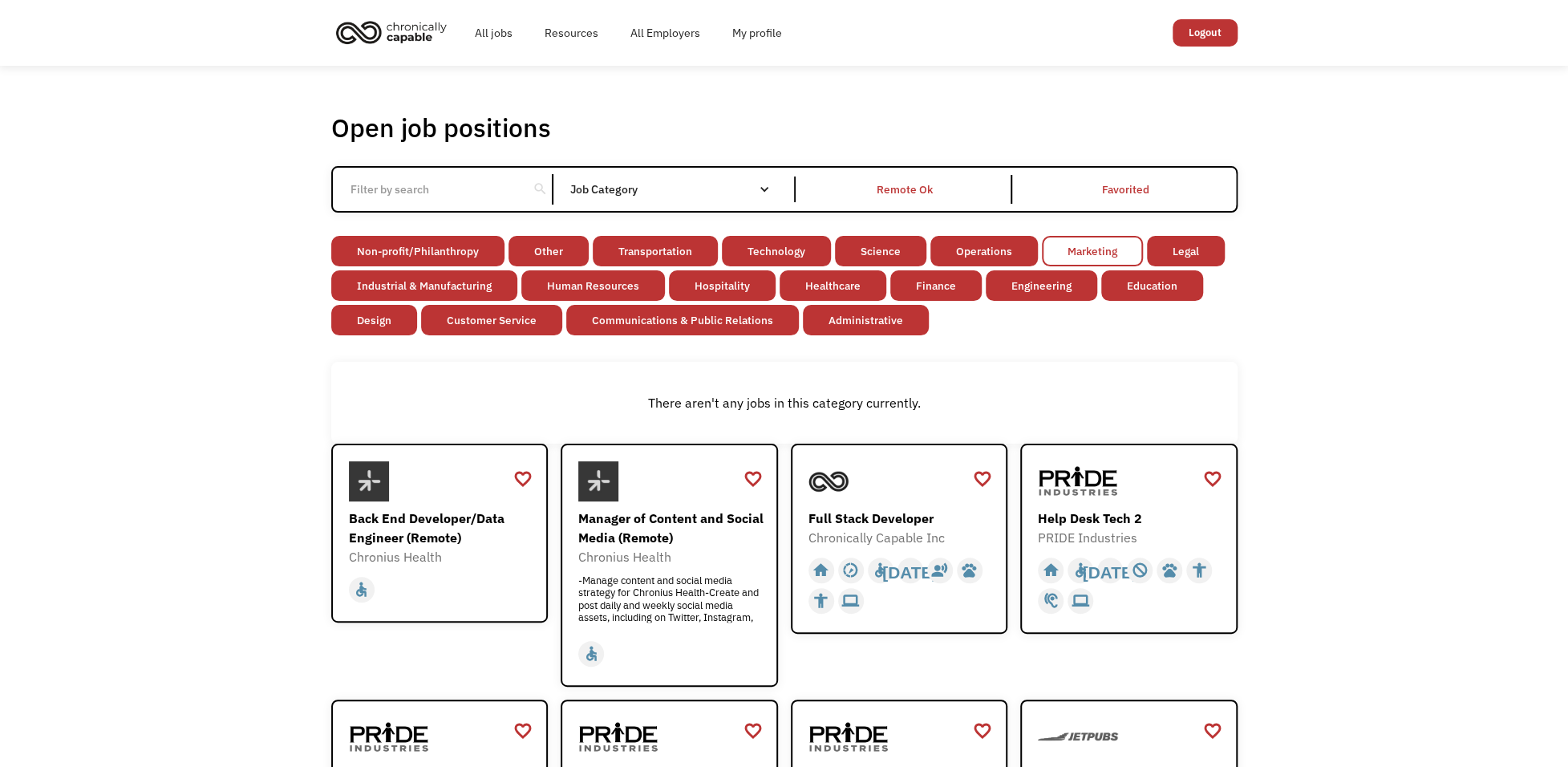
click at [1062, 245] on link "Marketing" at bounding box center [1092, 251] width 101 height 30
click at [963, 292] on link "Finance" at bounding box center [935, 285] width 91 height 30
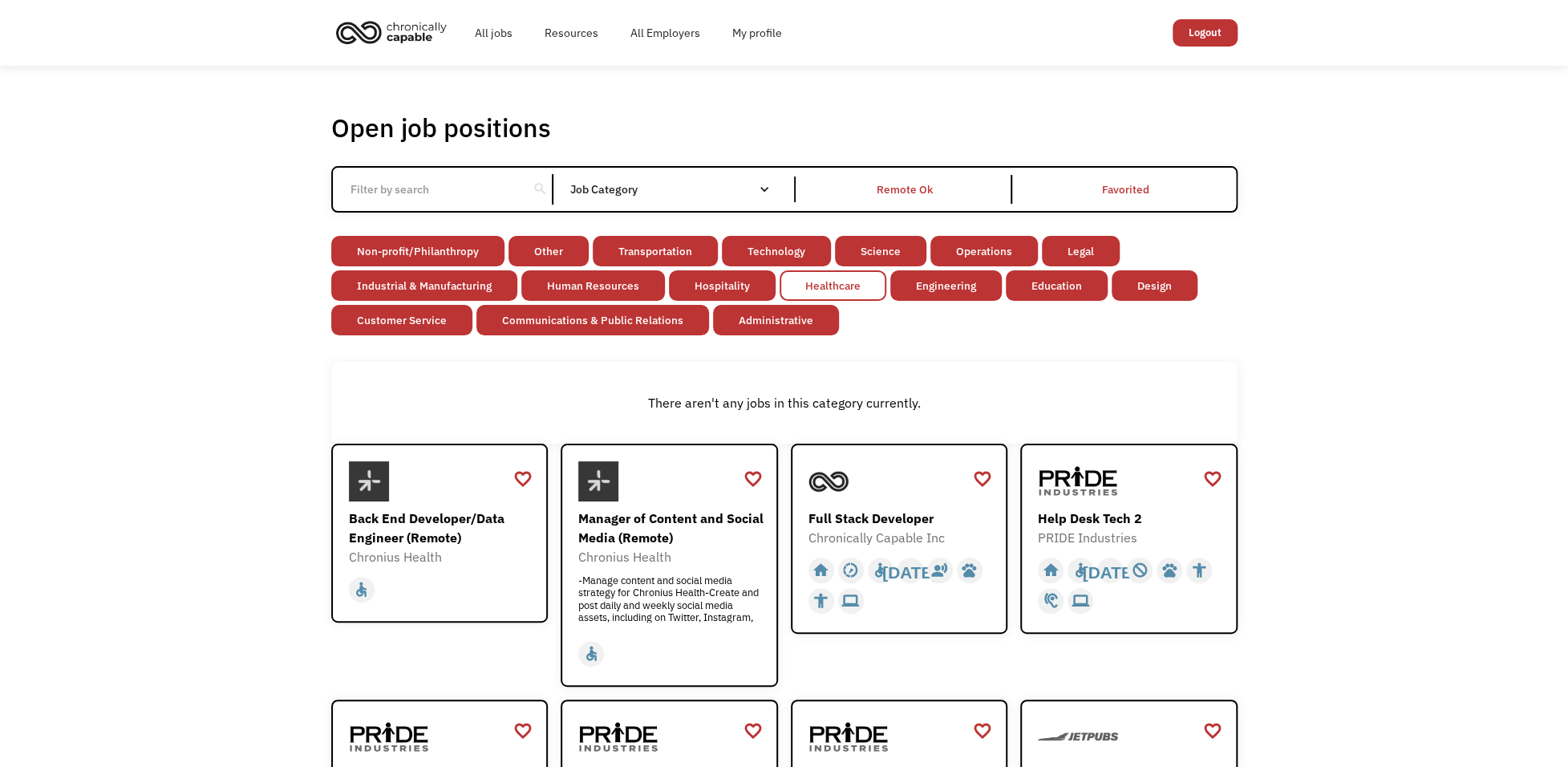
click at [795, 287] on link "Healthcare" at bounding box center [833, 285] width 107 height 30
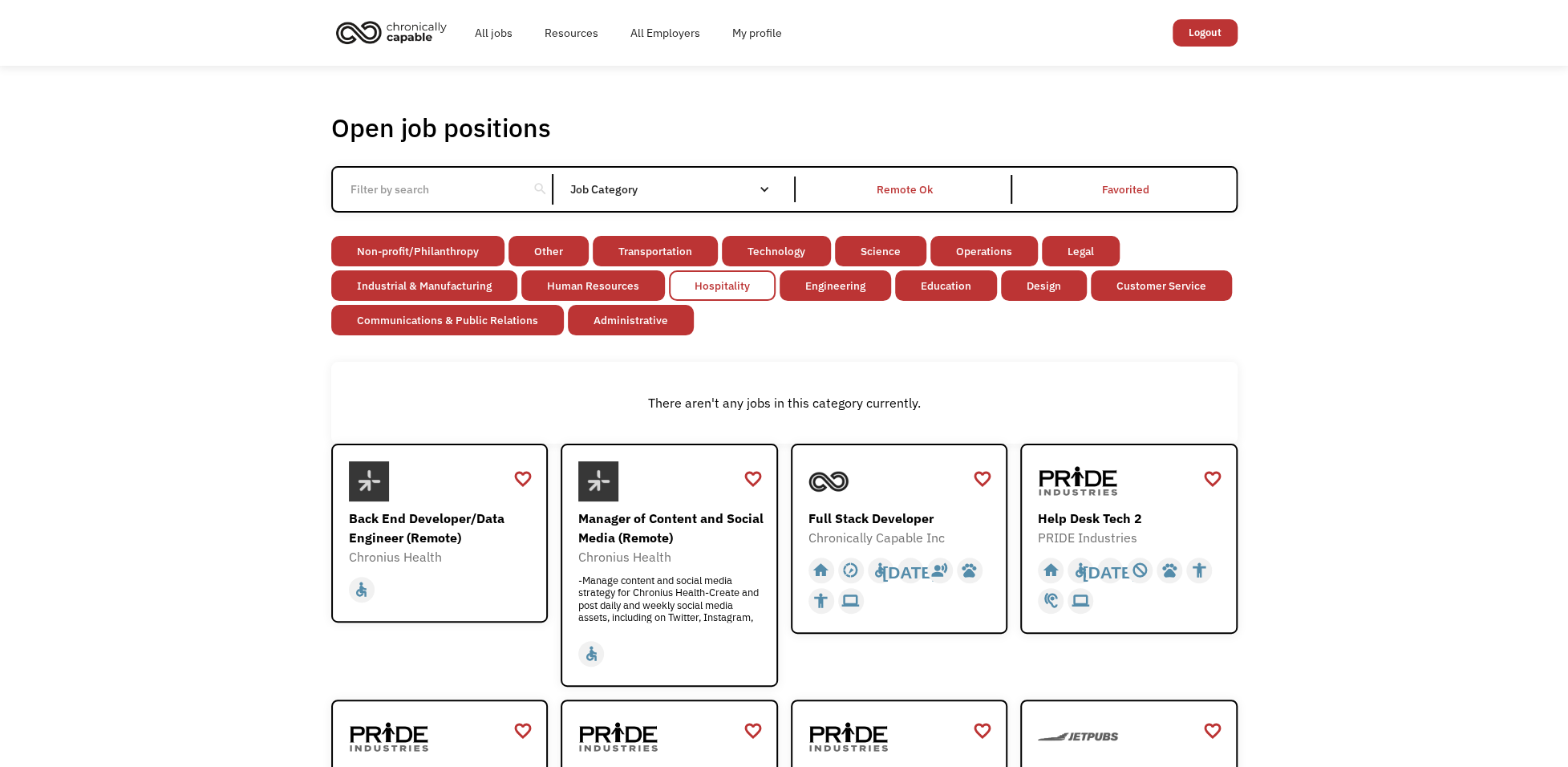
click at [737, 292] on link "Hospitality" at bounding box center [722, 285] width 107 height 30
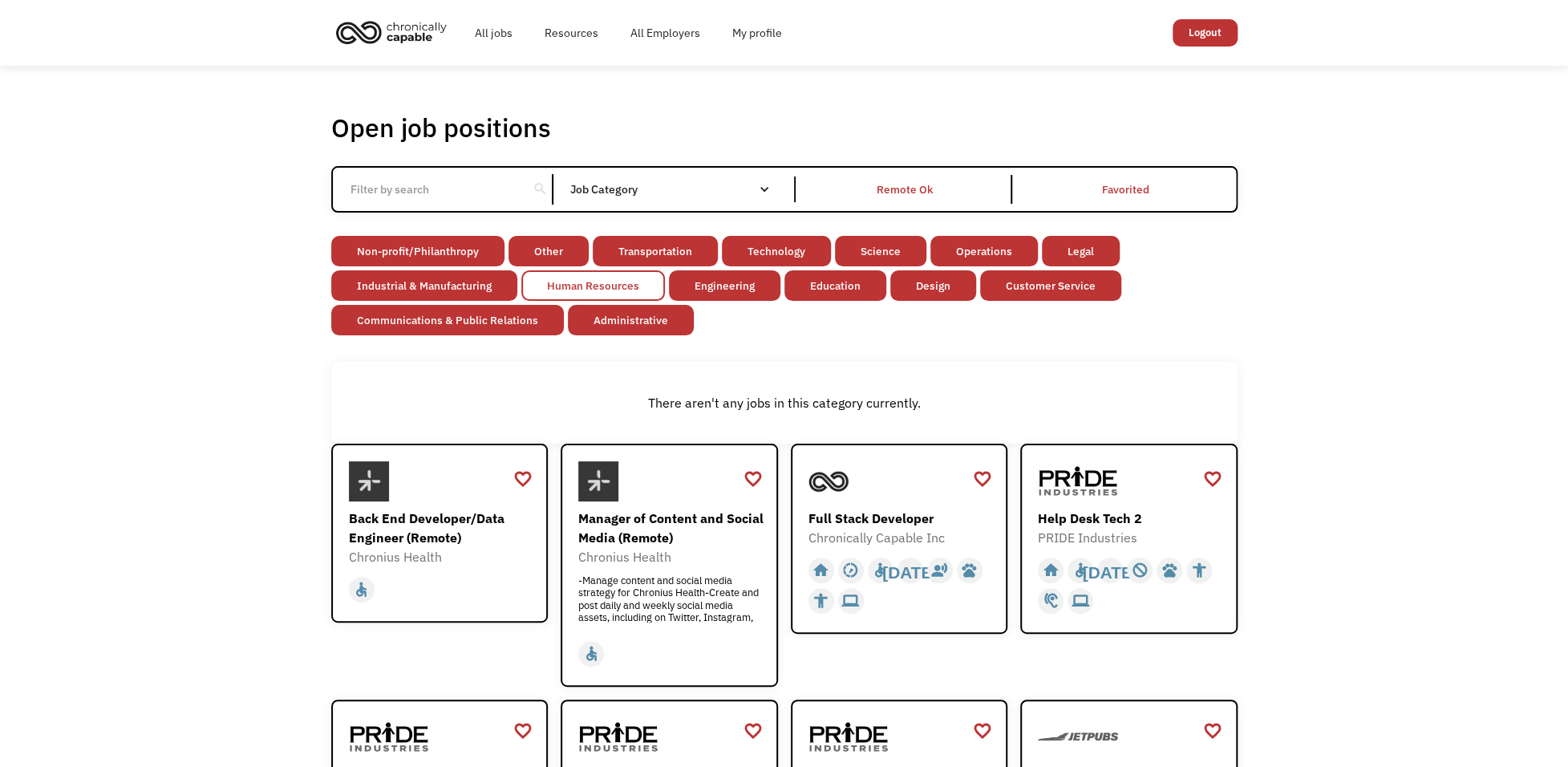
click at [650, 291] on link "Human Resources" at bounding box center [593, 285] width 143 height 30
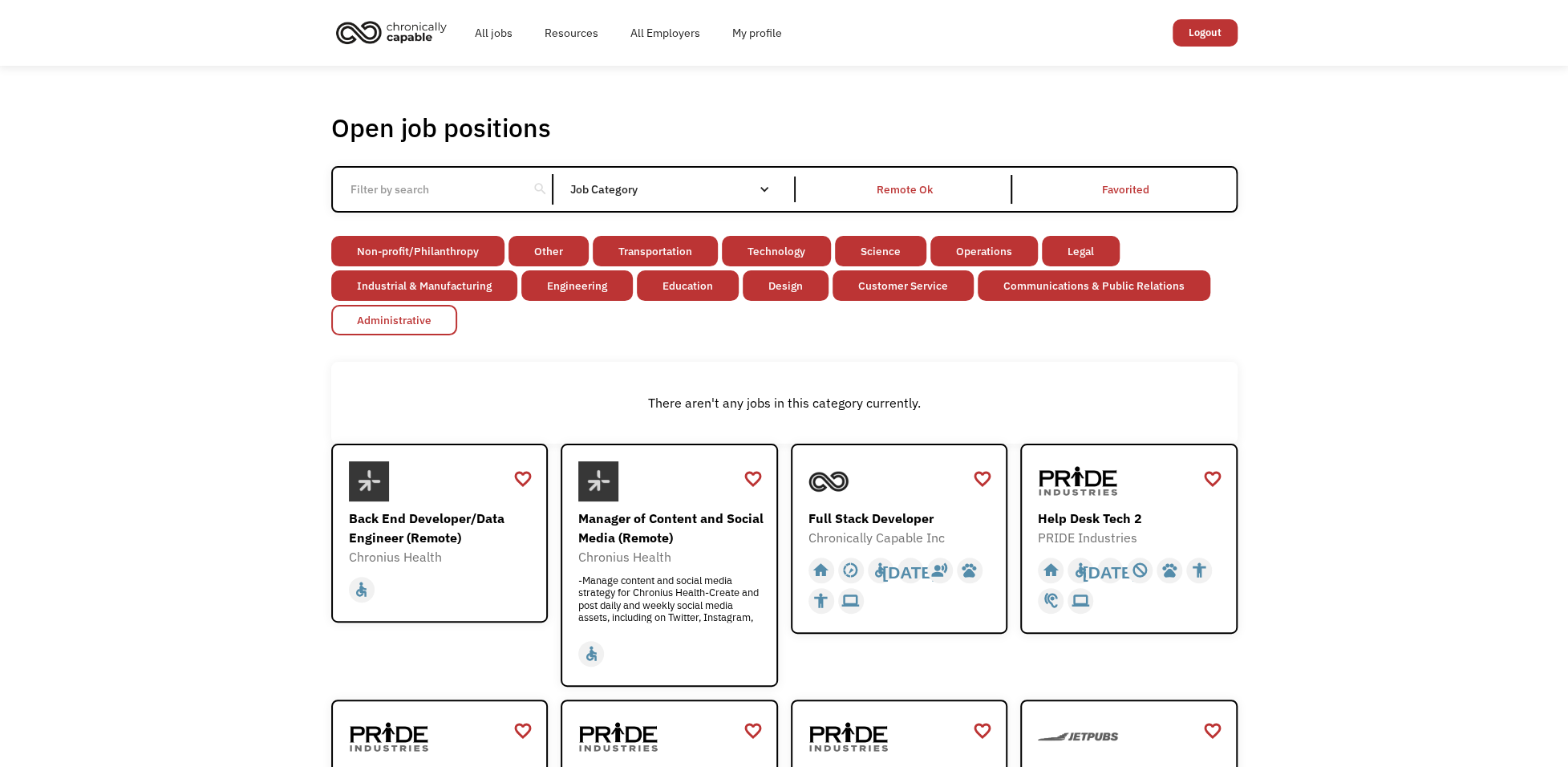
click at [431, 318] on link "Administrative" at bounding box center [394, 320] width 126 height 30
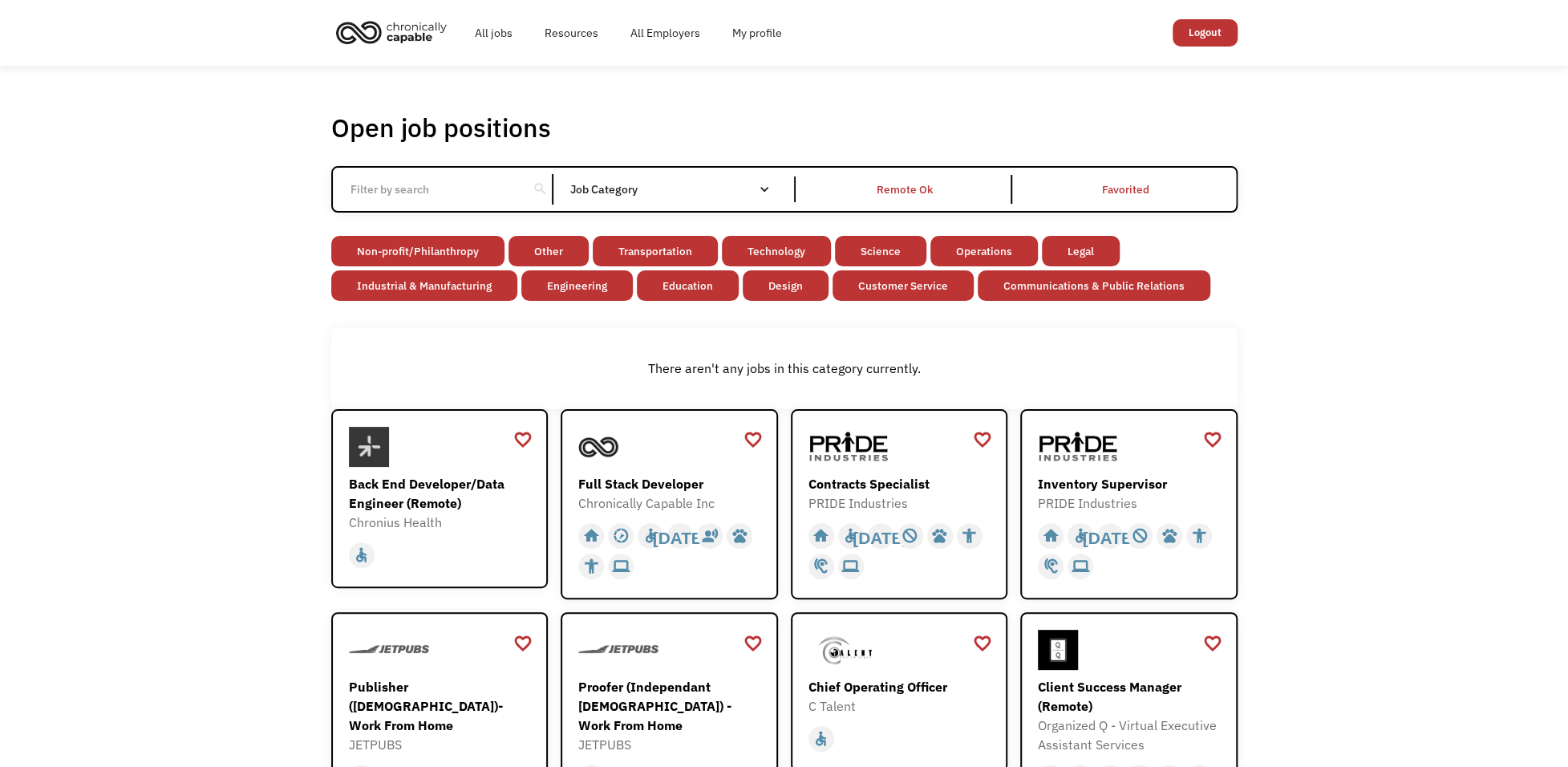
scroll to position [80, 0]
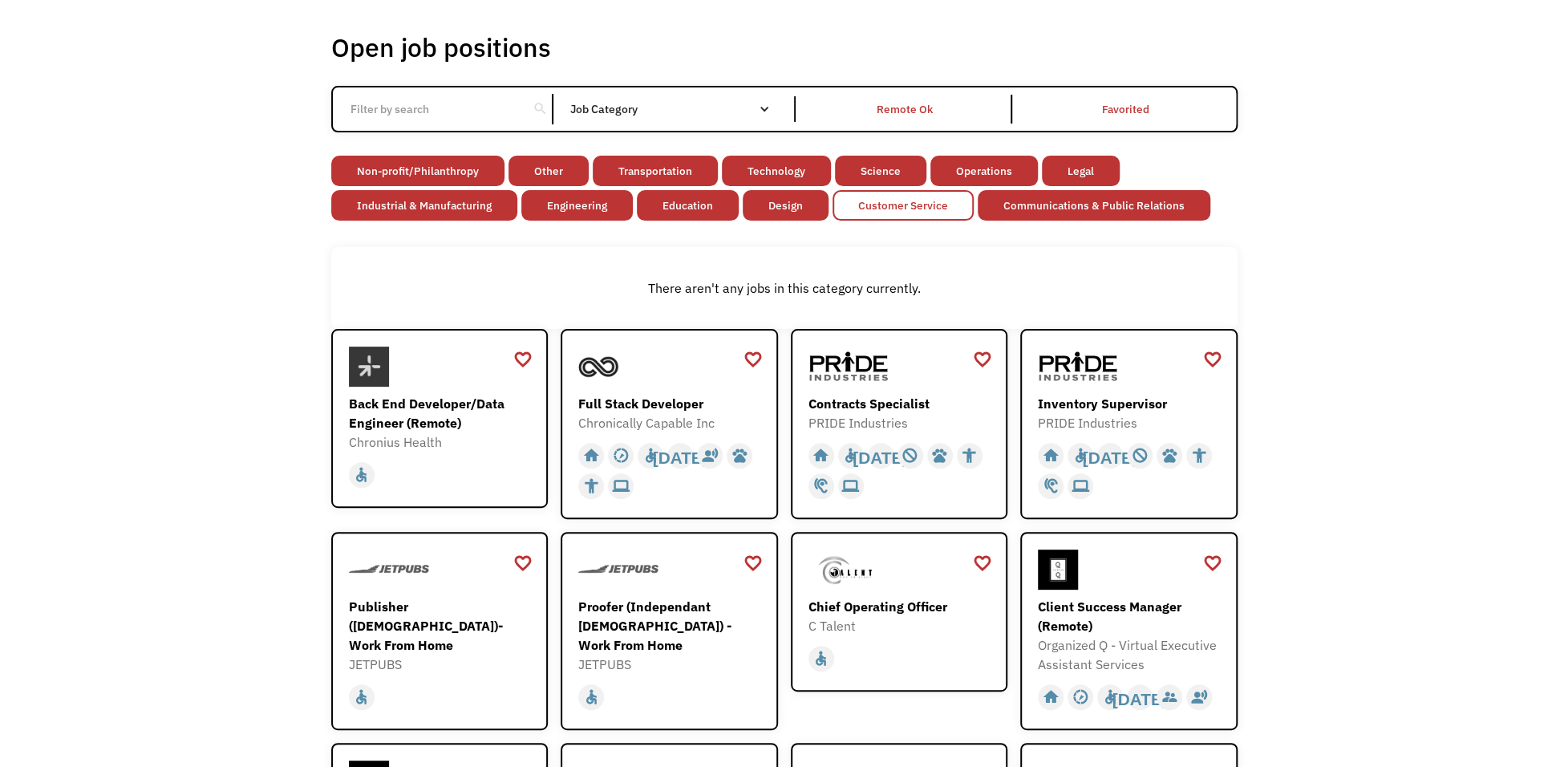
click at [886, 202] on link "Customer Service" at bounding box center [903, 205] width 141 height 30
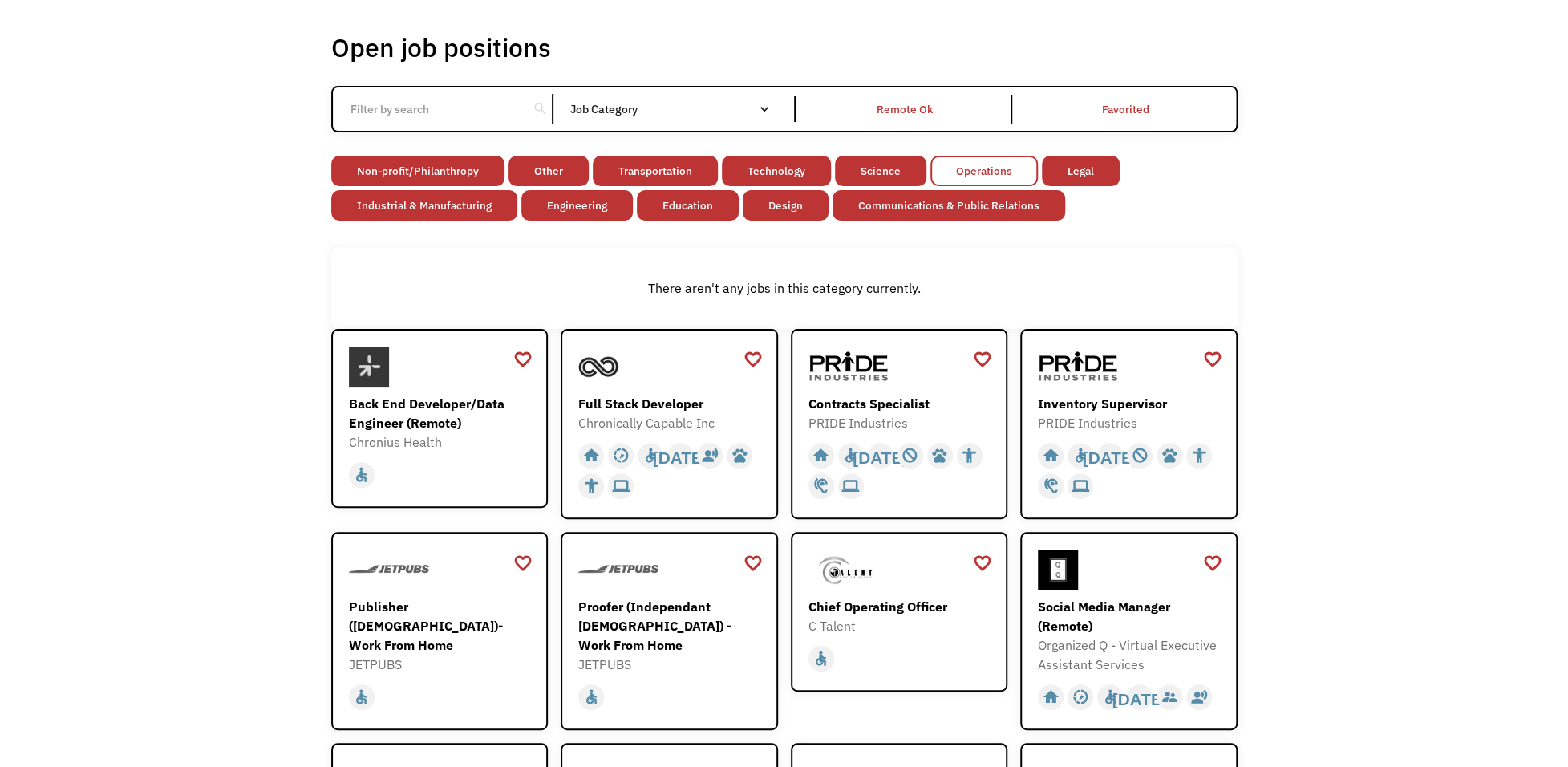
click at [958, 156] on link "Operations" at bounding box center [985, 171] width 108 height 30
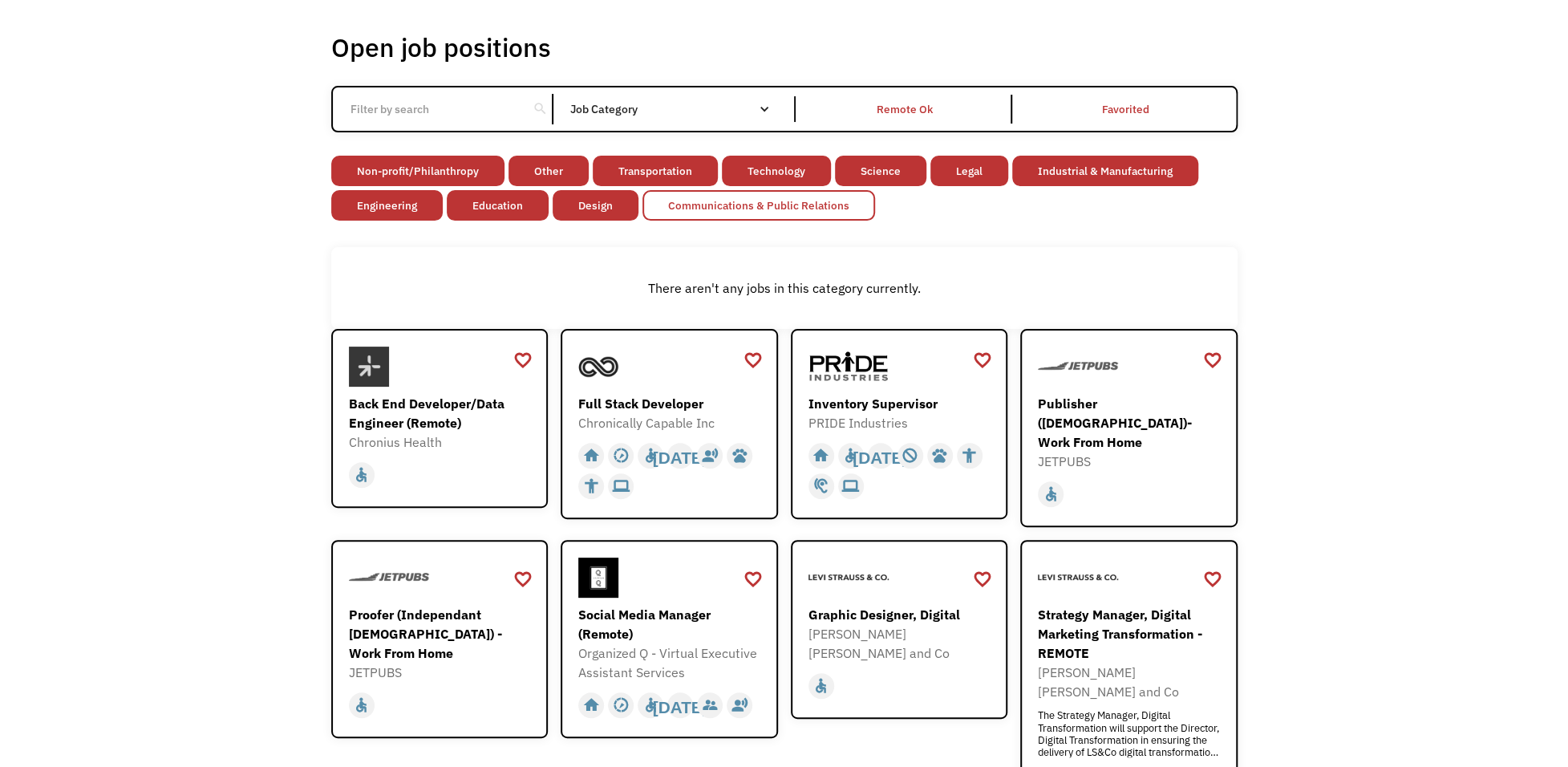
click at [773, 197] on link "Communications & Public Relations" at bounding box center [758, 205] width 232 height 30
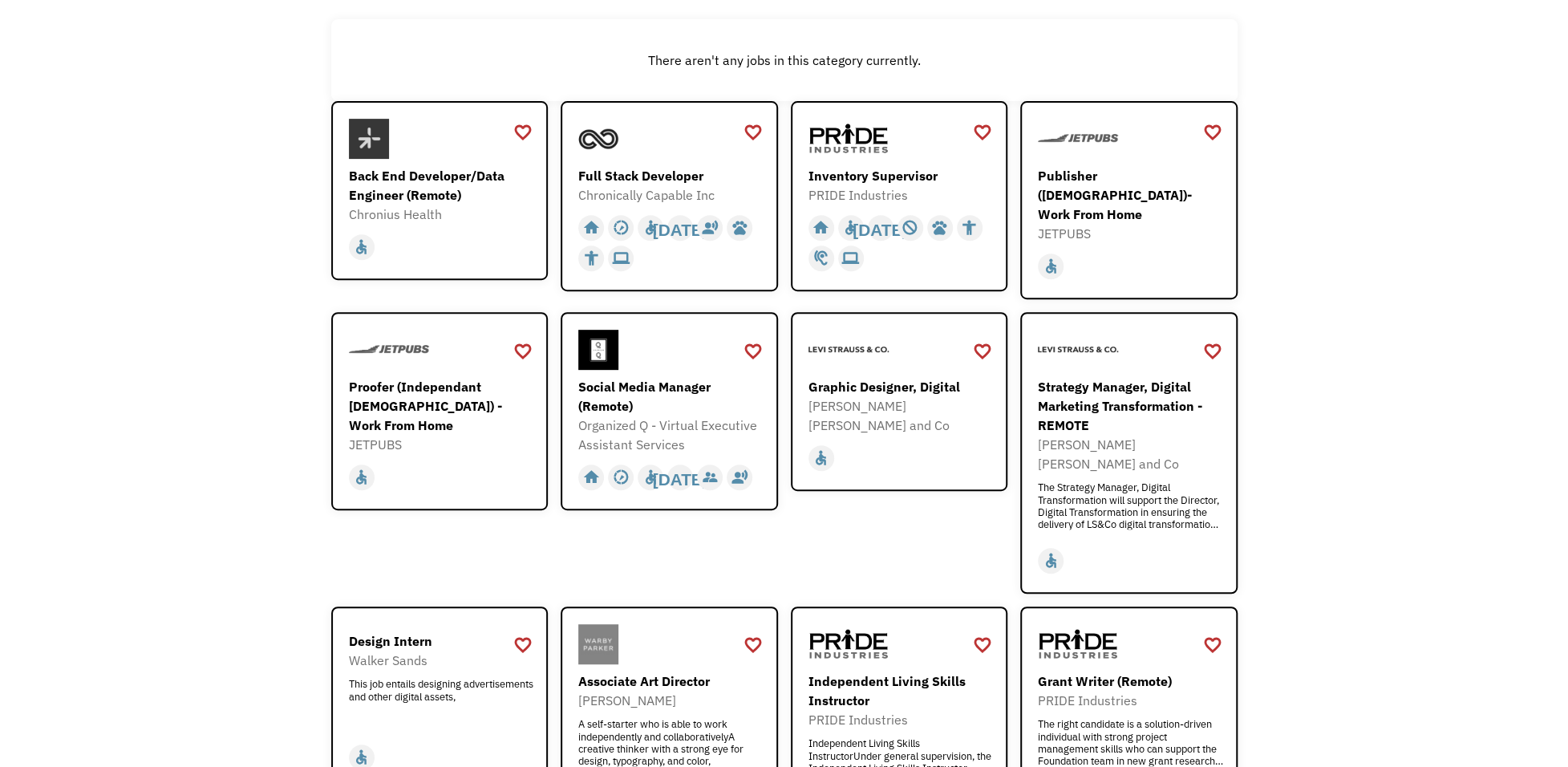
scroll to position [148, 0]
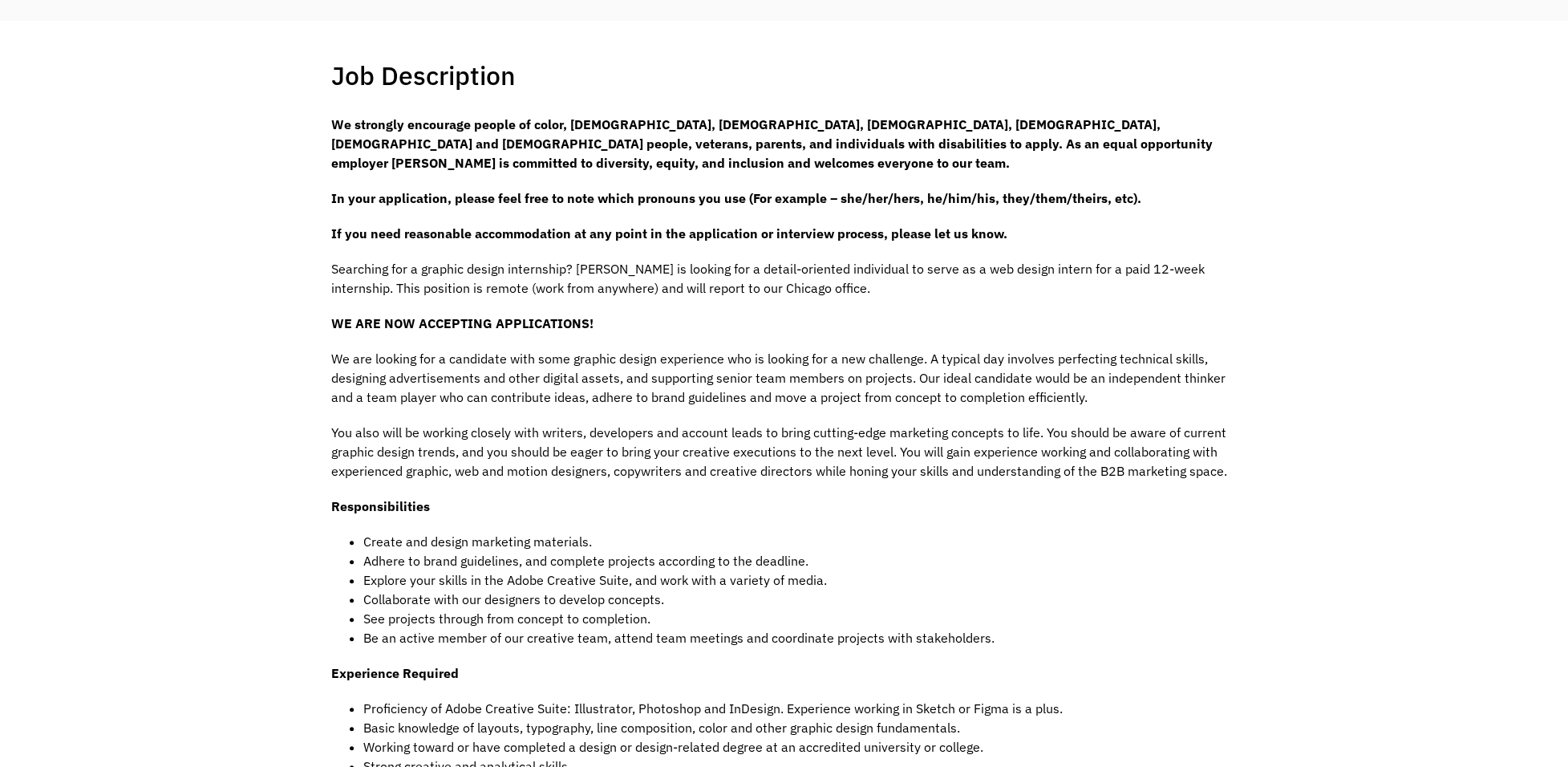
scroll to position [401, 0]
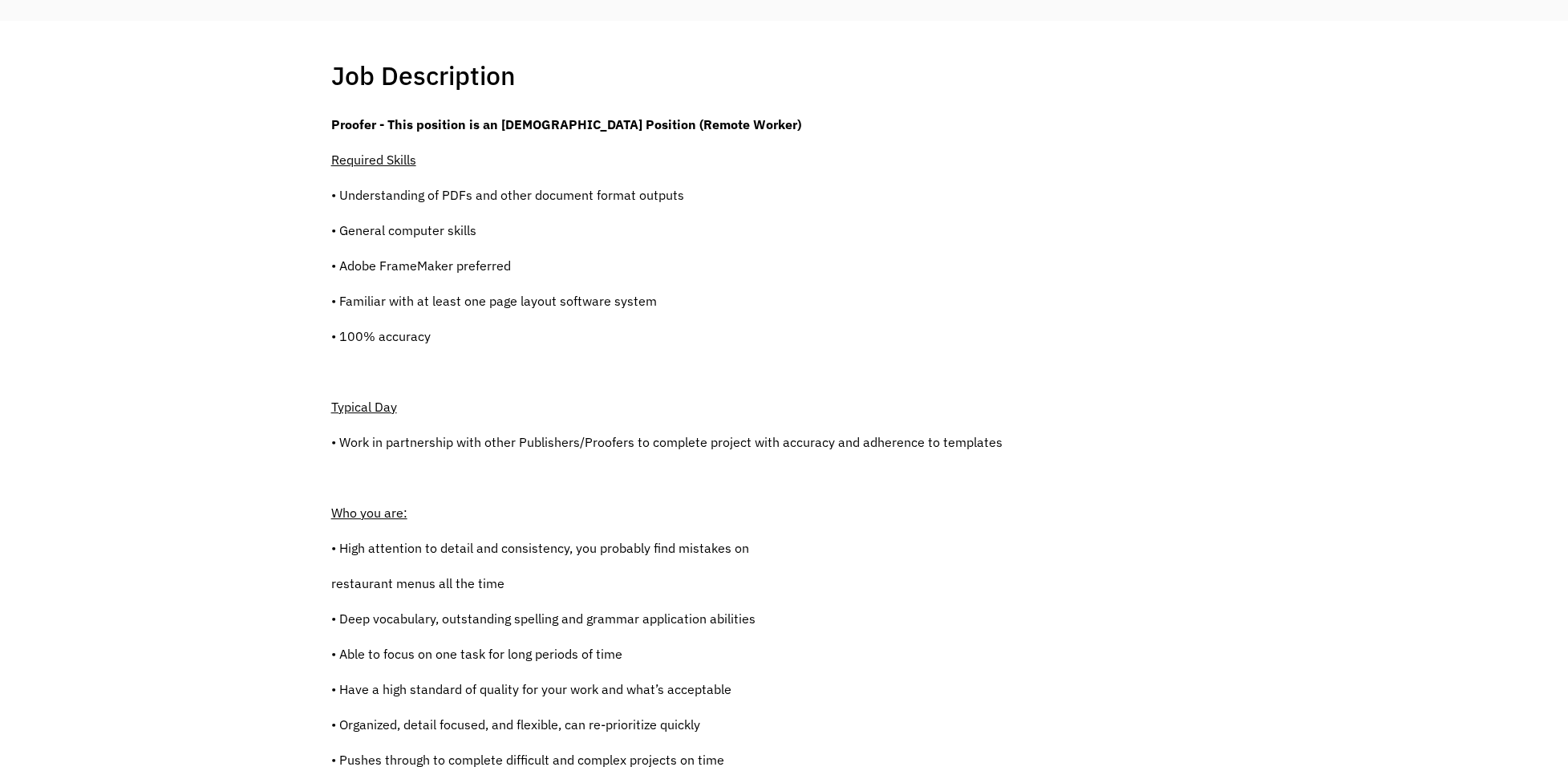
scroll to position [401, 0]
